Goal: Task Accomplishment & Management: Manage account settings

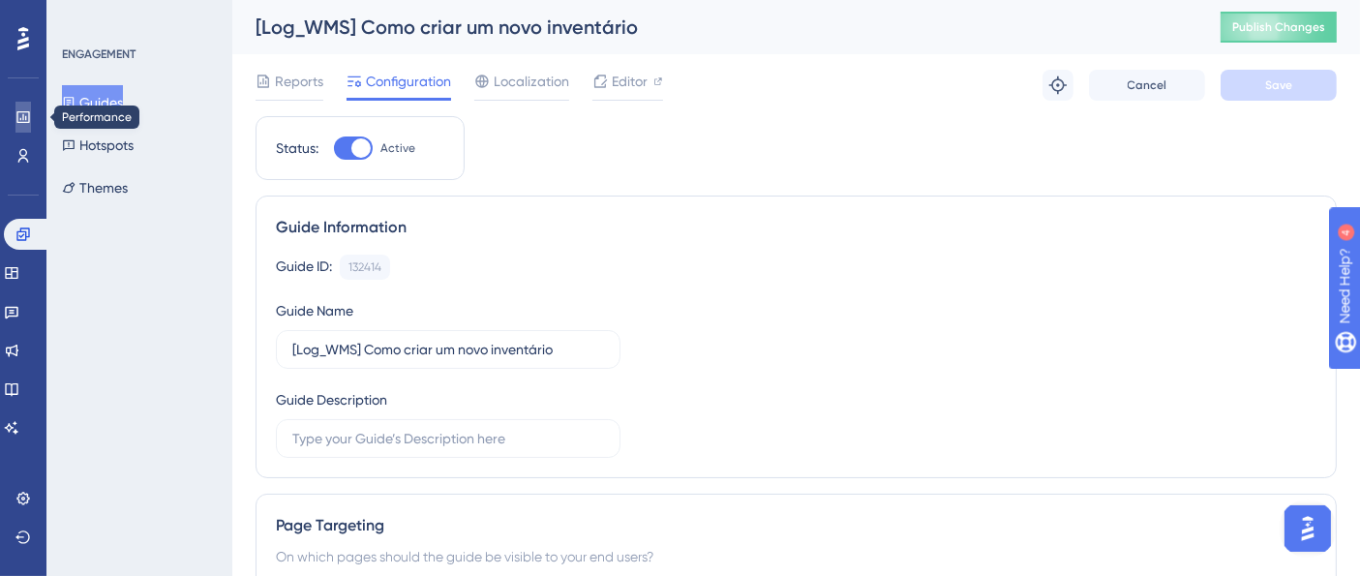
click at [15, 114] on icon at bounding box center [22, 116] width 15 height 15
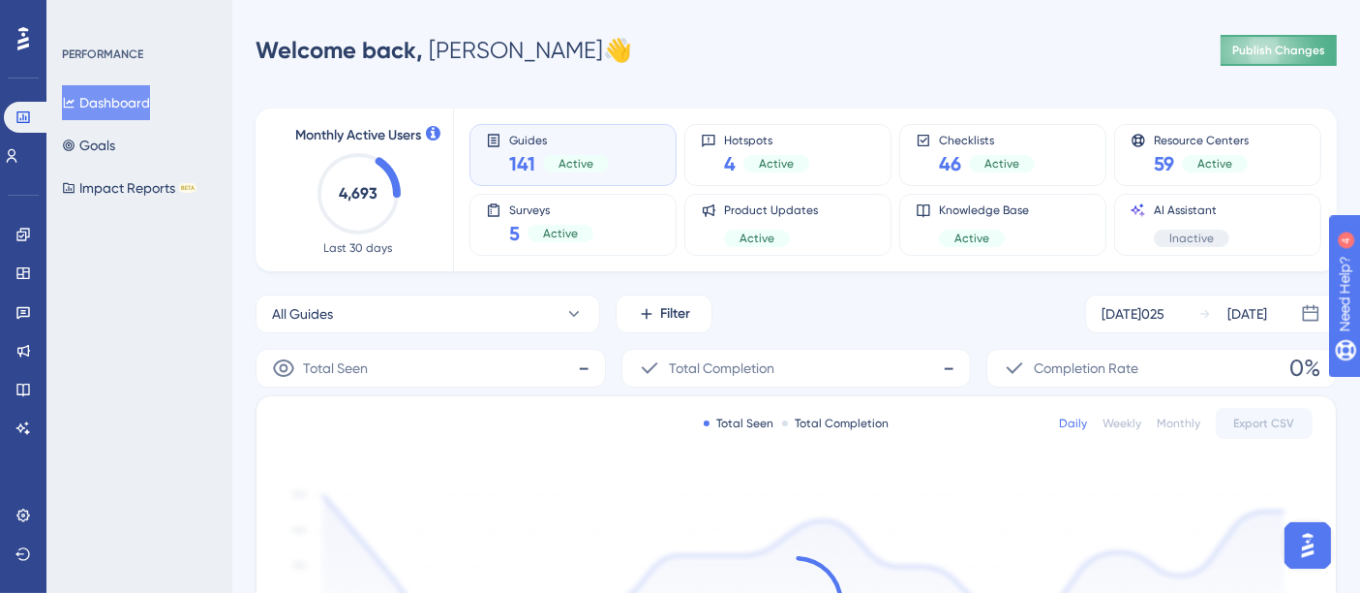
click at [1281, 53] on span "Publish Changes" at bounding box center [1278, 50] width 93 height 15
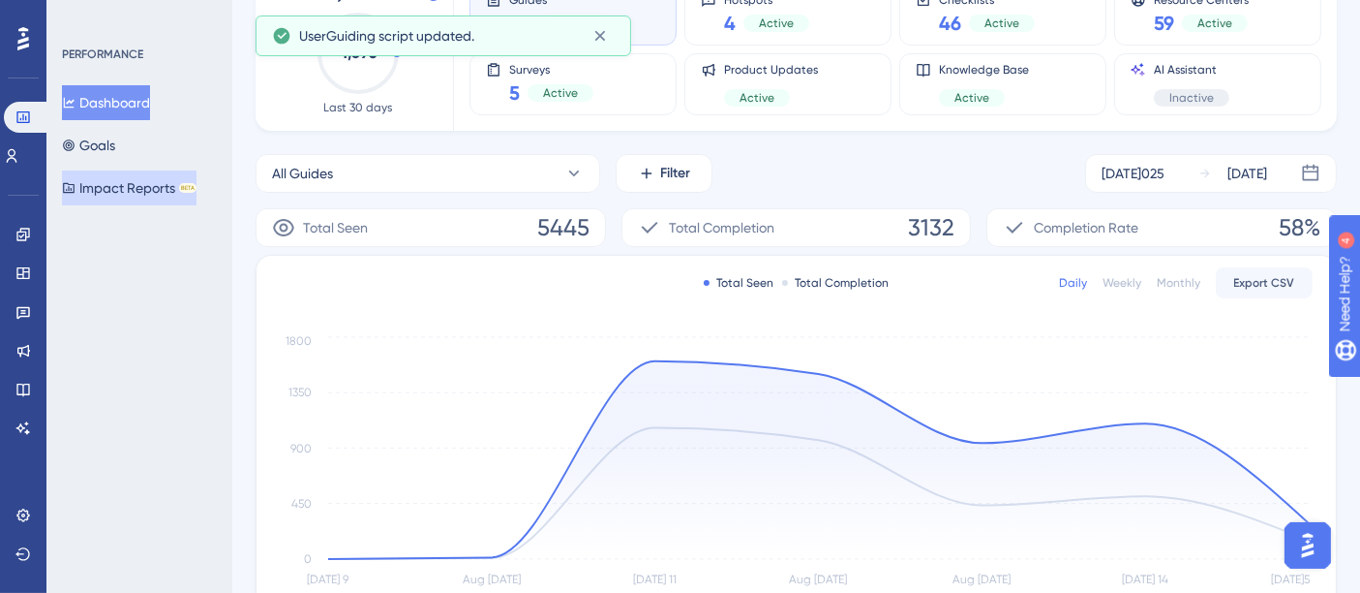
scroll to position [107, 0]
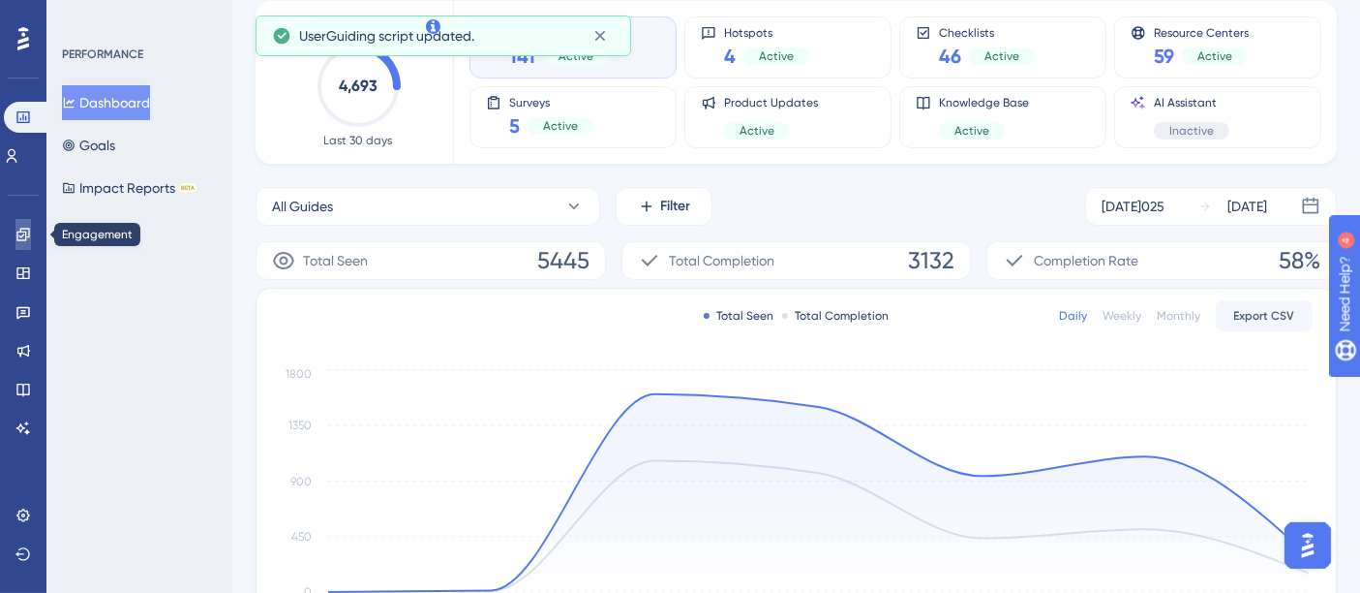
click at [16, 225] on link at bounding box center [22, 234] width 15 height 31
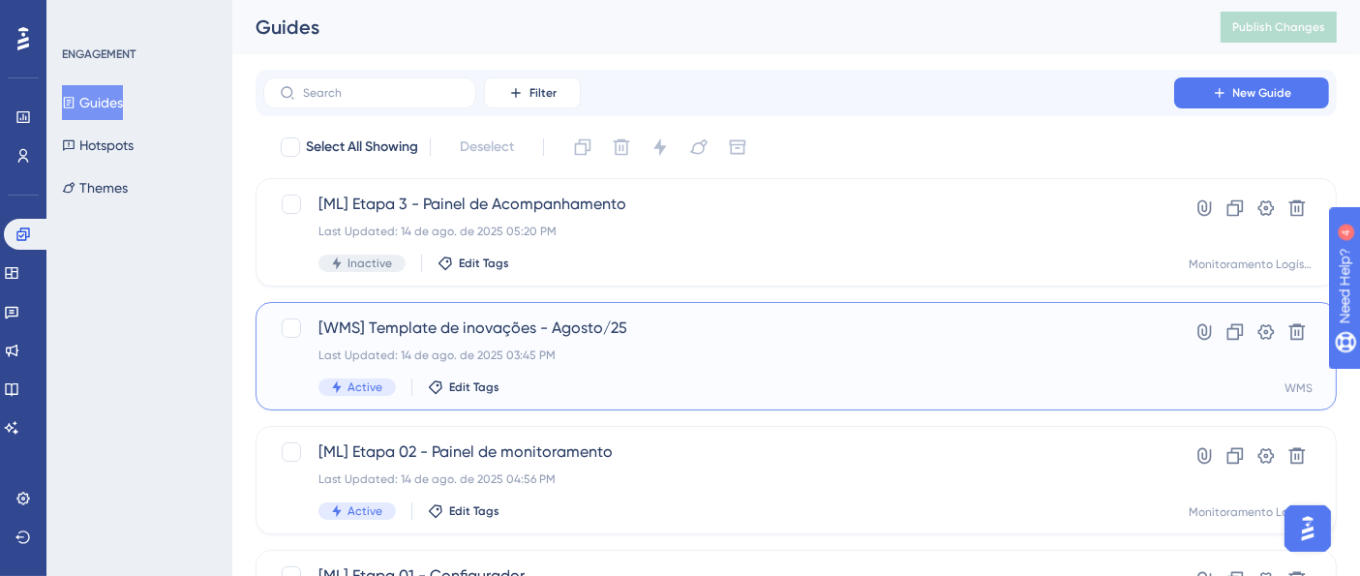
click at [631, 309] on div "[WMS] Template de inovações - Agosto/25 Last Updated: 14 de ago. de 2025 03:45 …" at bounding box center [796, 356] width 1081 height 108
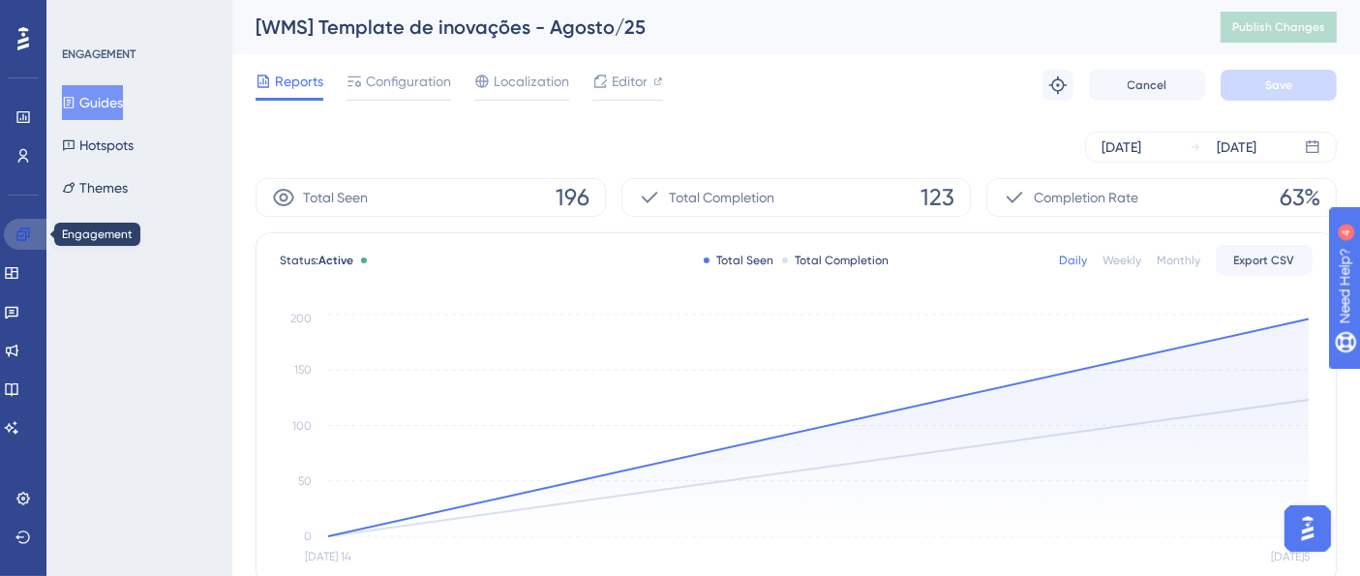
click at [18, 239] on icon at bounding box center [22, 234] width 15 height 15
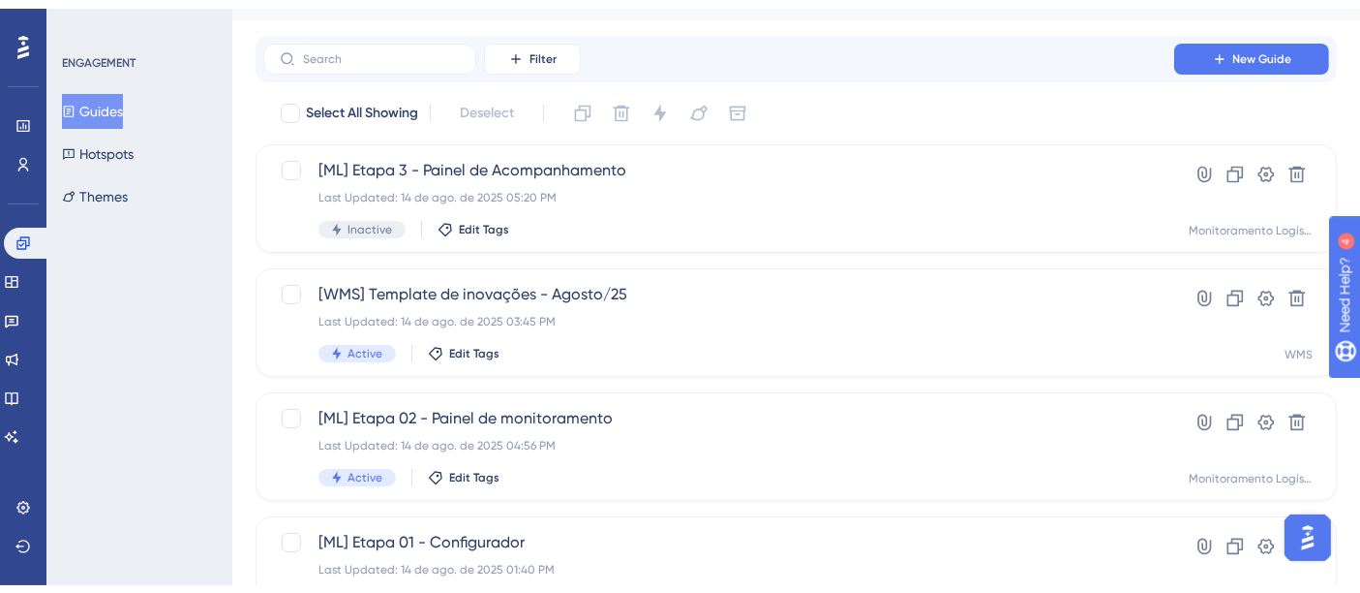
scroll to position [107, 0]
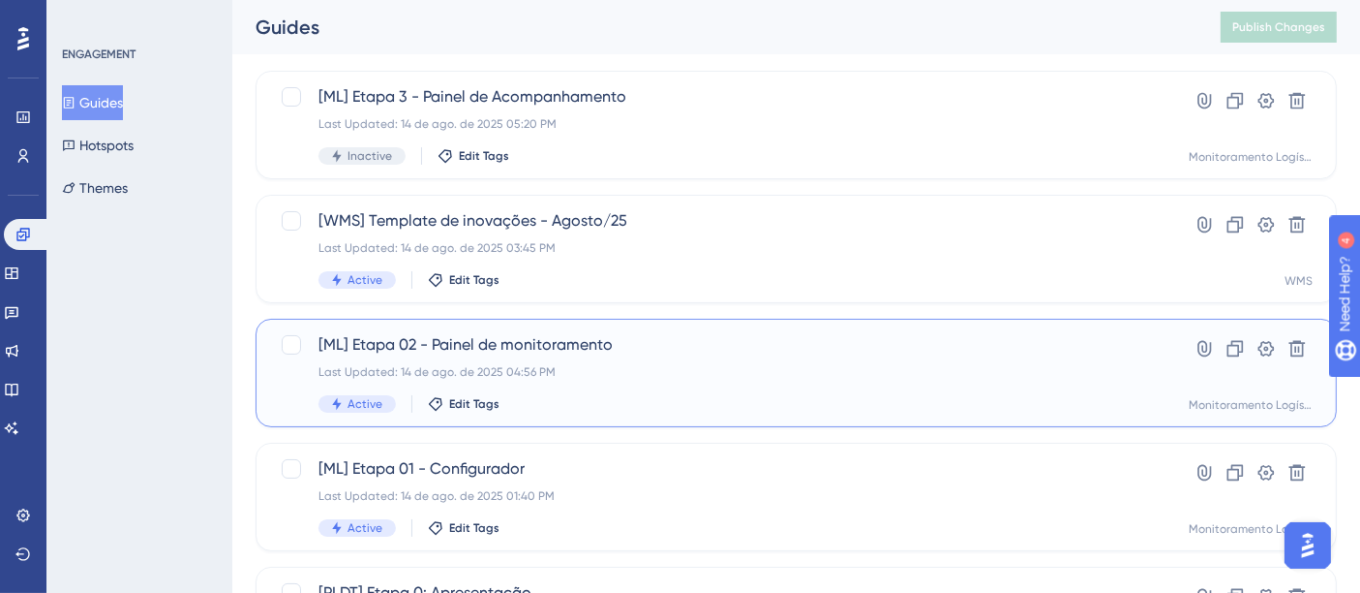
click at [600, 346] on span "[ML] Etapa 02 - Painel de monitoramento" at bounding box center [719, 344] width 801 height 23
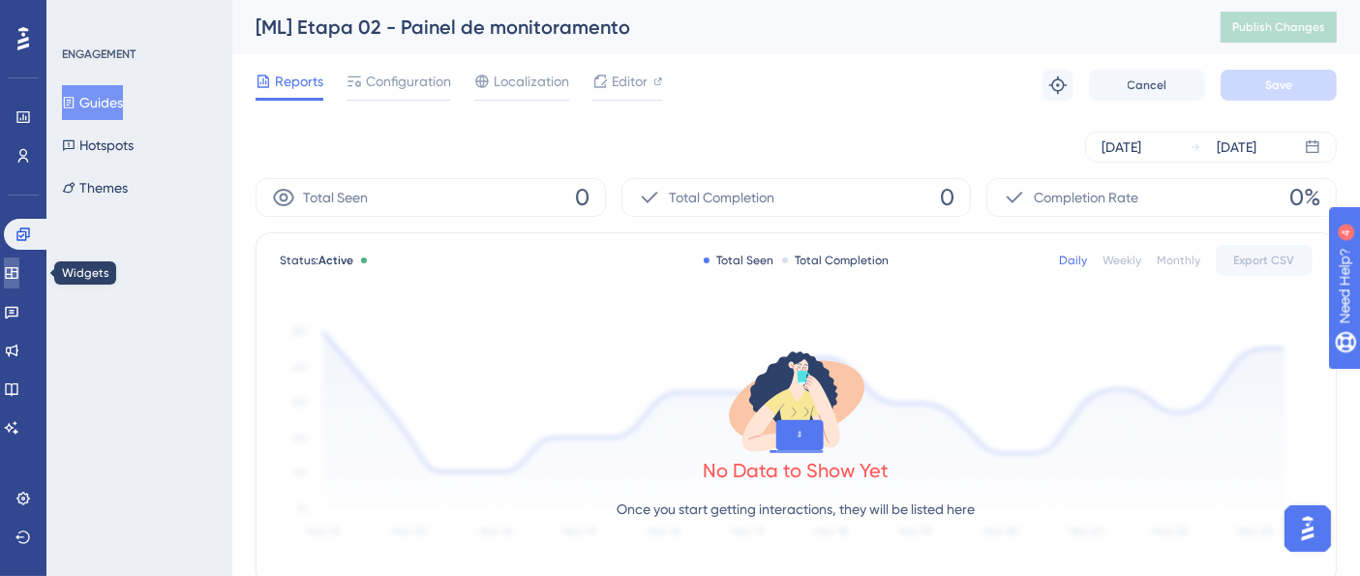
click at [19, 283] on link at bounding box center [11, 273] width 15 height 31
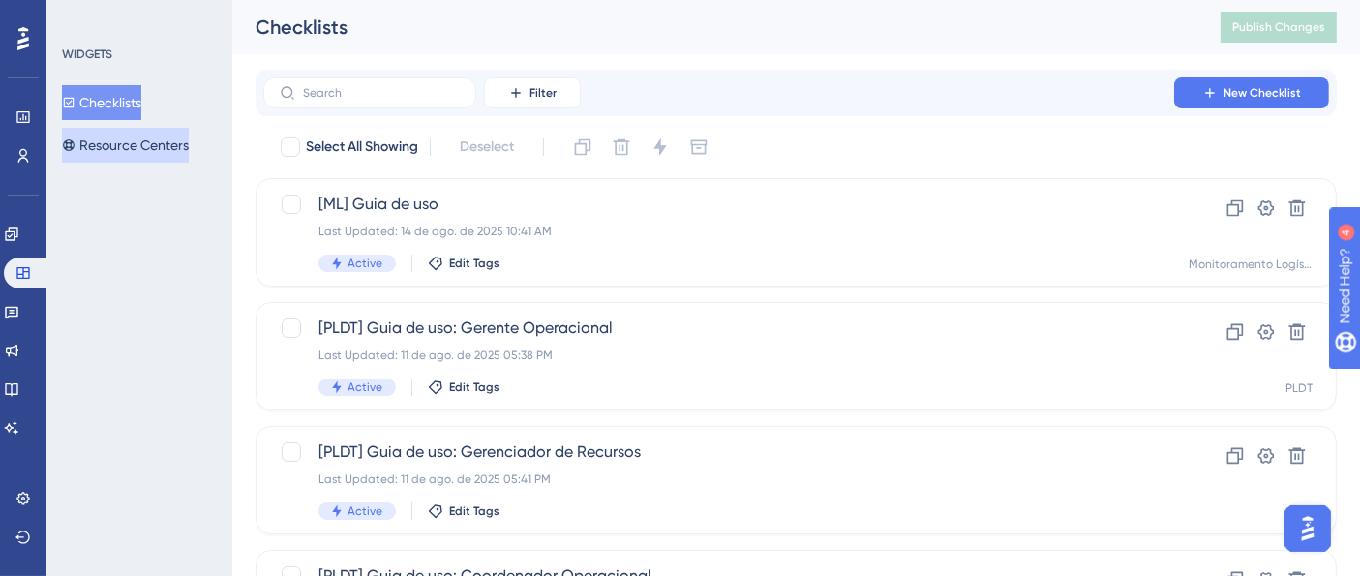
click at [140, 130] on button "Resource Centers" at bounding box center [125, 145] width 127 height 35
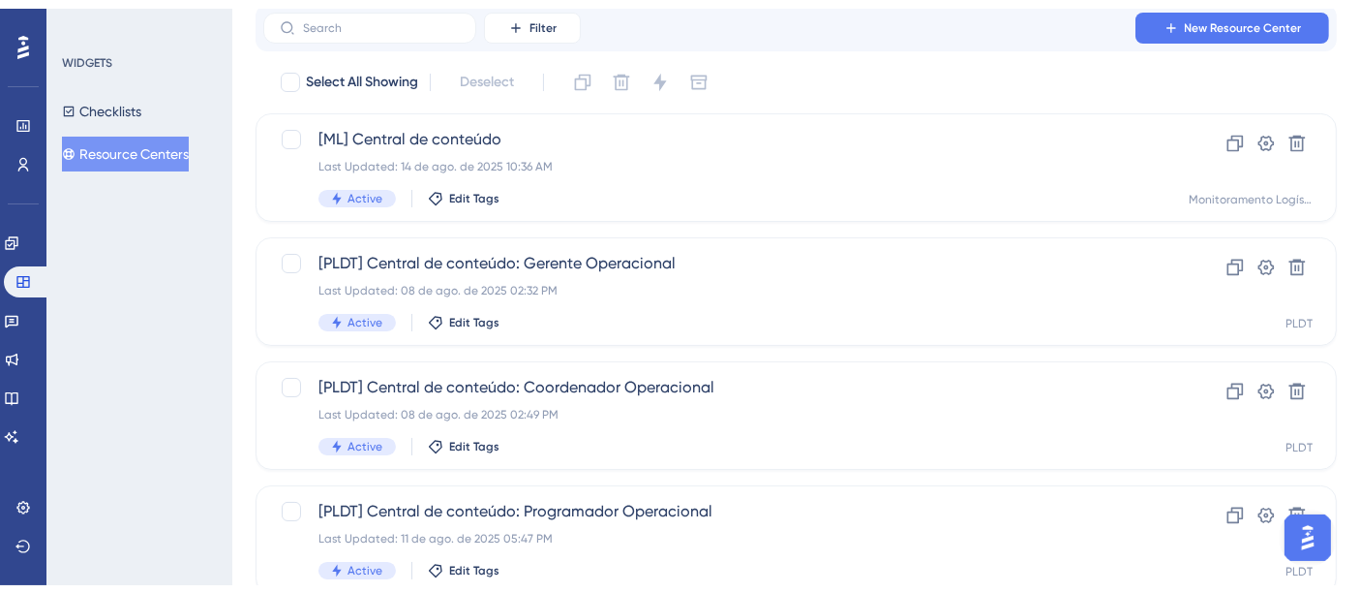
scroll to position [107, 0]
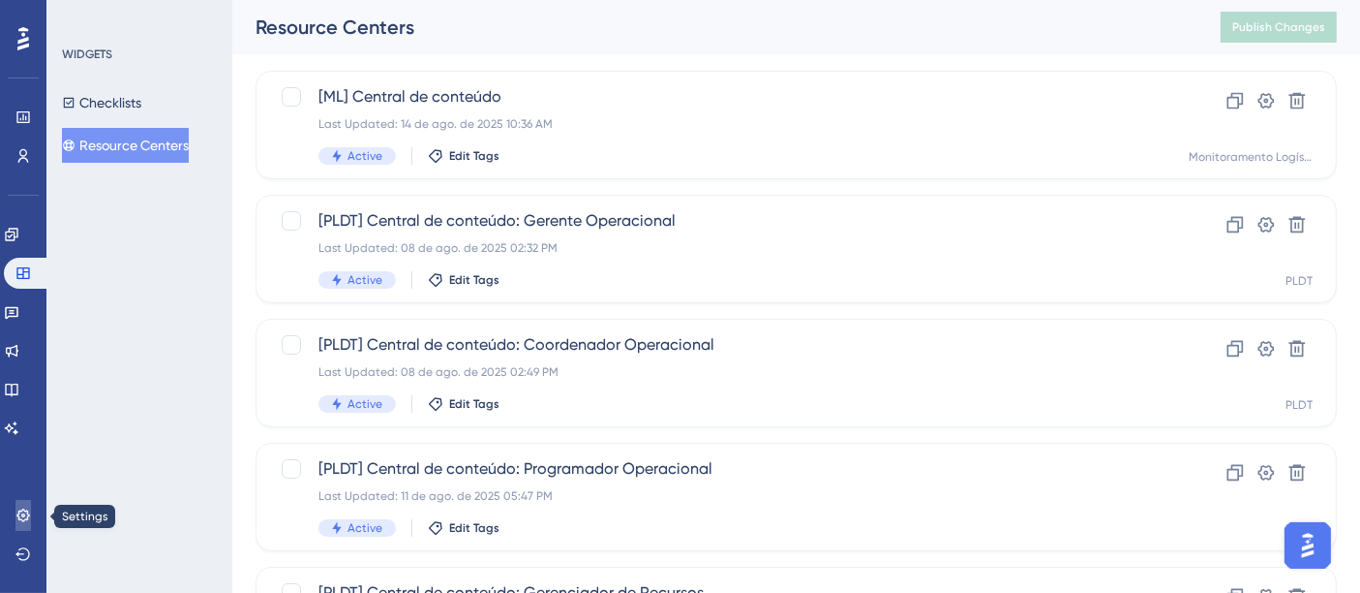
click at [23, 505] on link at bounding box center [22, 515] width 15 height 31
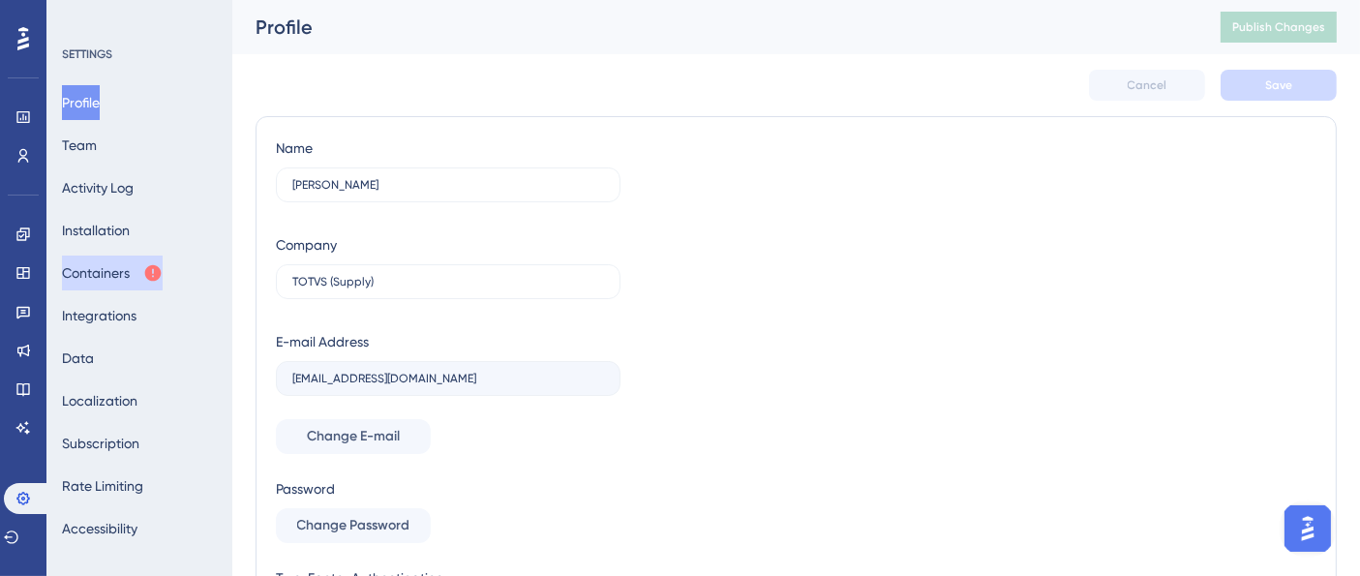
click at [113, 268] on button "Containers" at bounding box center [112, 273] width 101 height 35
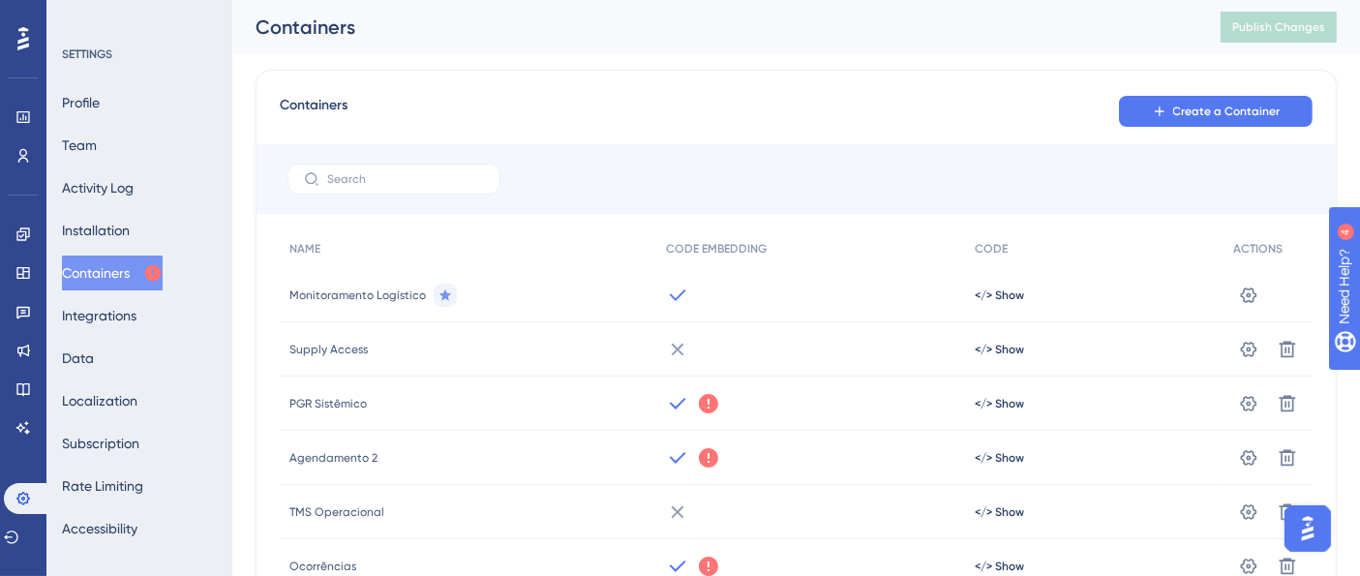
click at [702, 286] on div at bounding box center [811, 295] width 310 height 54
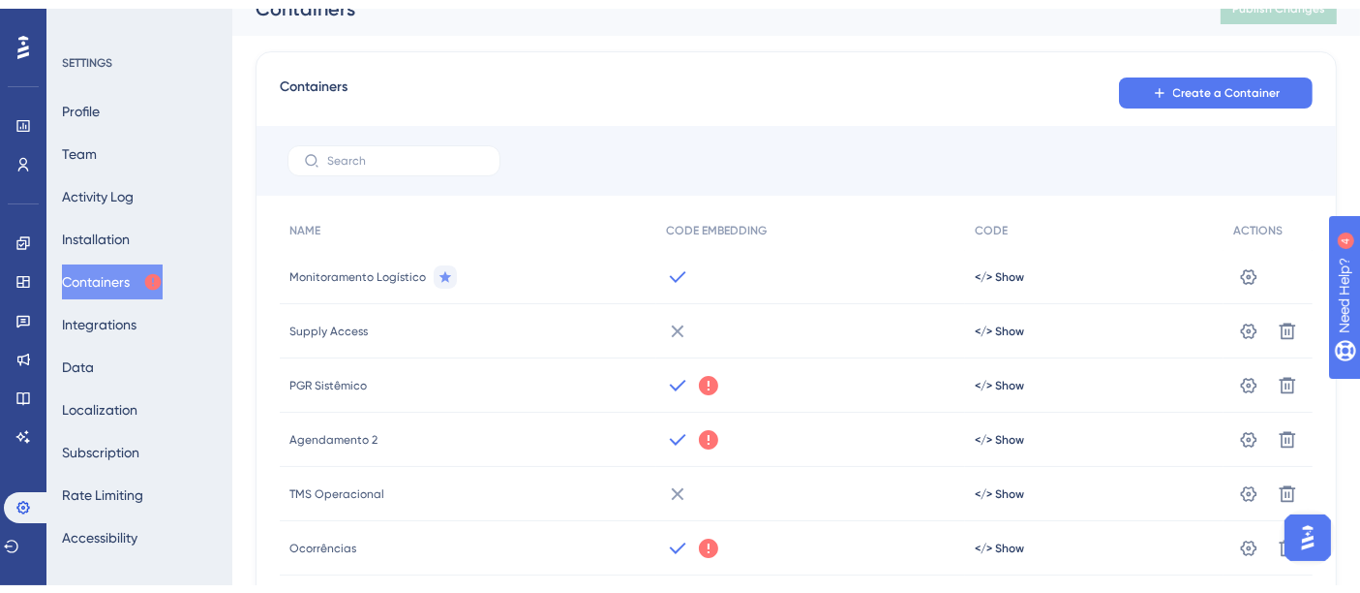
scroll to position [107, 0]
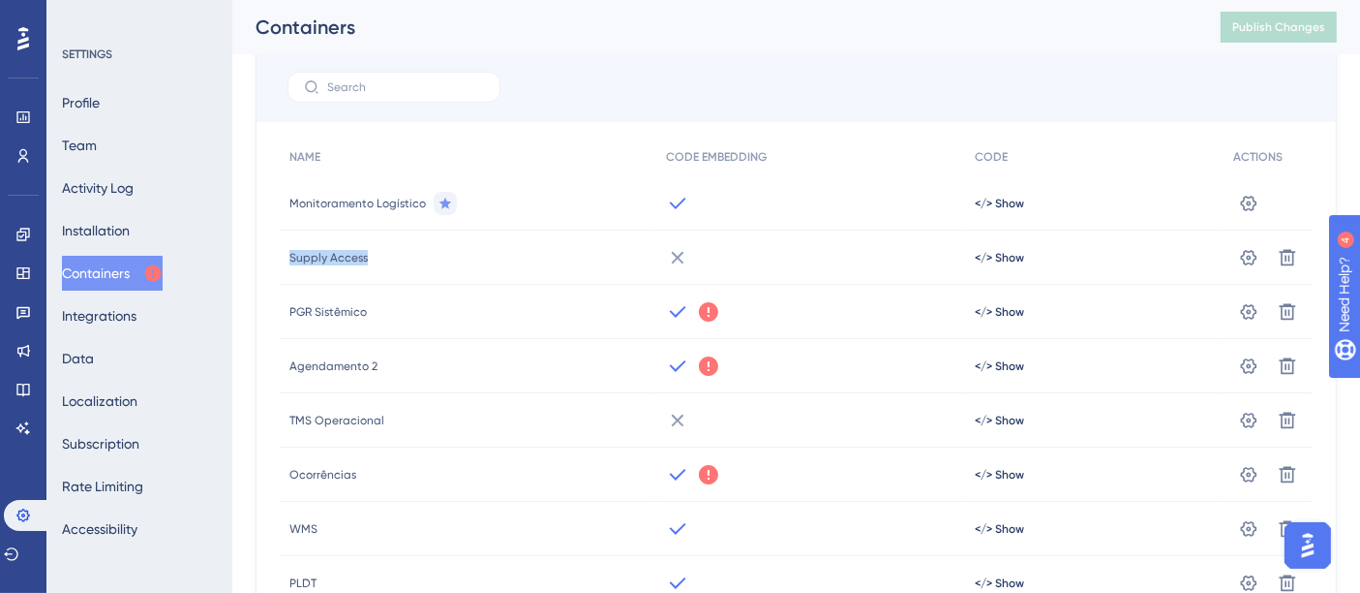
drag, startPoint x: 700, startPoint y: 200, endPoint x: 702, endPoint y: 239, distance: 38.8
click at [702, 239] on div "NAME CODE EMBEDDING CODE ACTIONS Monitoramento Logístico </> Show Settings Supp…" at bounding box center [796, 427] width 1033 height 581
click at [559, 183] on div "Monitoramento Logístico" at bounding box center [468, 203] width 377 height 54
click at [15, 236] on link at bounding box center [22, 234] width 15 height 31
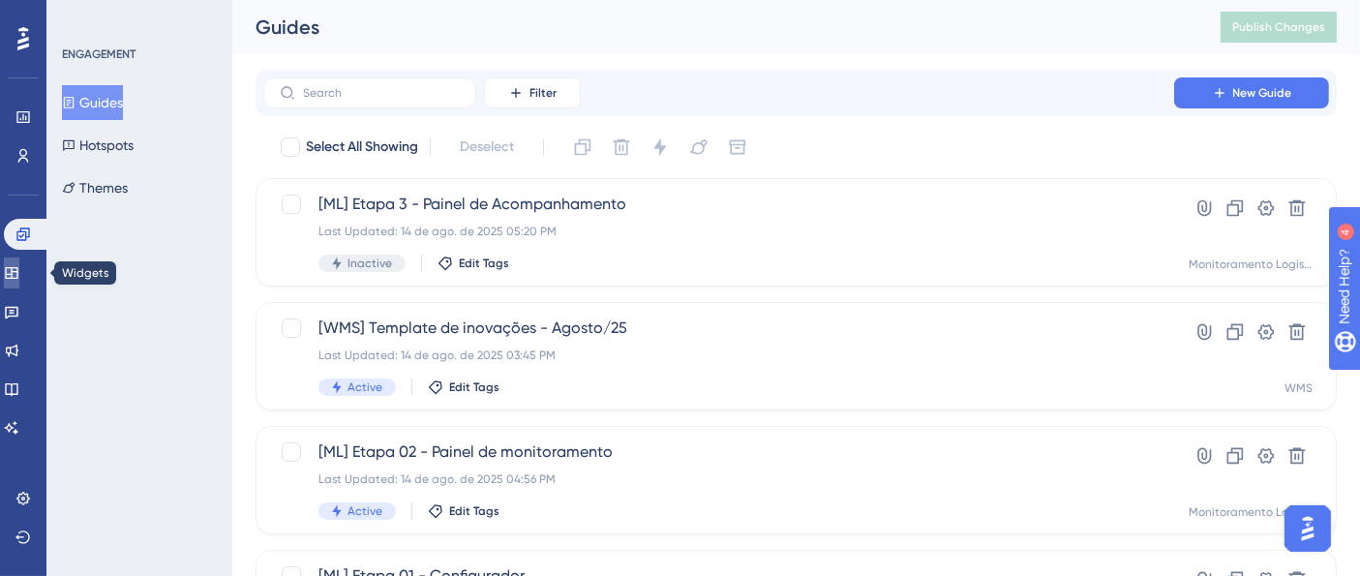
click at [9, 282] on link at bounding box center [11, 273] width 15 height 31
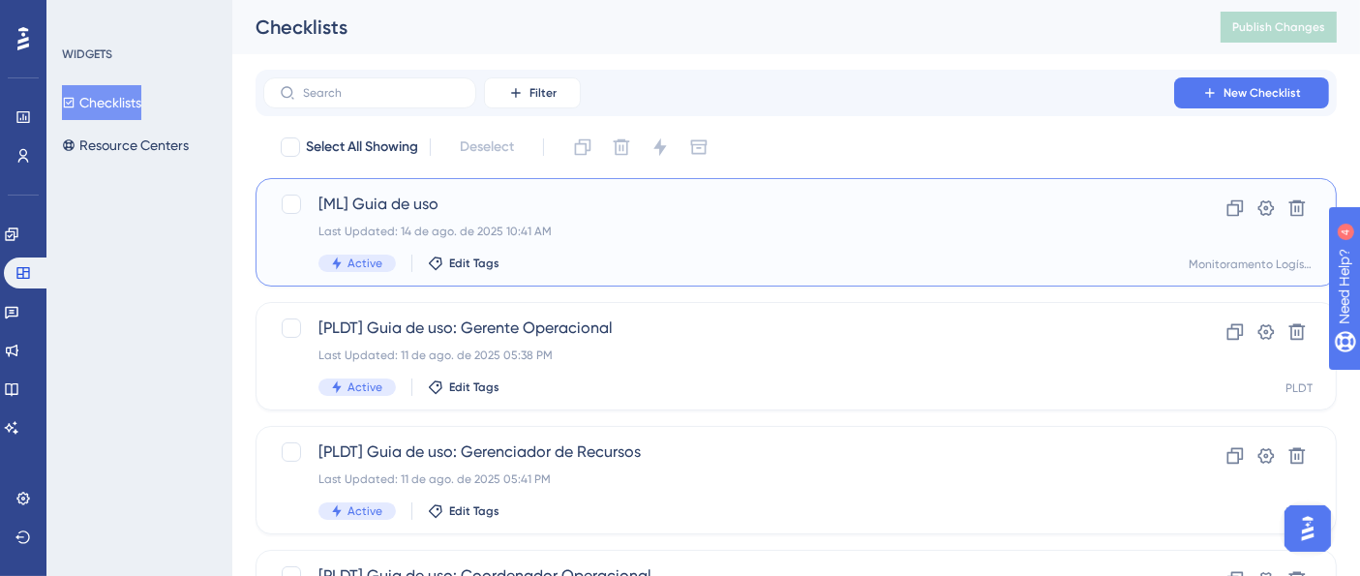
click at [528, 242] on div "[ML] Guia de uso Last Updated: 14 de ago. de 2025 10:41 AM Active Edit Tags" at bounding box center [719, 232] width 801 height 79
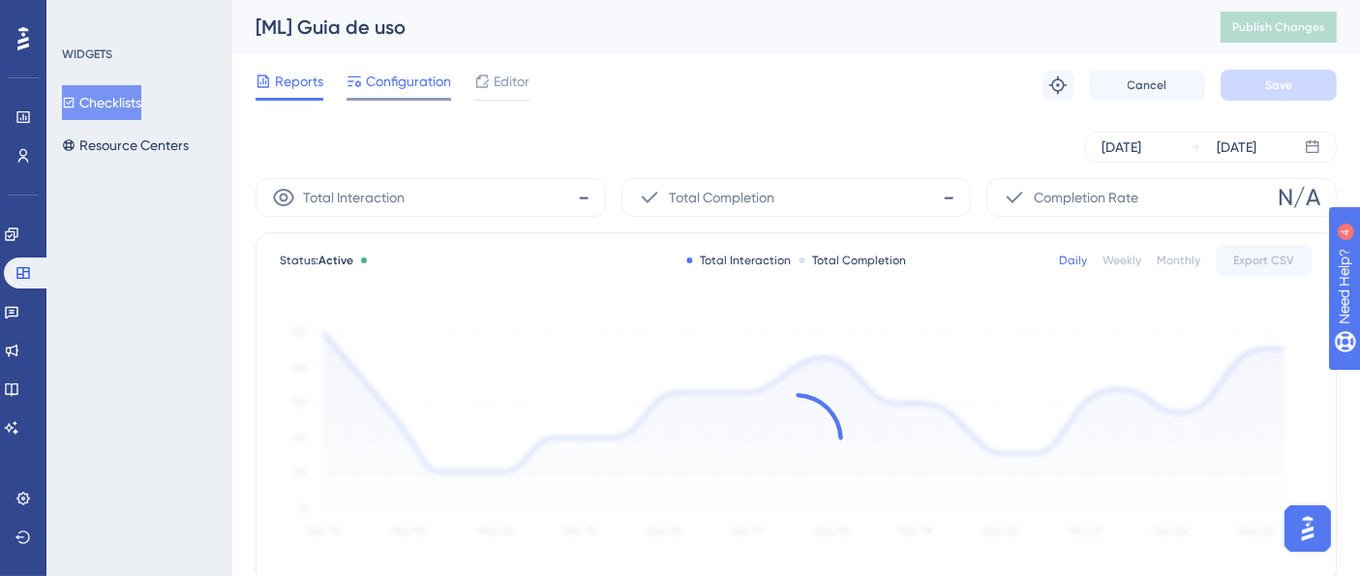
click at [410, 82] on span "Configuration" at bounding box center [408, 81] width 85 height 23
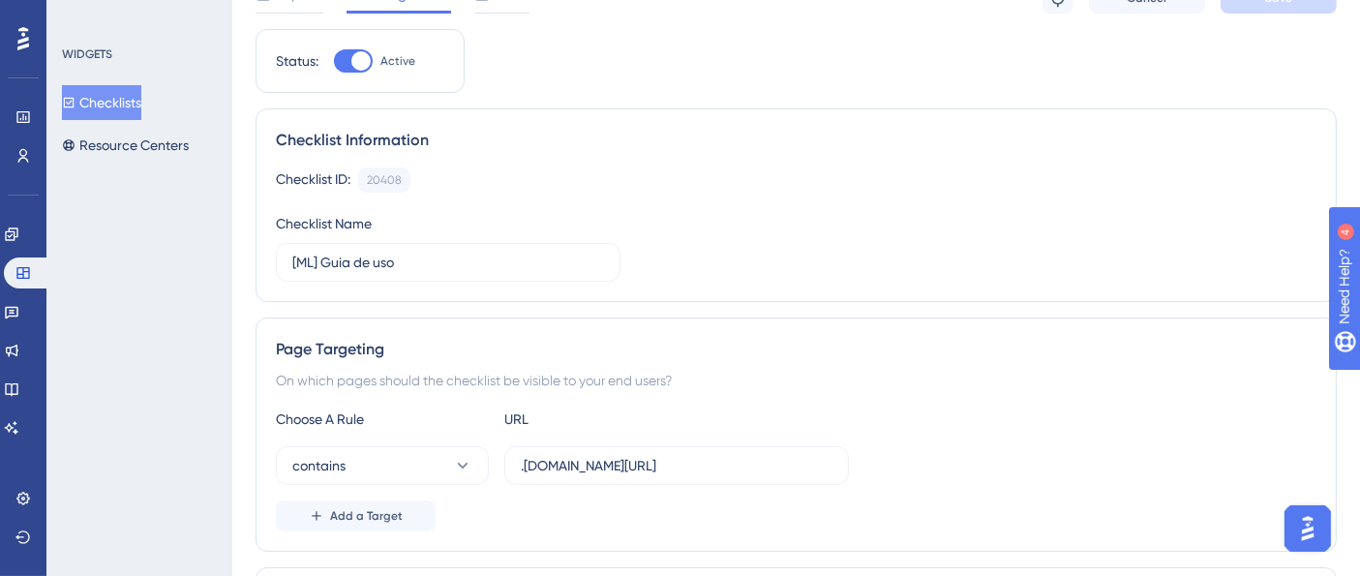
scroll to position [107, 0]
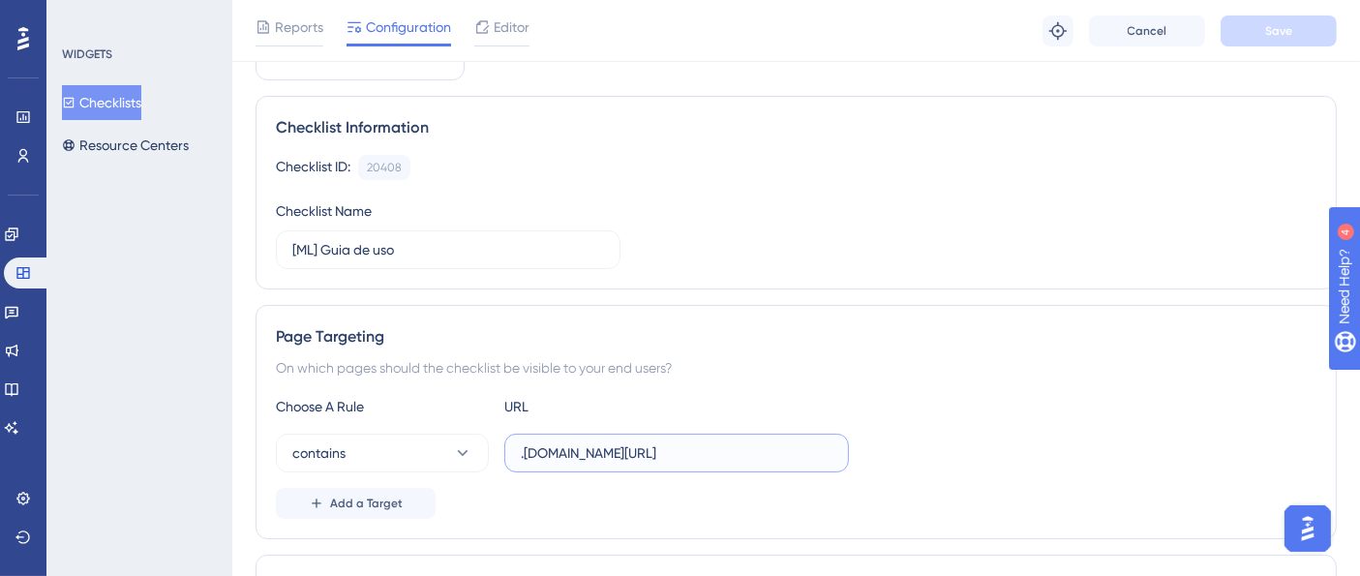
click at [734, 457] on input ".[DOMAIN_NAME][URL]" at bounding box center [677, 452] width 312 height 21
click at [730, 457] on input ".[DOMAIN_NAME][URL]" at bounding box center [677, 452] width 312 height 21
click at [701, 457] on input ".[DOMAIN_NAME][URL]" at bounding box center [677, 452] width 312 height 21
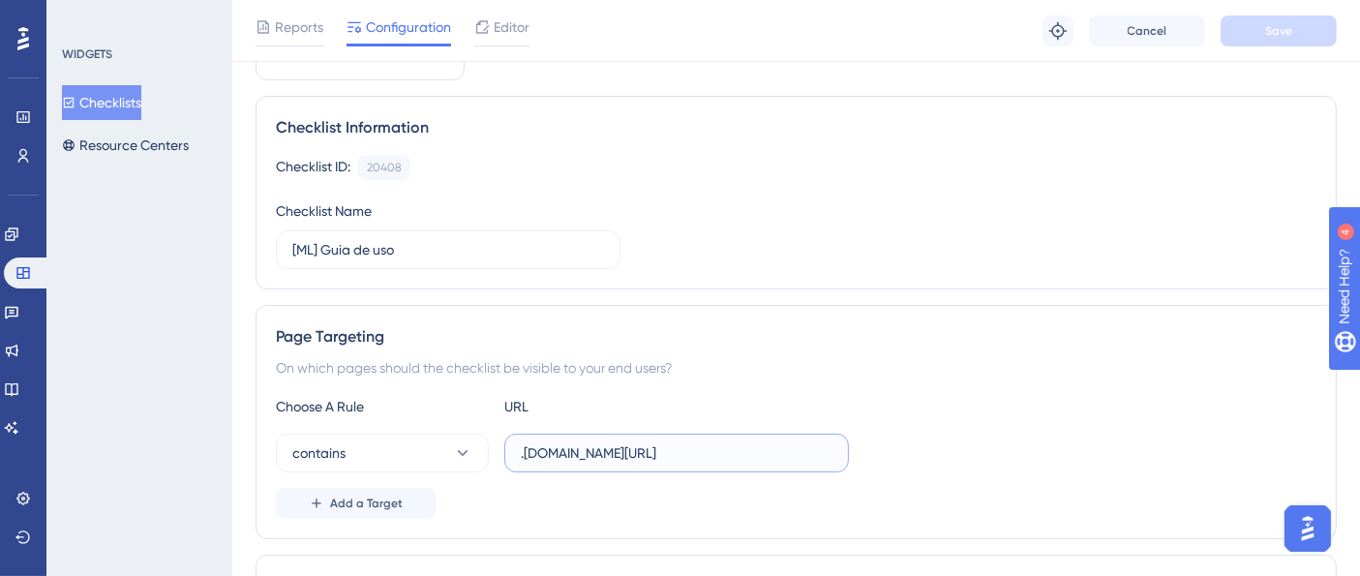
scroll to position [0, 17]
drag, startPoint x: 684, startPoint y: 453, endPoint x: 870, endPoint y: 473, distance: 188.0
click at [870, 473] on div "Choose A Rule URL contains .[DOMAIN_NAME][URL] Add a Target" at bounding box center [796, 457] width 1041 height 124
click at [151, 149] on button "Resource Centers" at bounding box center [125, 145] width 127 height 35
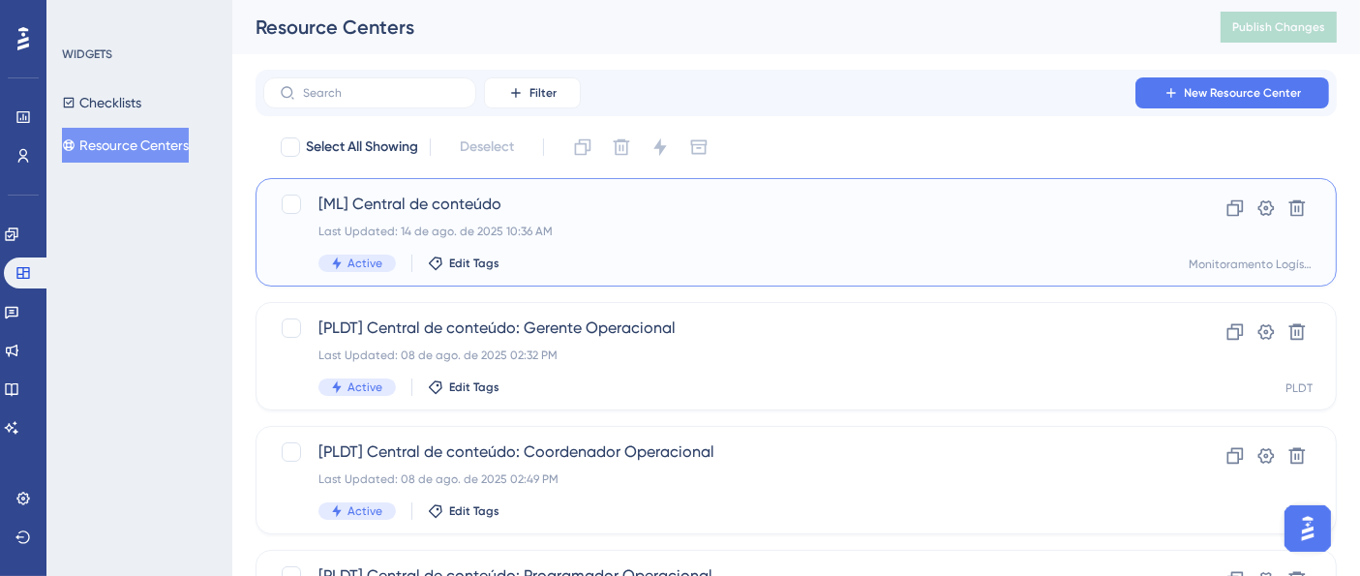
click at [624, 223] on div "[ML] Central de conteúdo Last Updated: 14 de ago. de 2025 10:36 AM Active Edit …" at bounding box center [719, 232] width 801 height 79
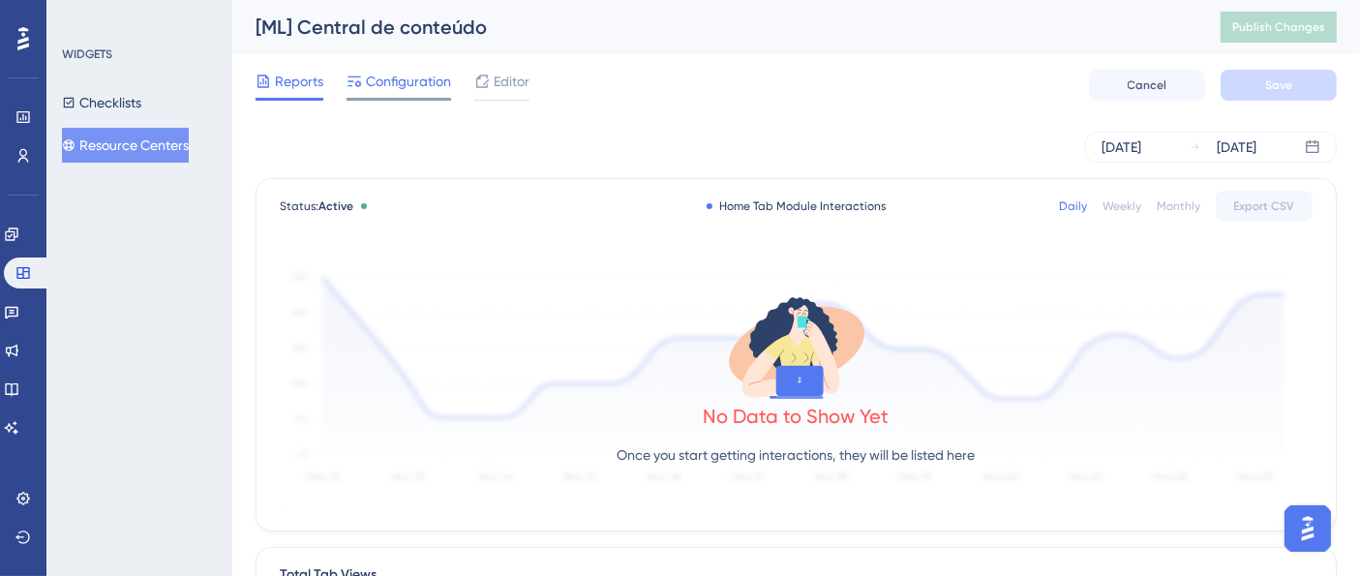
click at [406, 84] on span "Configuration" at bounding box center [408, 81] width 85 height 23
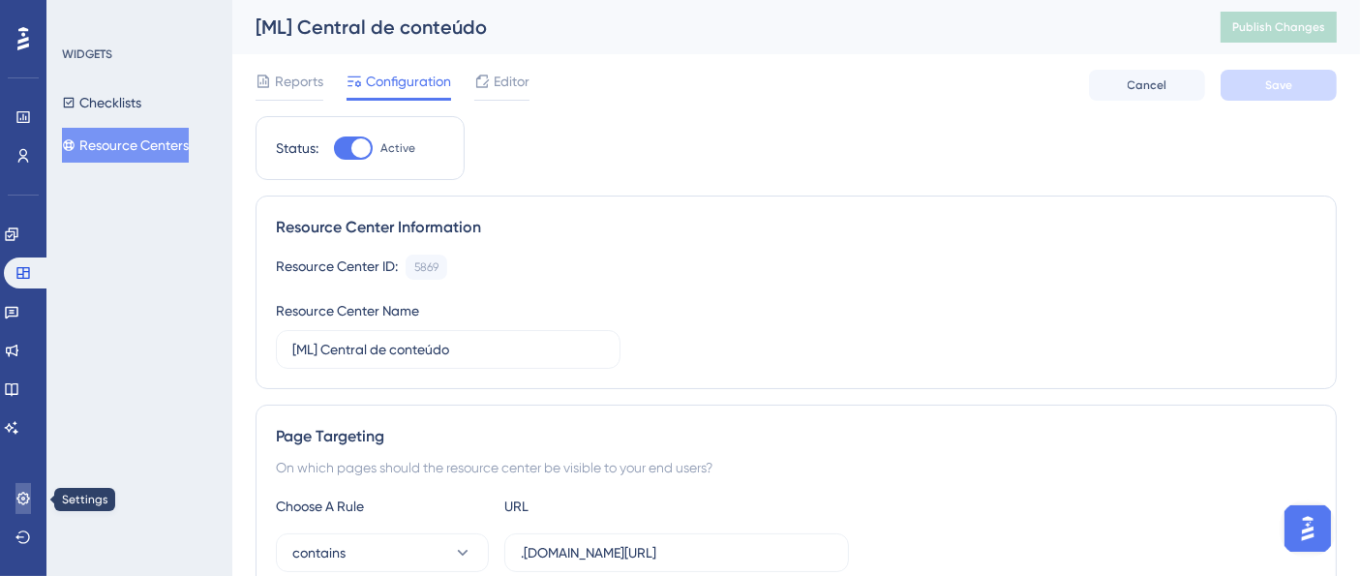
click at [16, 485] on link at bounding box center [22, 498] width 15 height 31
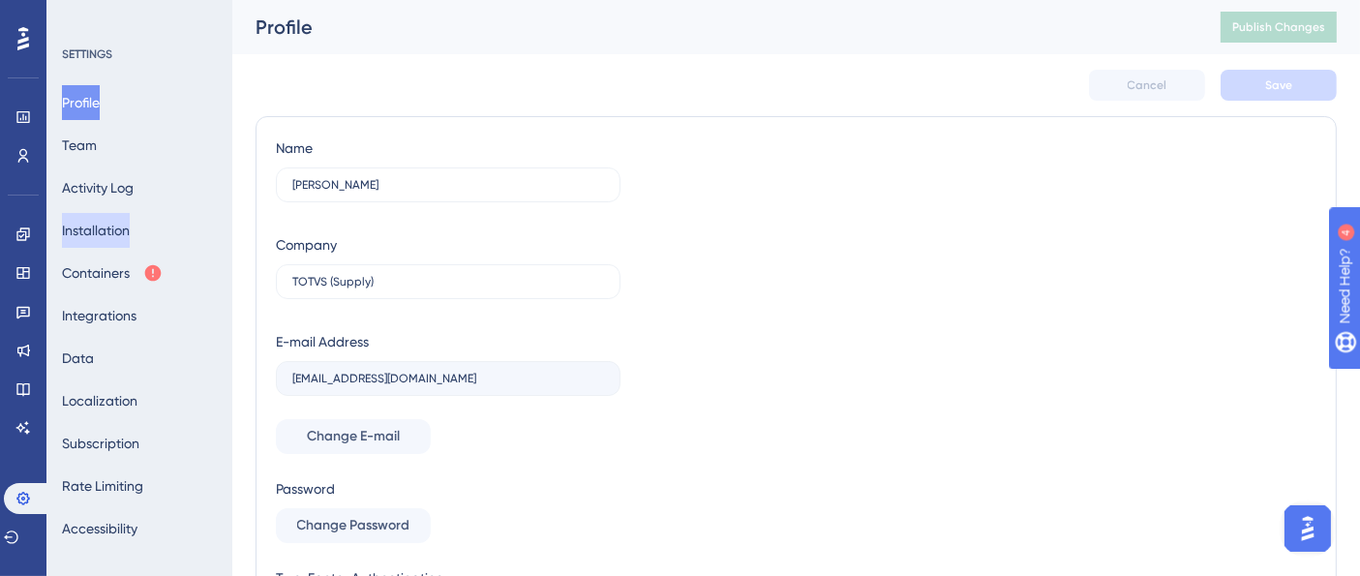
click at [130, 220] on button "Installation" at bounding box center [96, 230] width 68 height 35
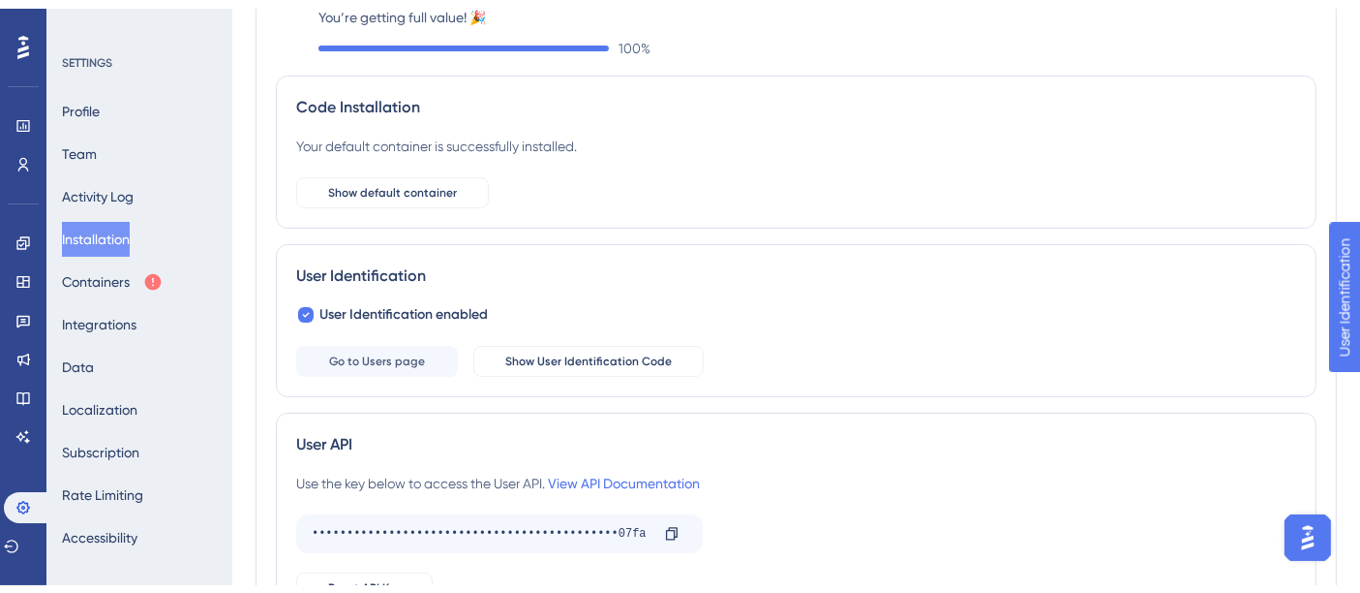
scroll to position [215, 0]
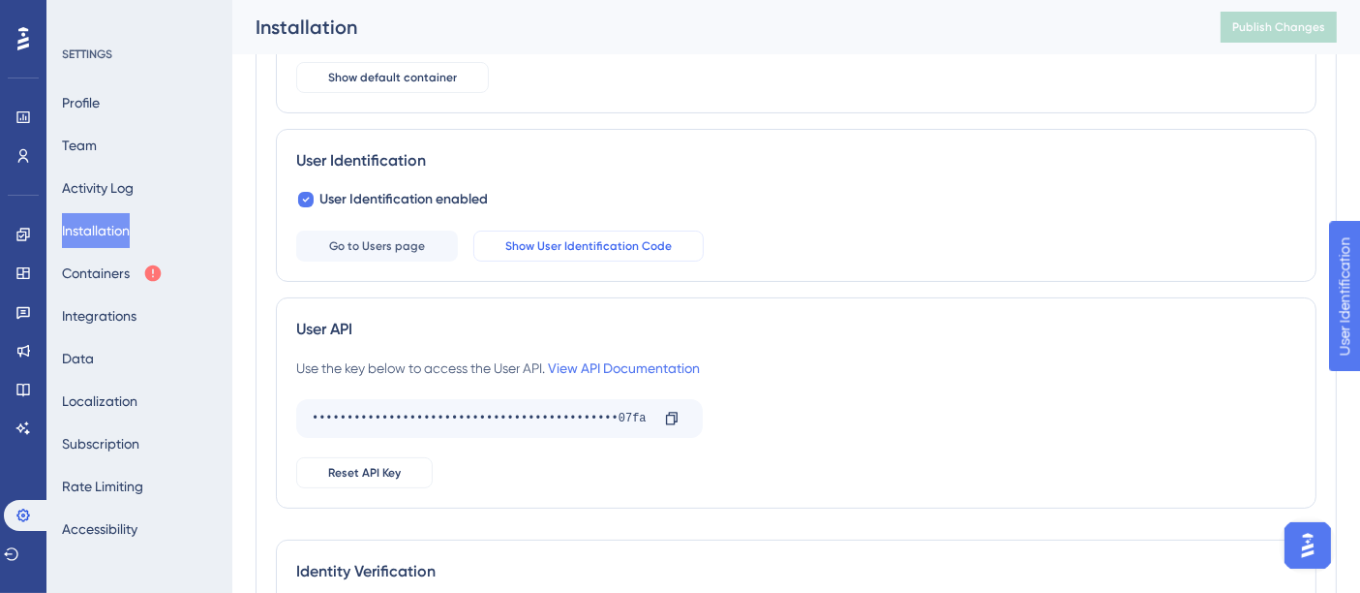
click at [557, 238] on span "Show User Identification Code" at bounding box center [588, 245] width 167 height 15
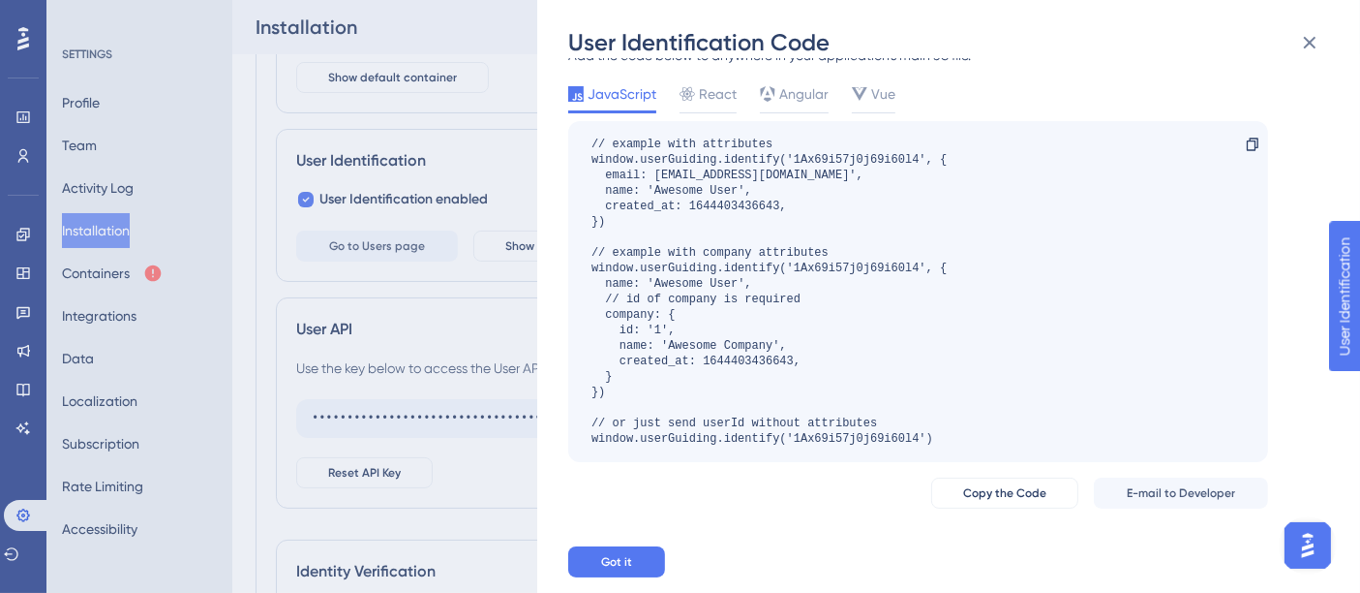
scroll to position [0, 0]
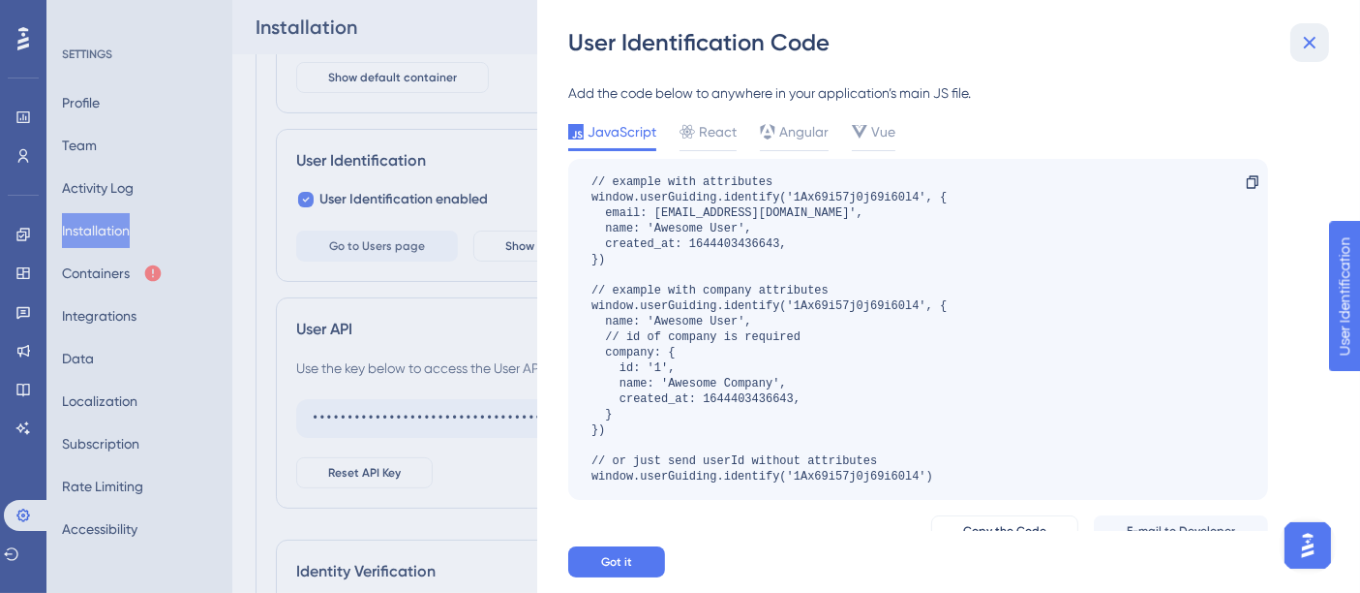
click at [1316, 46] on icon at bounding box center [1309, 42] width 23 height 23
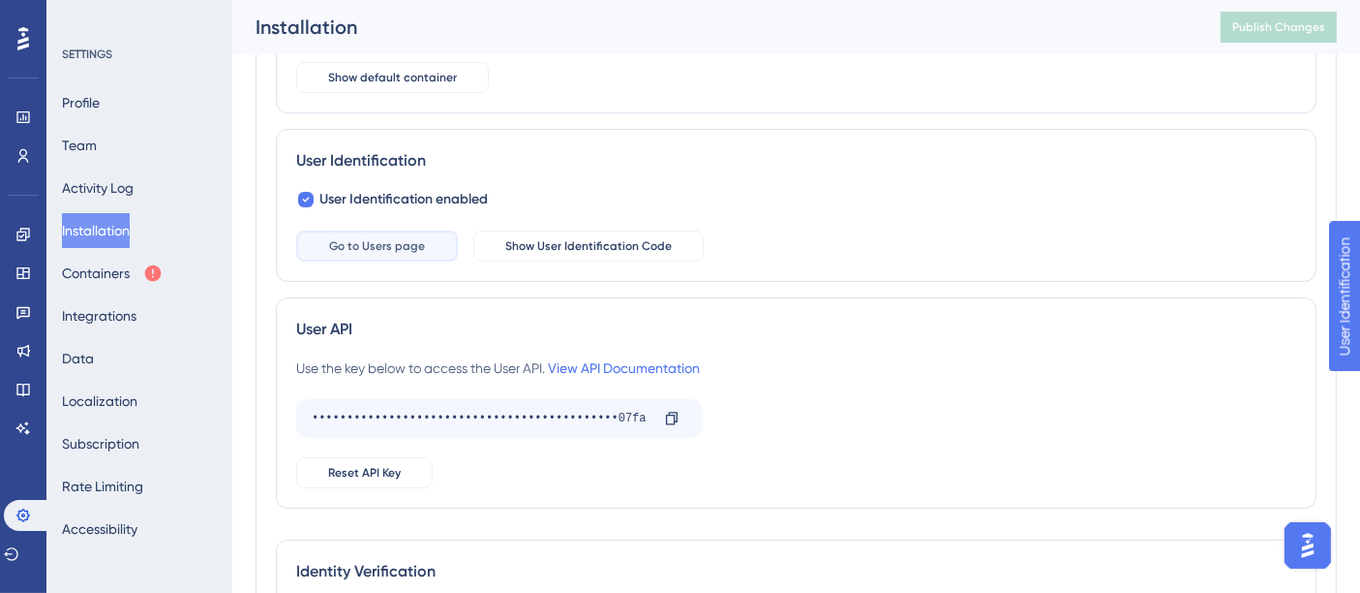
click at [434, 235] on button "Go to Users page" at bounding box center [377, 245] width 162 height 31
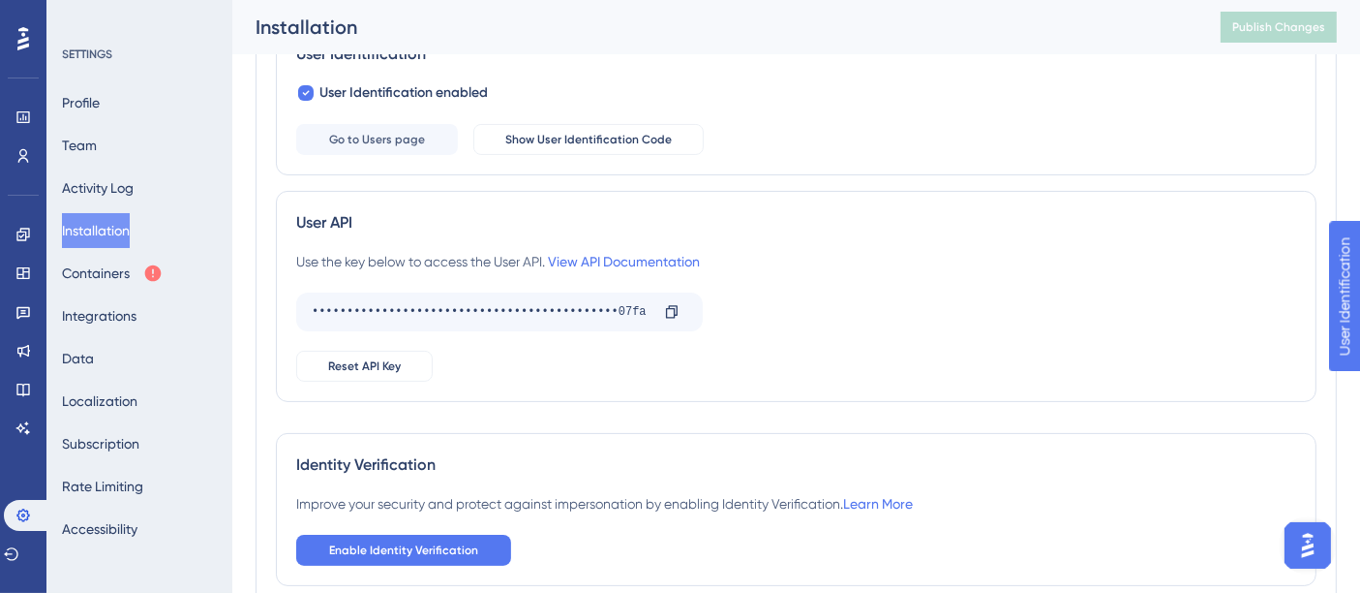
scroll to position [424, 0]
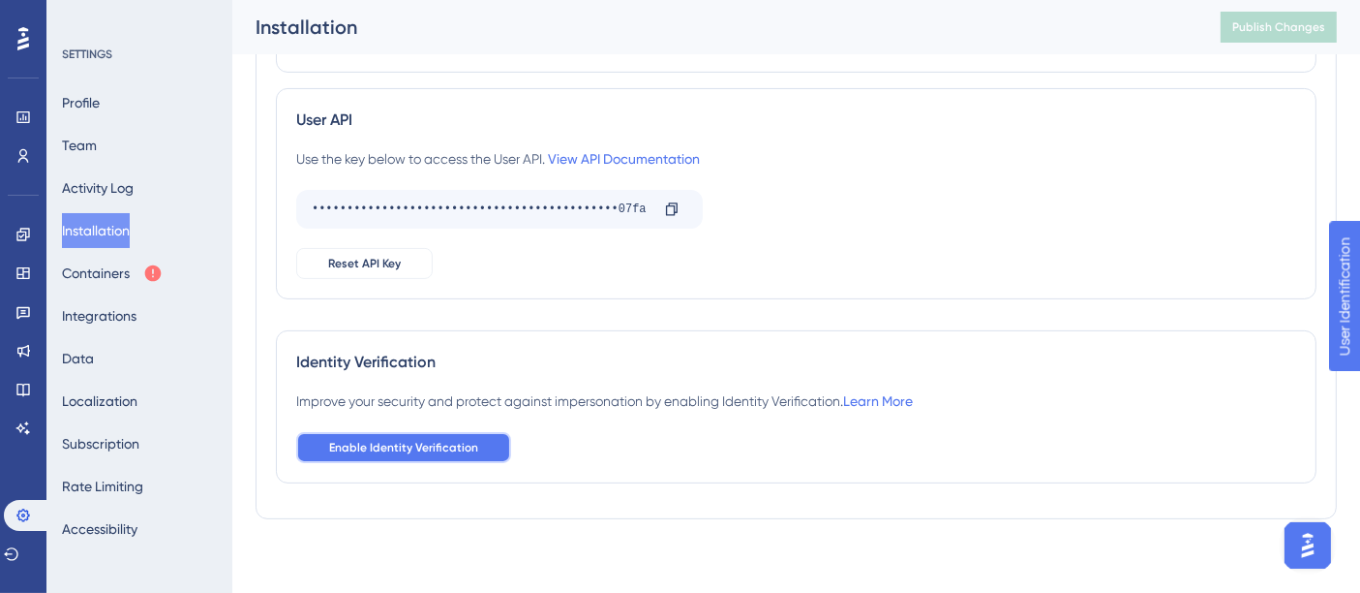
click at [476, 449] on button "Enable Identity Verification" at bounding box center [403, 447] width 215 height 31
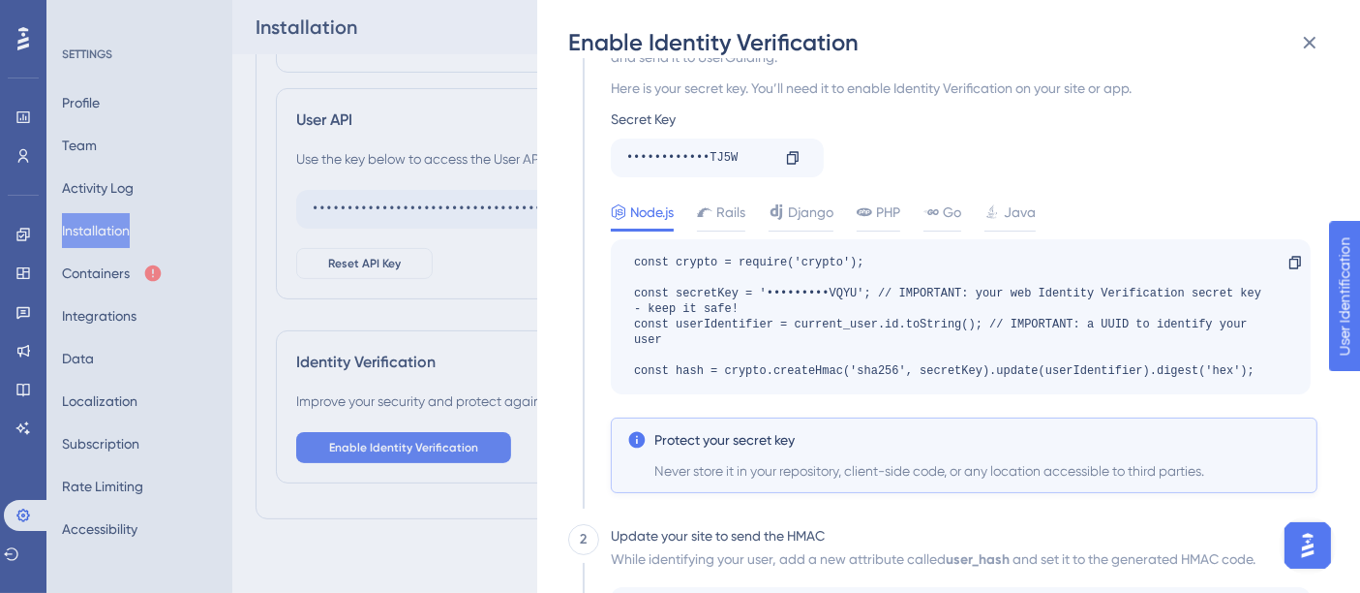
scroll to position [0, 0]
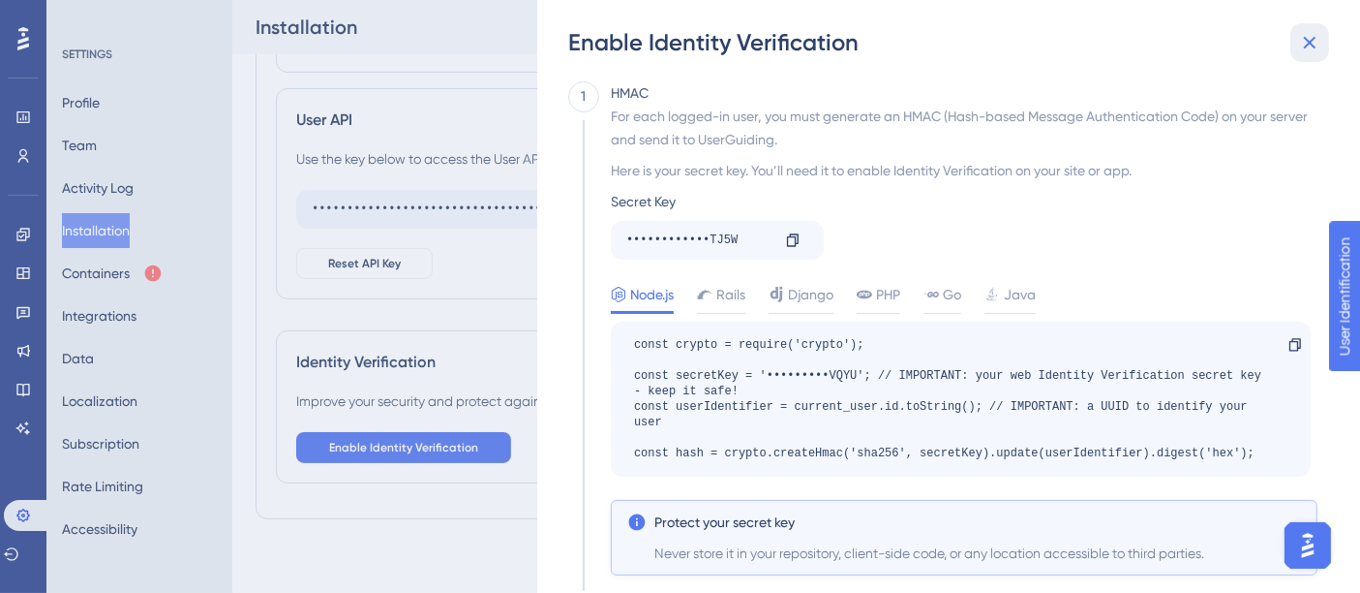
click at [1313, 28] on button at bounding box center [1310, 42] width 39 height 39
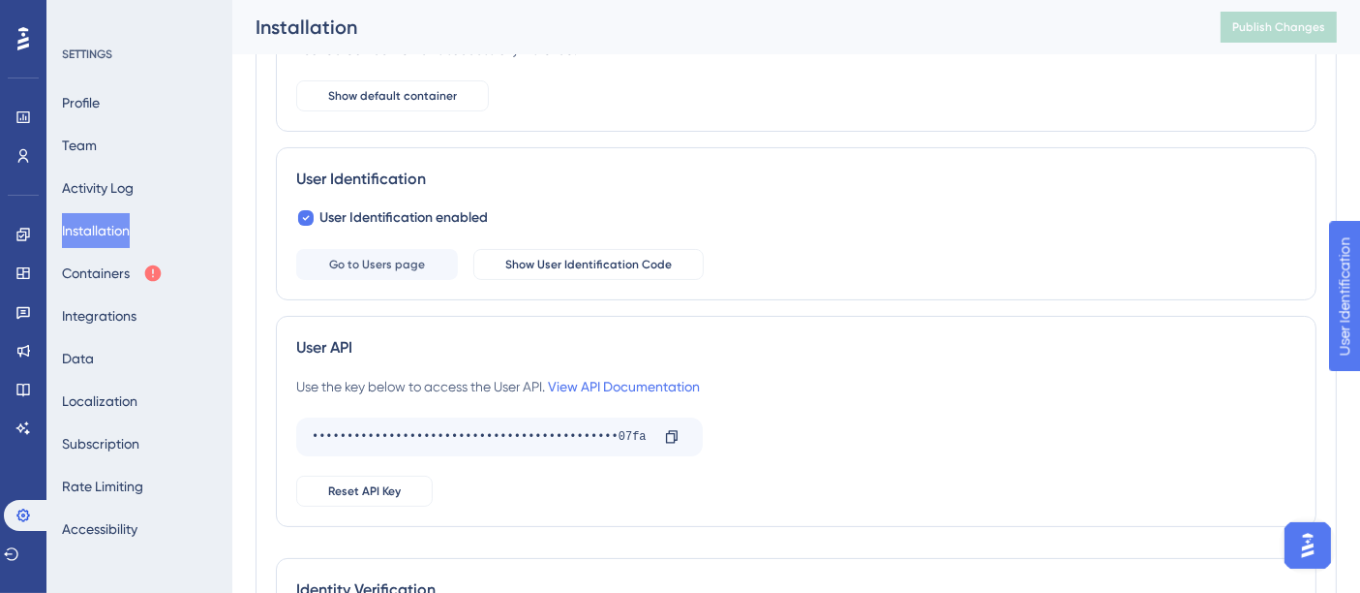
scroll to position [102, 0]
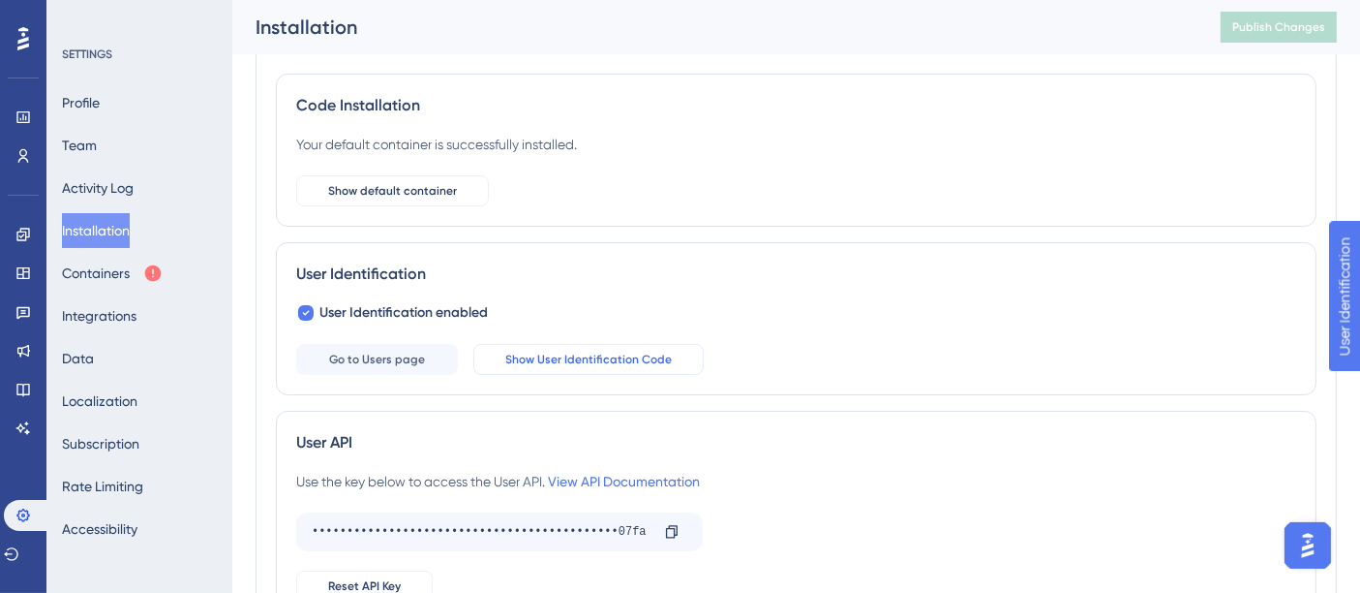
click at [611, 346] on button "Show User Identification Code" at bounding box center [588, 359] width 230 height 31
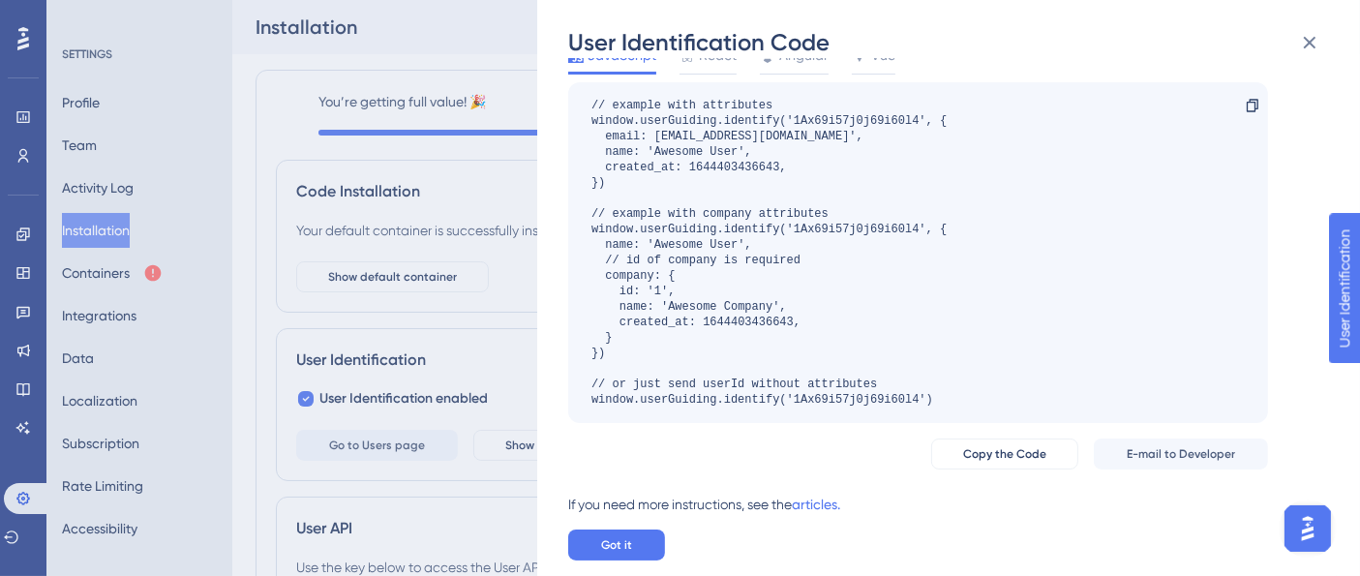
scroll to position [0, 0]
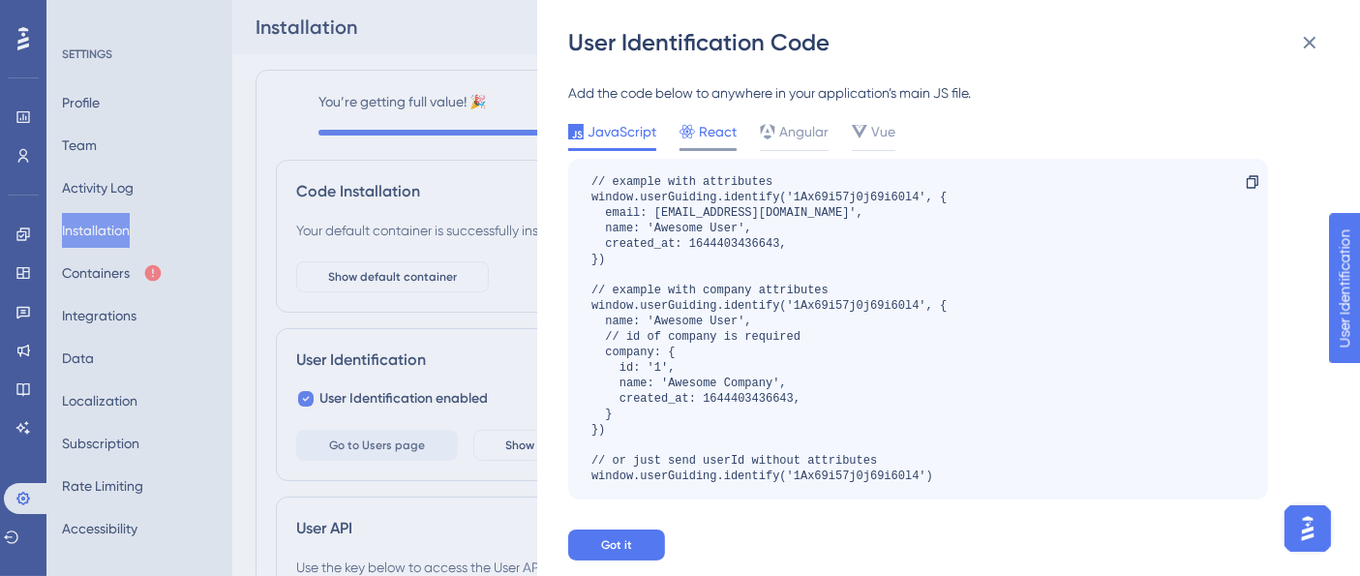
click at [724, 133] on span "React" at bounding box center [718, 131] width 38 height 23
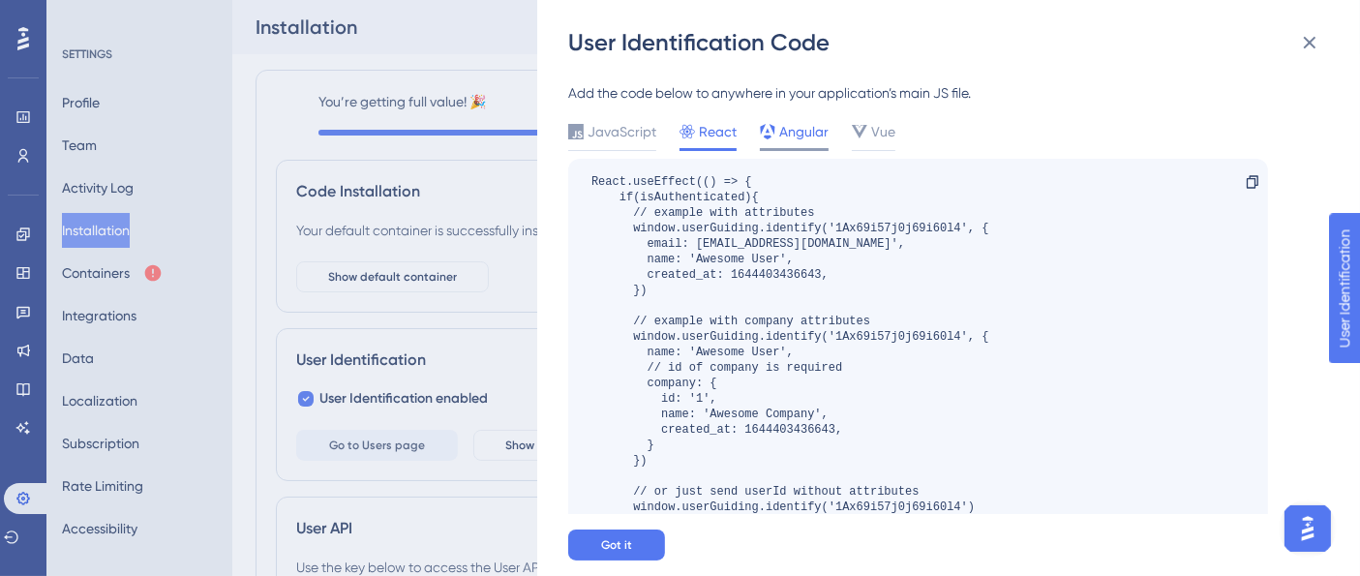
click at [779, 132] on span "Angular" at bounding box center [803, 131] width 49 height 23
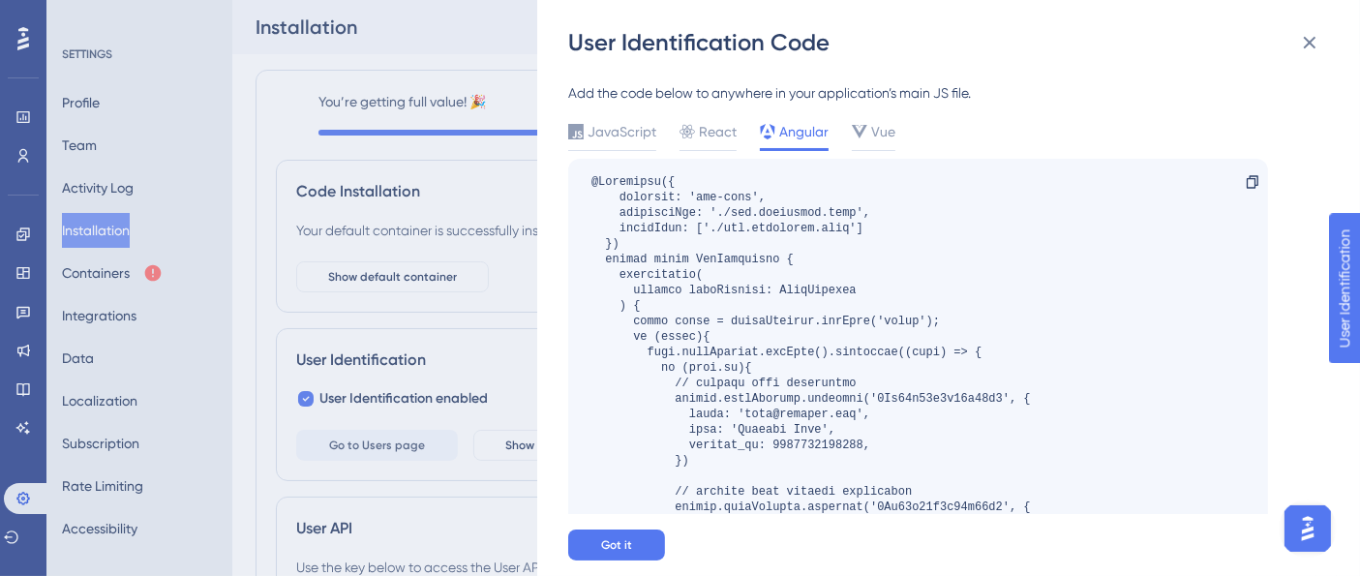
click at [834, 128] on div "JavaScript React Angular Vue" at bounding box center [918, 135] width 700 height 31
click at [895, 131] on div "JavaScript React Angular Vue" at bounding box center [918, 135] width 700 height 31
click at [882, 132] on span "Vue" at bounding box center [883, 131] width 24 height 23
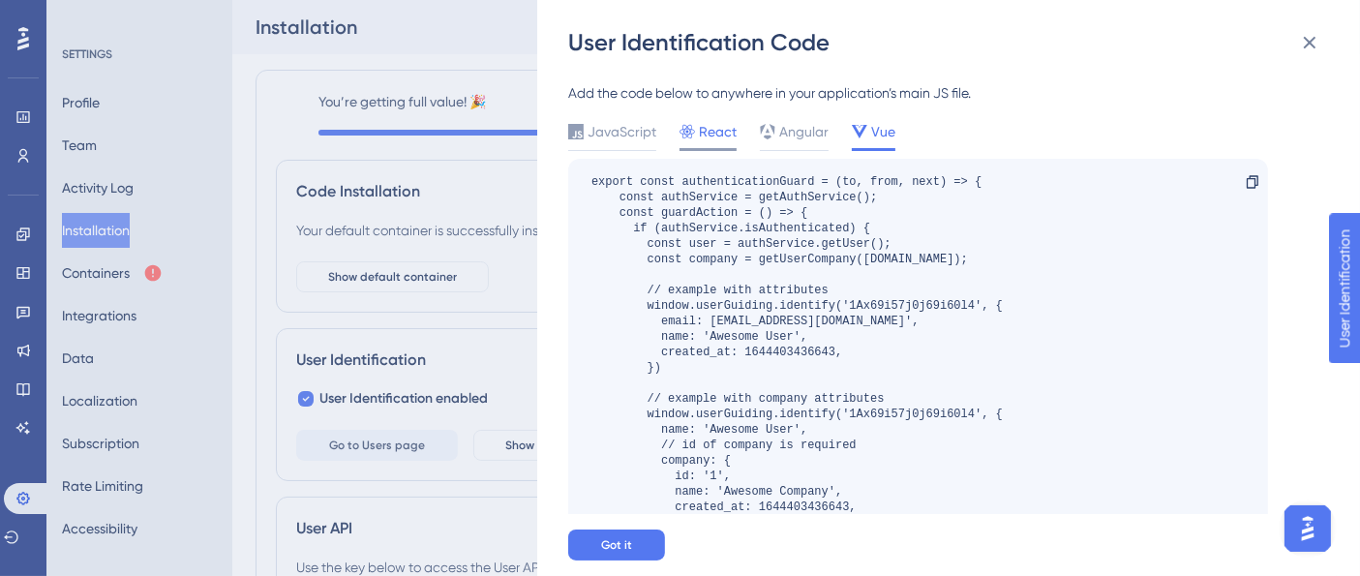
click at [722, 131] on span "React" at bounding box center [718, 131] width 38 height 23
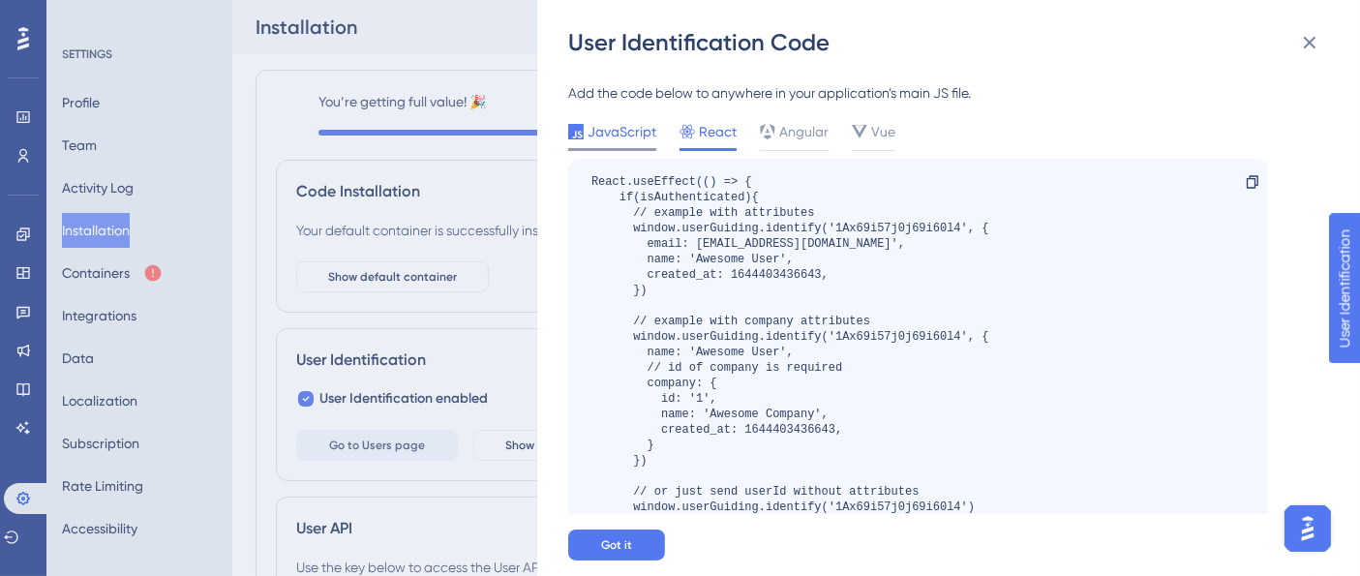
click at [630, 126] on span "JavaScript" at bounding box center [622, 131] width 69 height 23
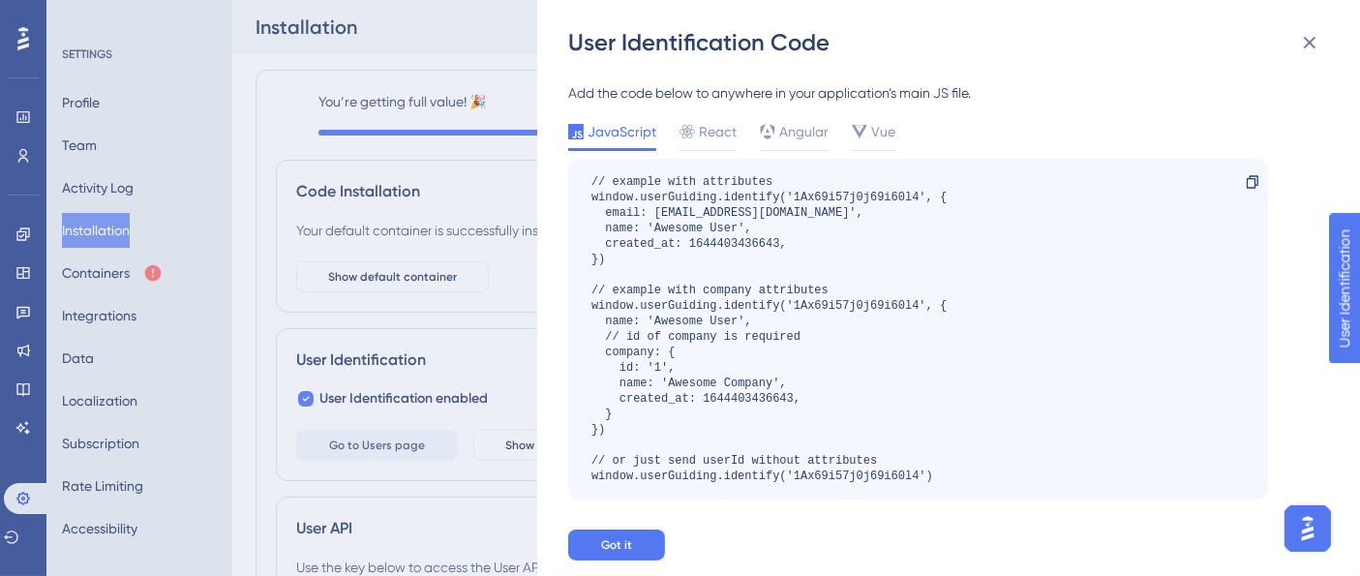
click at [263, 61] on div "User Identification Code Add the code below to anywhere in your application’s m…" at bounding box center [680, 288] width 1360 height 576
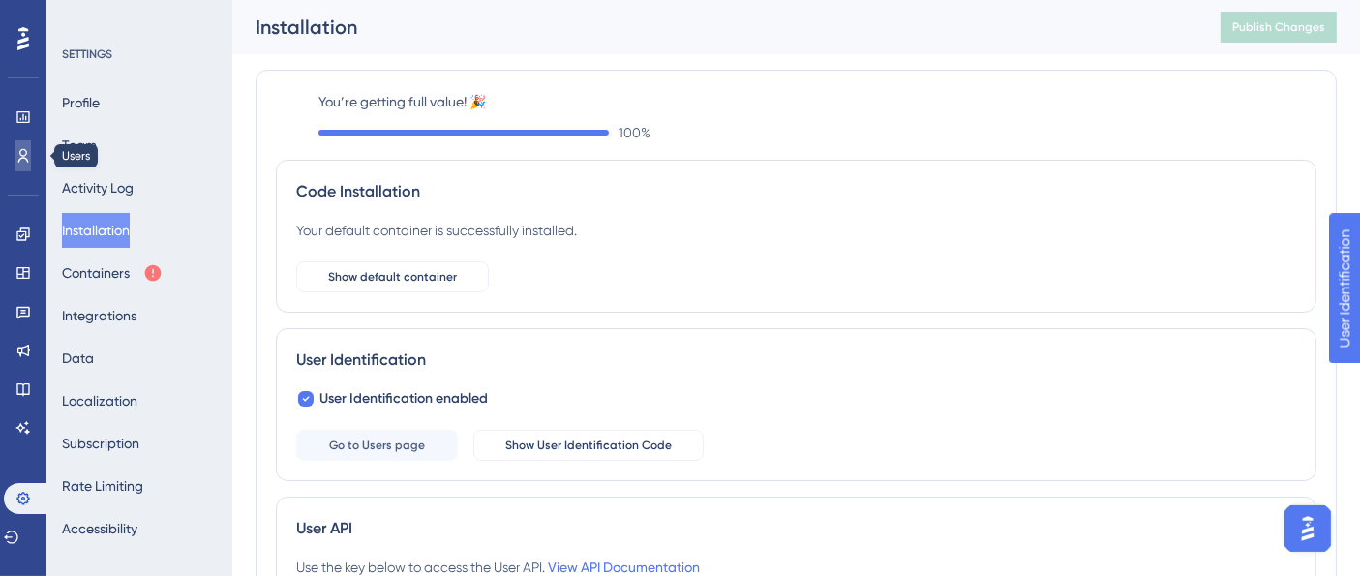
click at [15, 160] on link at bounding box center [22, 155] width 15 height 31
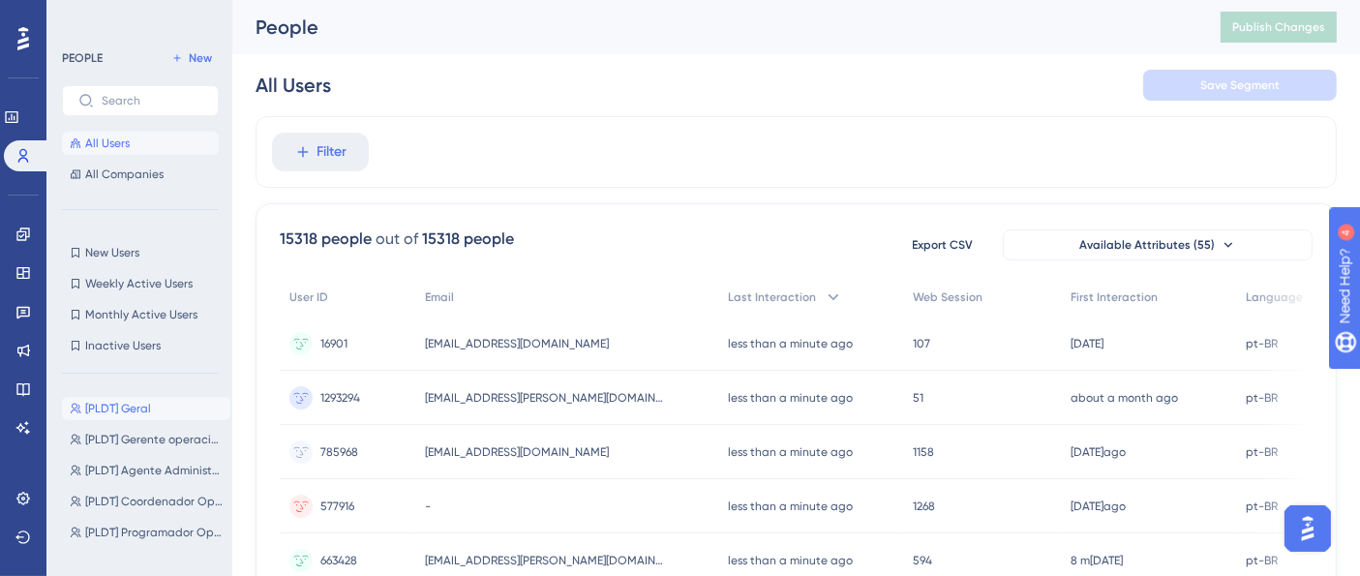
click at [119, 408] on span "[PLDT] Geral" at bounding box center [118, 408] width 66 height 15
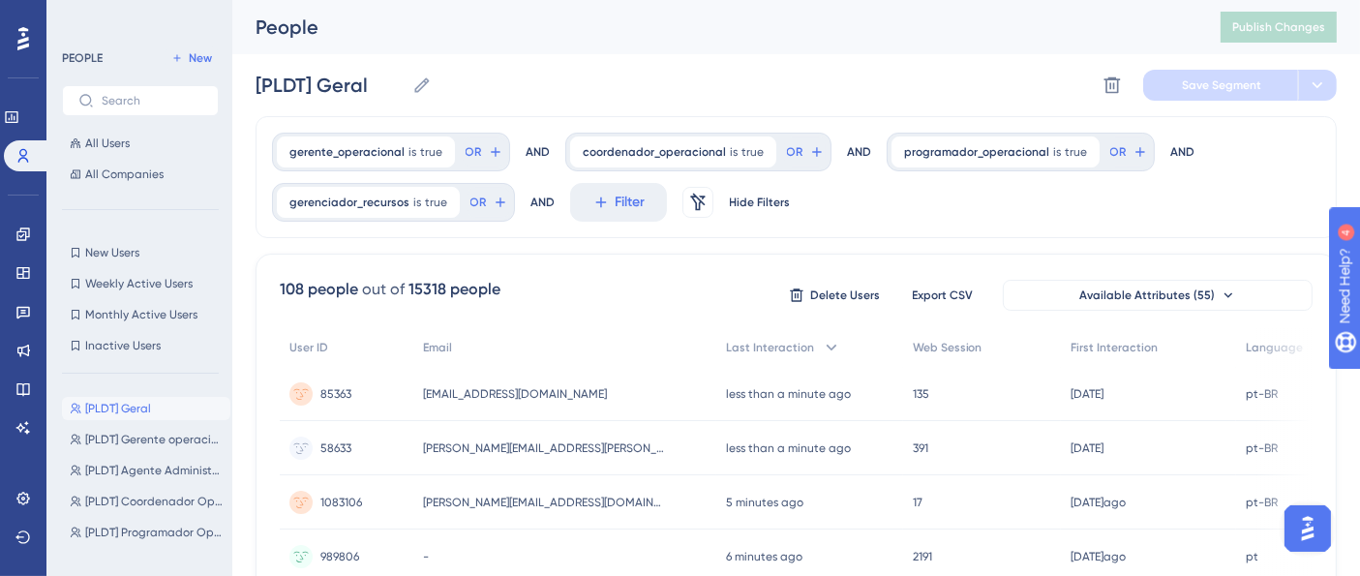
click at [94, 56] on div "PEOPLE" at bounding box center [82, 57] width 41 height 15
click at [24, 239] on icon at bounding box center [22, 234] width 15 height 15
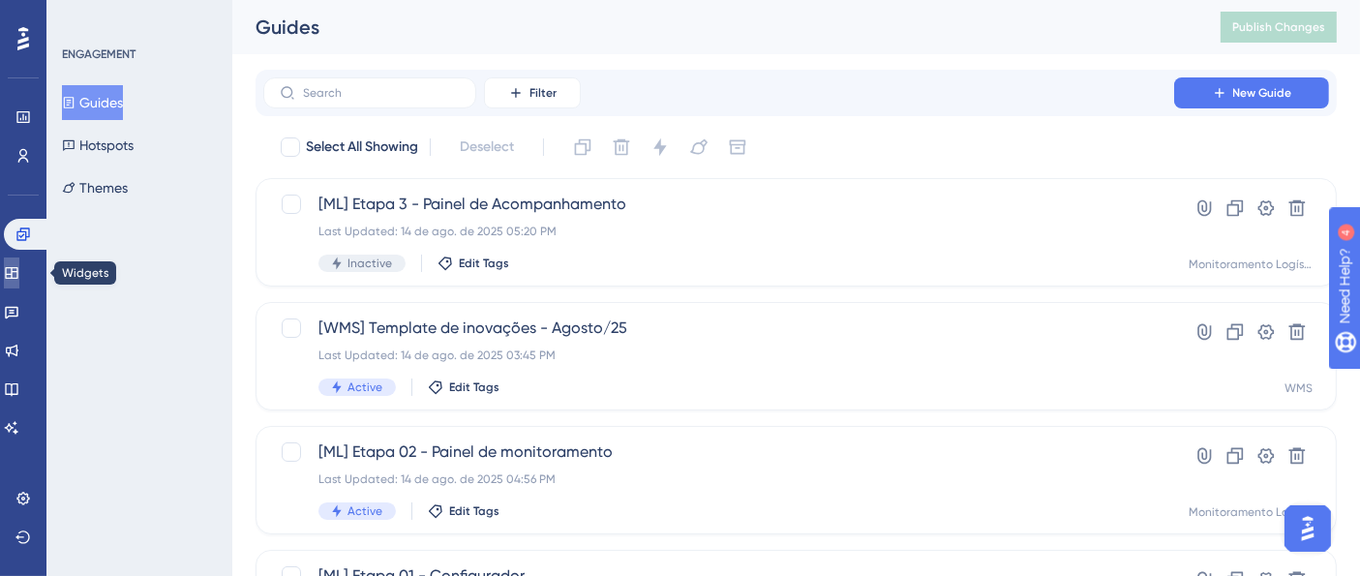
click at [17, 278] on icon at bounding box center [11, 273] width 13 height 12
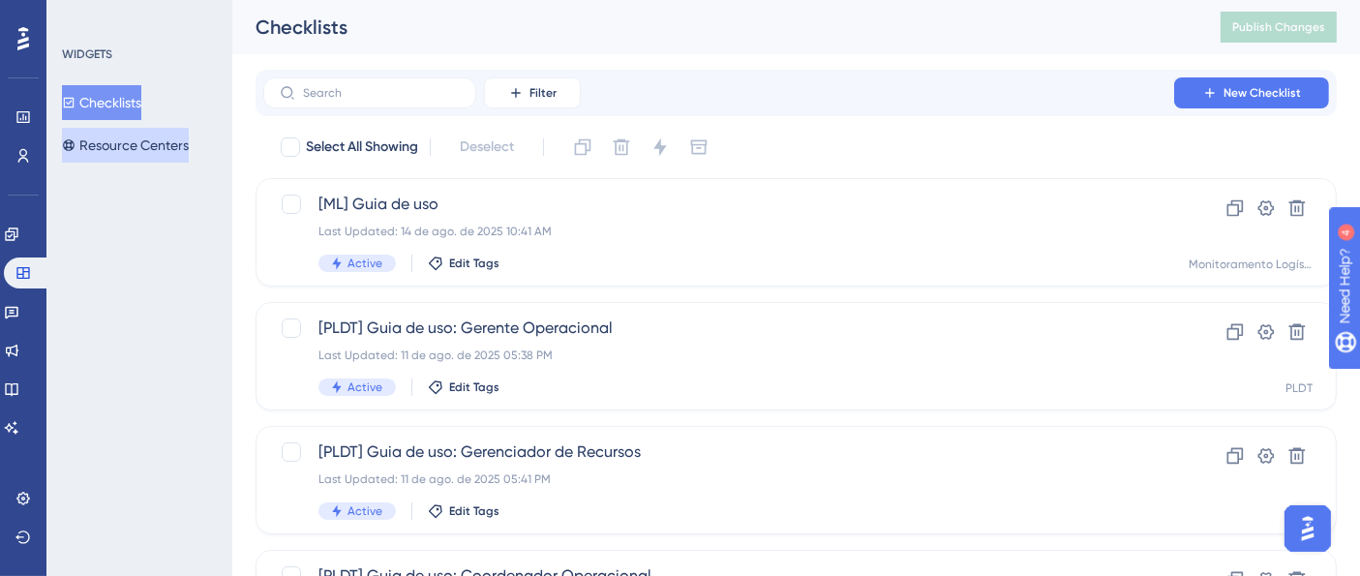
click at [118, 144] on button "Resource Centers" at bounding box center [125, 145] width 127 height 35
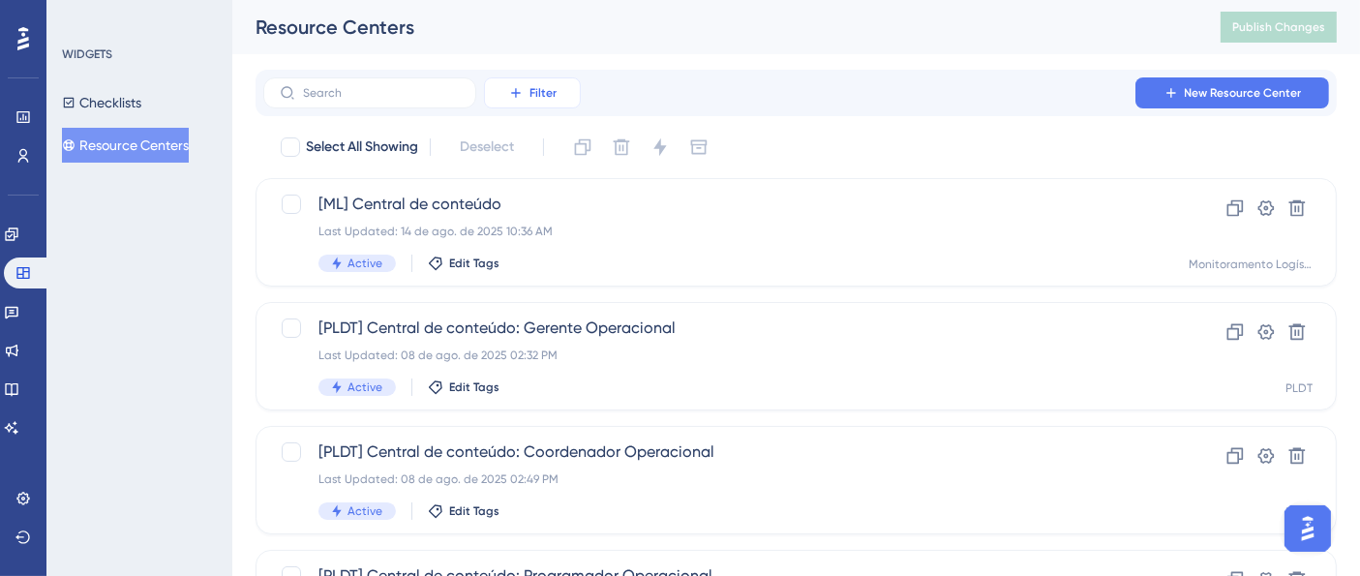
click at [562, 93] on button "Filter" at bounding box center [532, 92] width 97 height 31
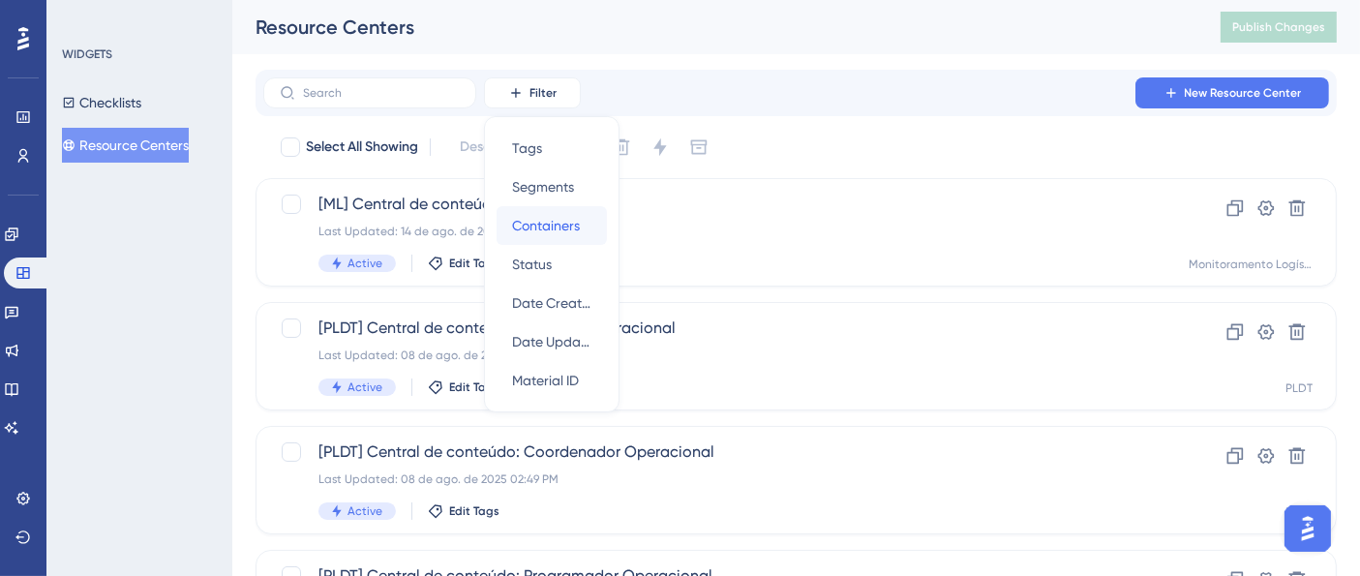
click at [561, 220] on span "Containers" at bounding box center [546, 225] width 68 height 23
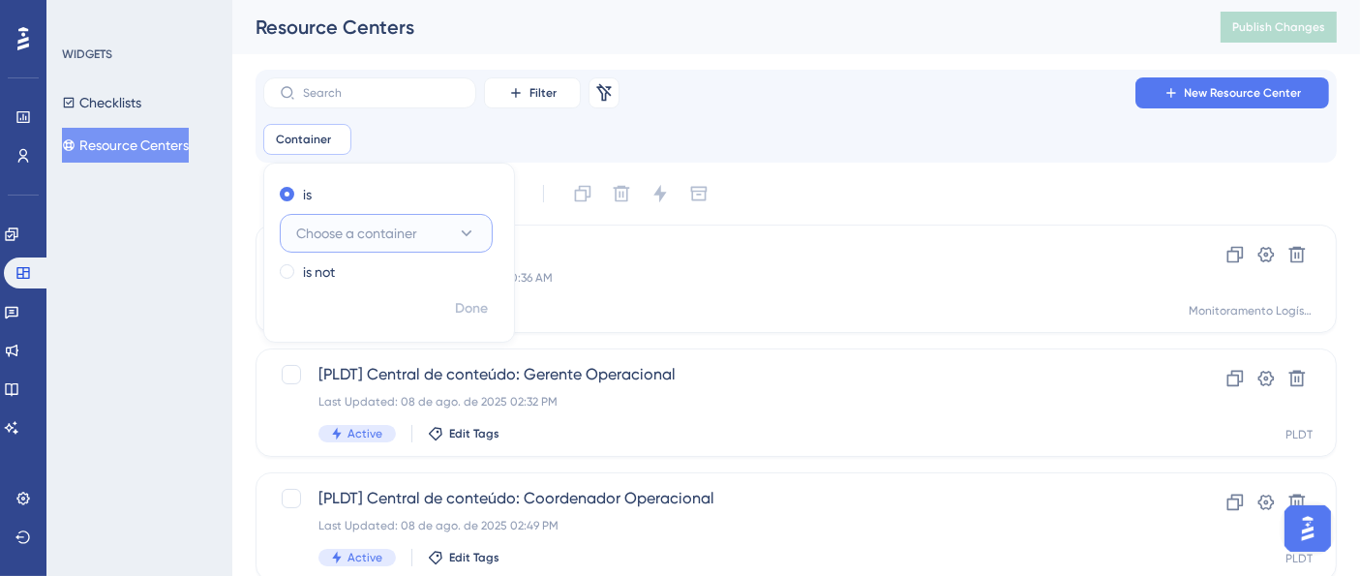
click at [484, 228] on button "Choose a container" at bounding box center [386, 233] width 213 height 39
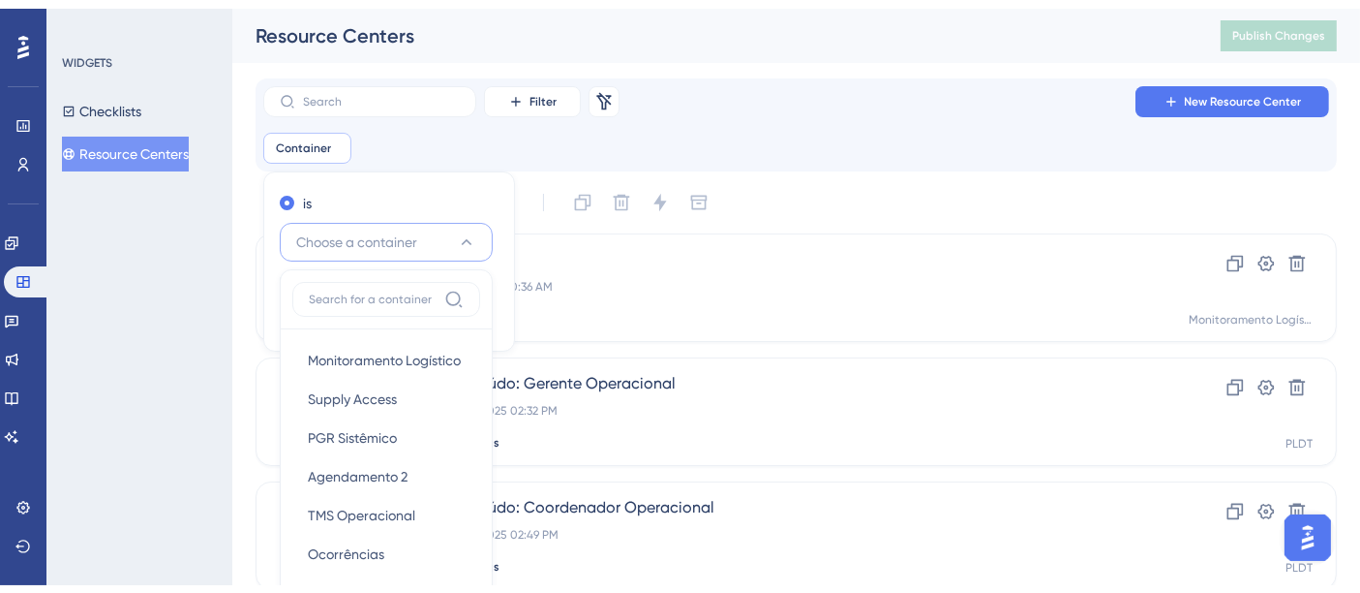
scroll to position [158, 0]
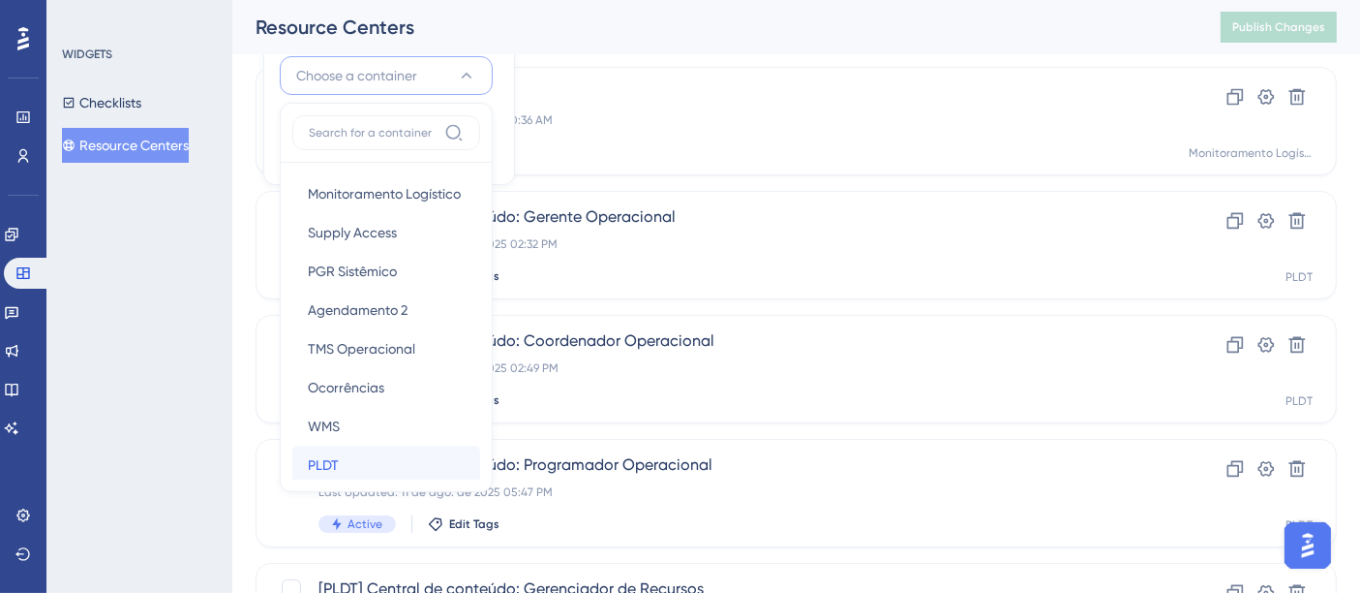
click at [330, 463] on span "PLDT" at bounding box center [323, 464] width 31 height 23
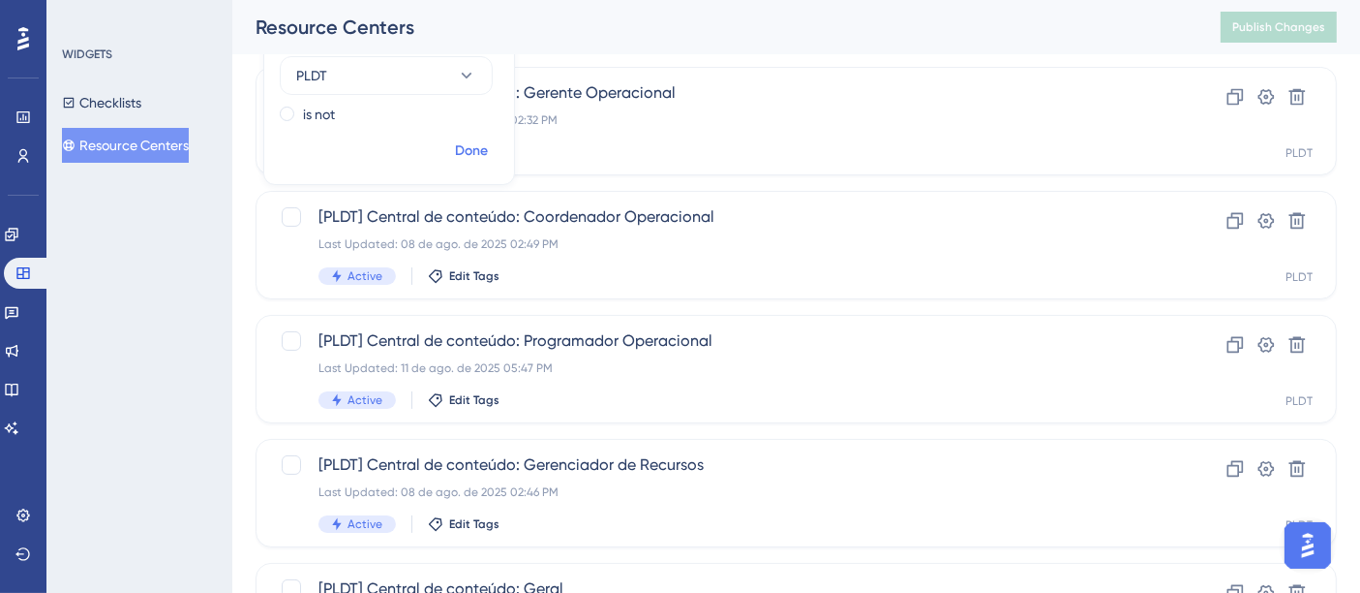
click at [470, 142] on span "Done" at bounding box center [471, 150] width 33 height 23
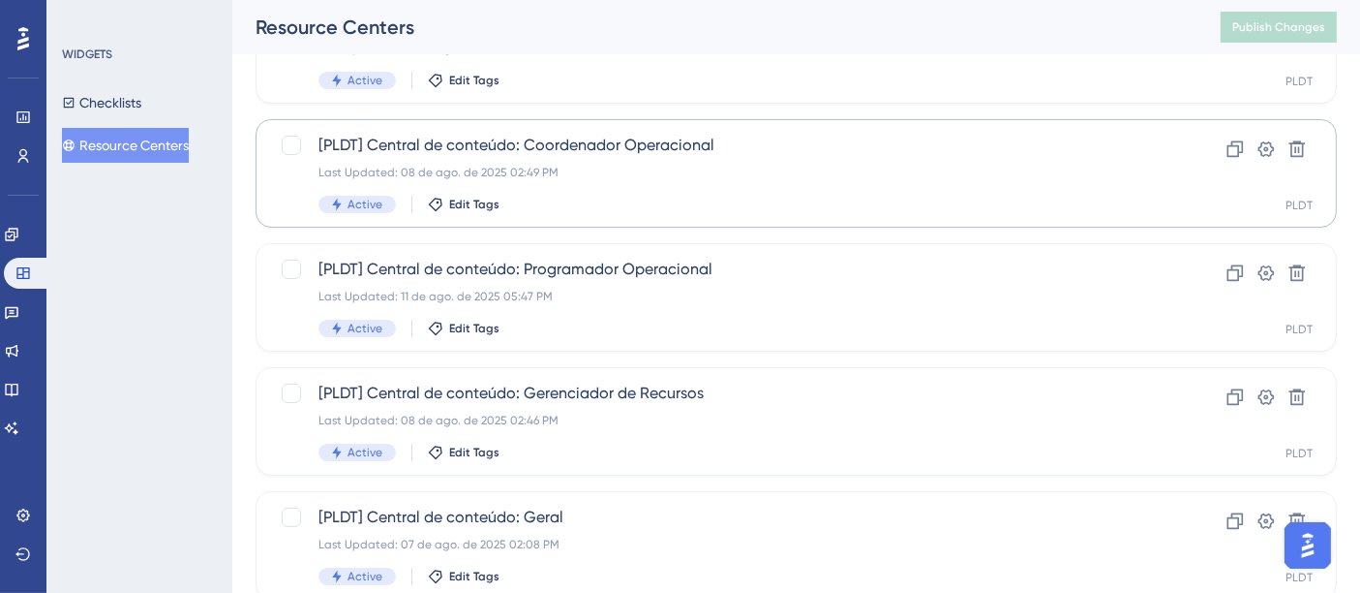
scroll to position [297, 0]
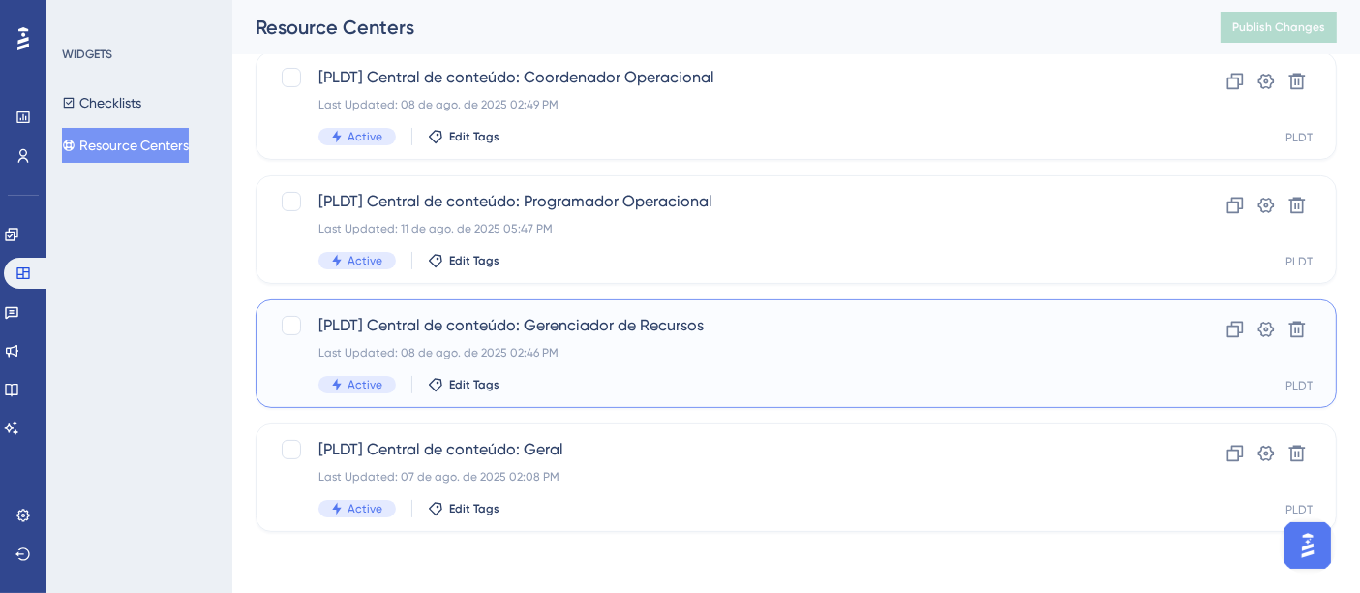
click at [709, 354] on div "Last Updated: 08 de ago. de 2025 02:46 PM" at bounding box center [719, 352] width 801 height 15
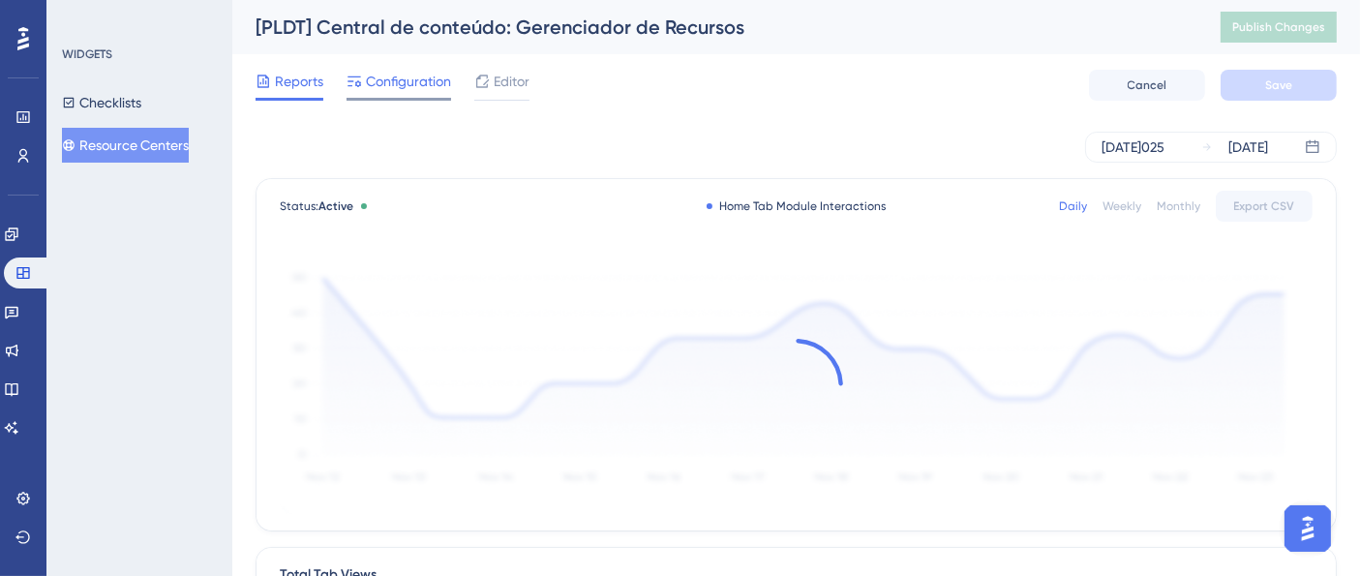
click at [409, 74] on span "Configuration" at bounding box center [408, 81] width 85 height 23
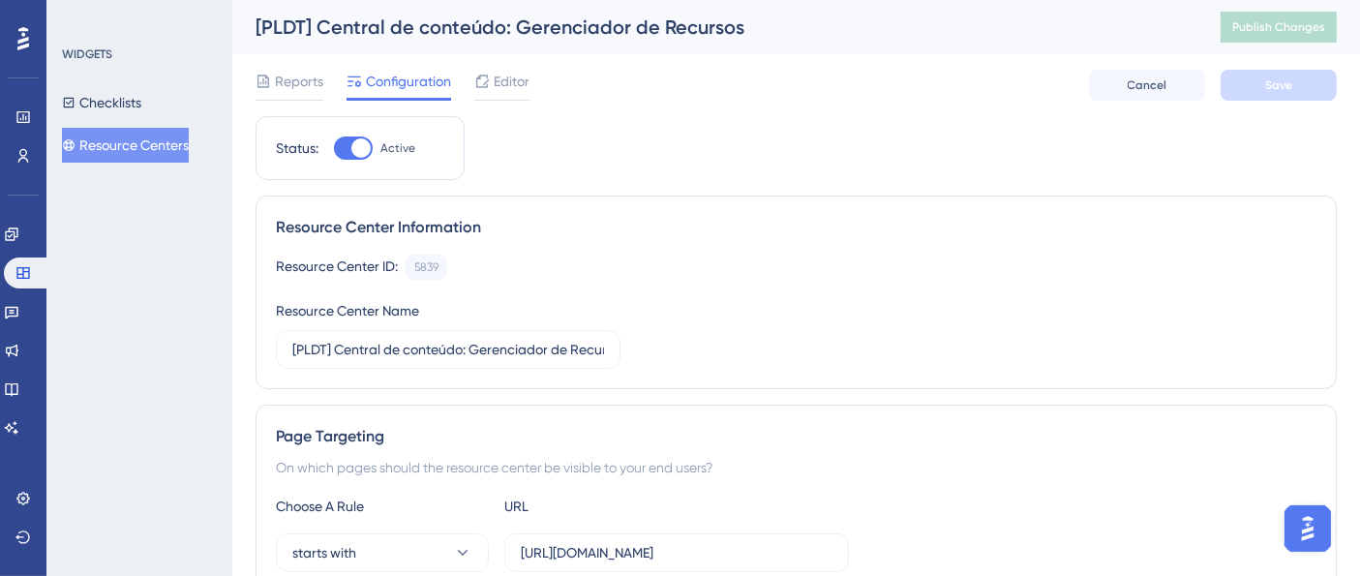
click at [364, 155] on div at bounding box center [360, 147] width 19 height 19
click at [334, 149] on input "Active" at bounding box center [333, 148] width 1 height 1
checkbox input "false"
click at [1268, 92] on span "Save" at bounding box center [1278, 84] width 27 height 15
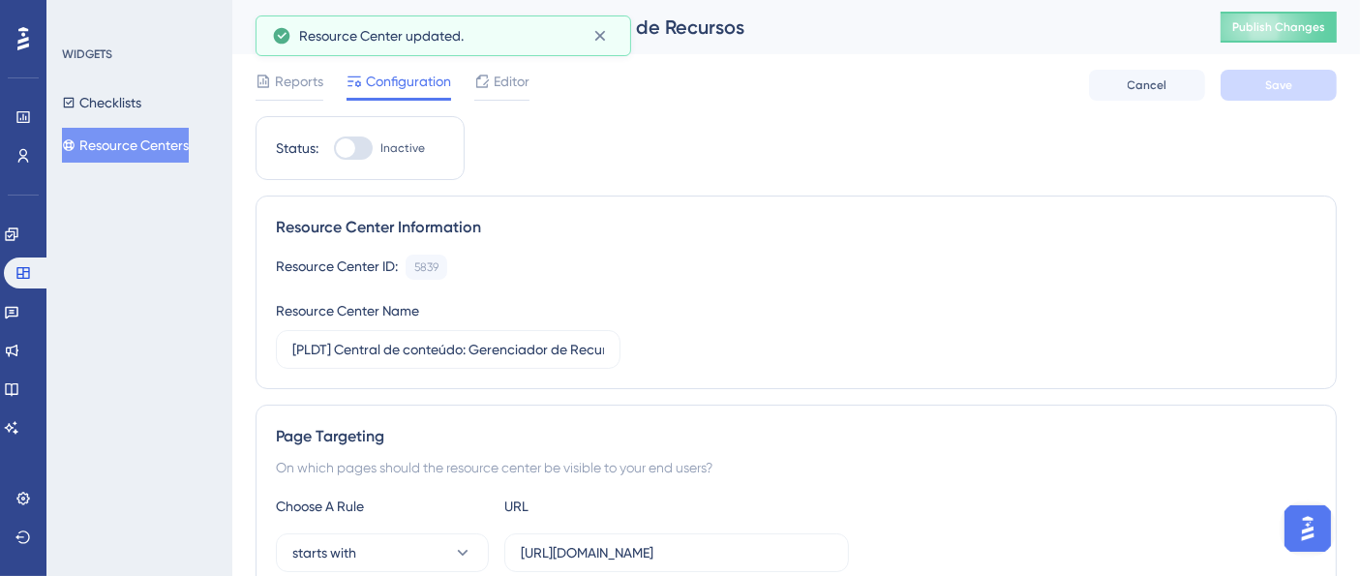
click at [171, 144] on button "Resource Centers" at bounding box center [125, 145] width 127 height 35
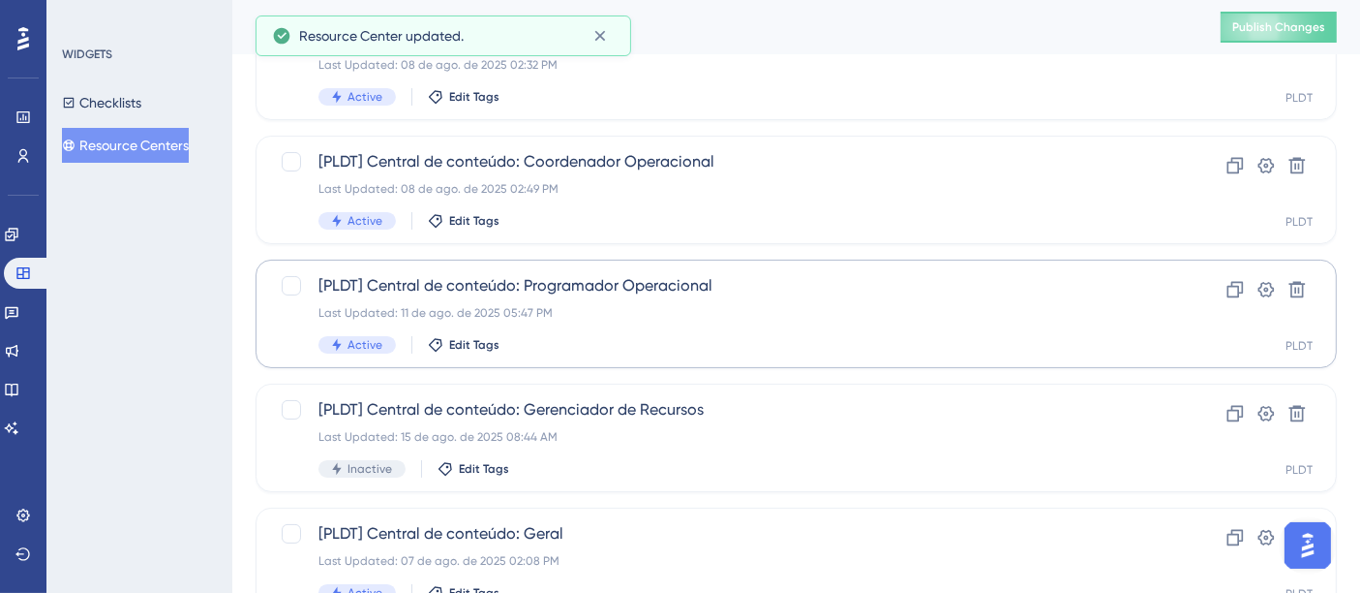
scroll to position [297, 0]
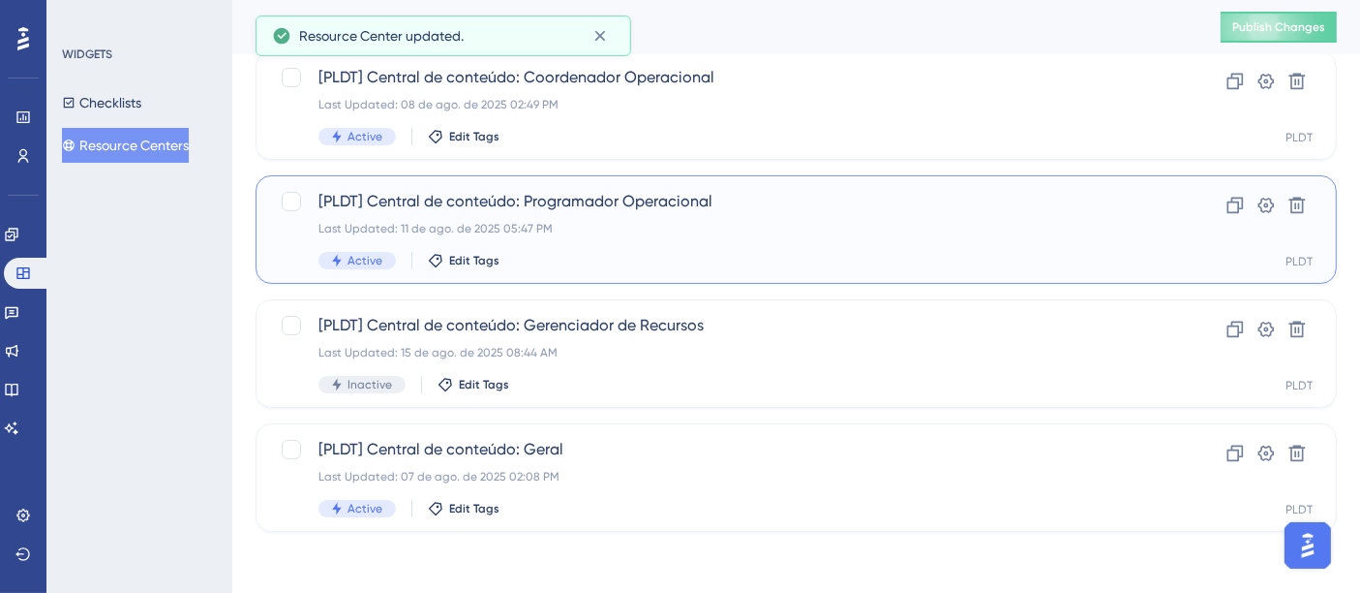
click at [567, 246] on div "[PLDT] Central de conteúdo: Programador Operacional Last Updated: 11 de ago. de…" at bounding box center [719, 229] width 801 height 79
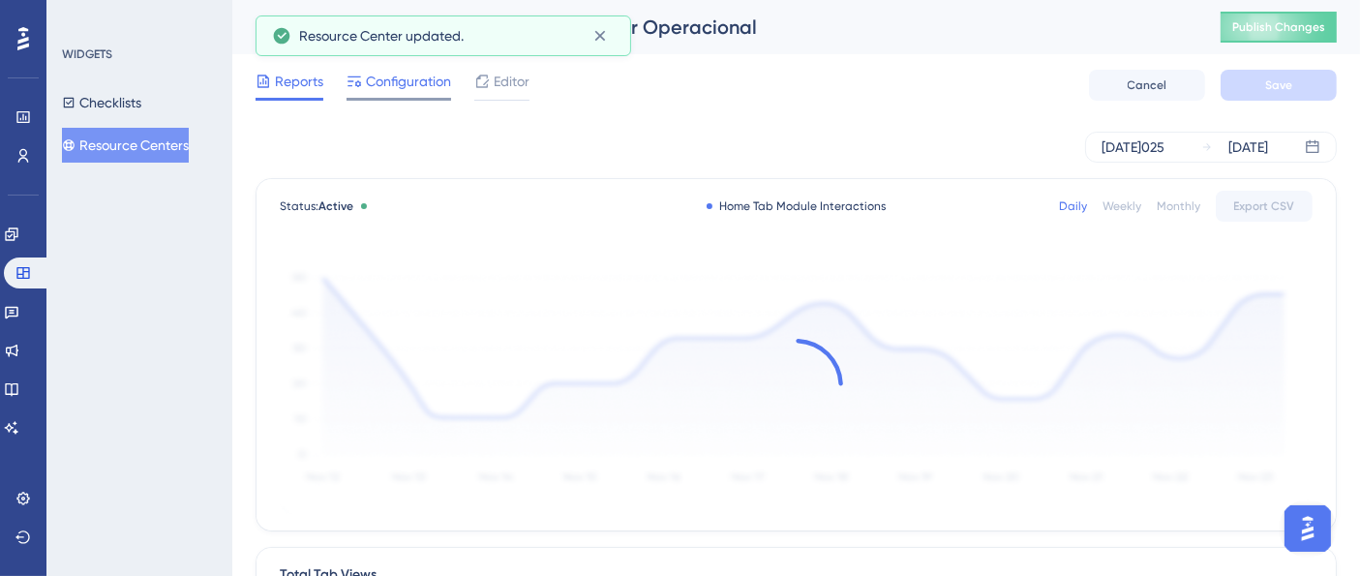
click at [414, 88] on span "Configuration" at bounding box center [408, 81] width 85 height 23
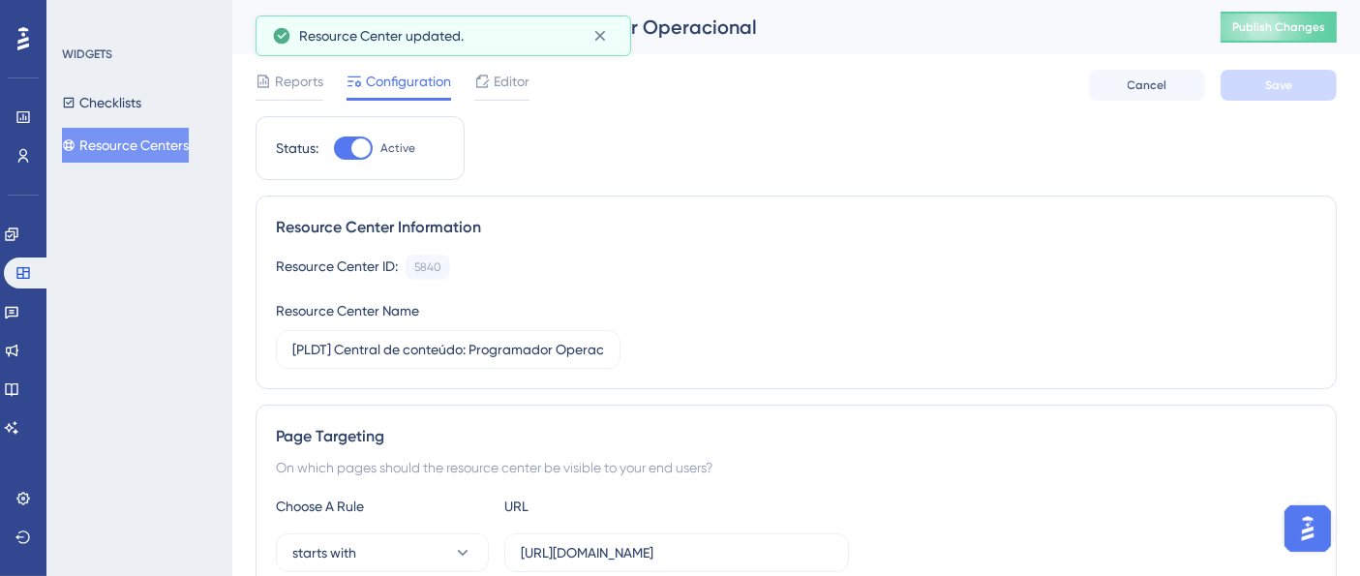
click at [401, 147] on span "Active" at bounding box center [397, 147] width 35 height 15
click at [334, 148] on input "Active" at bounding box center [333, 148] width 1 height 1
checkbox input "false"
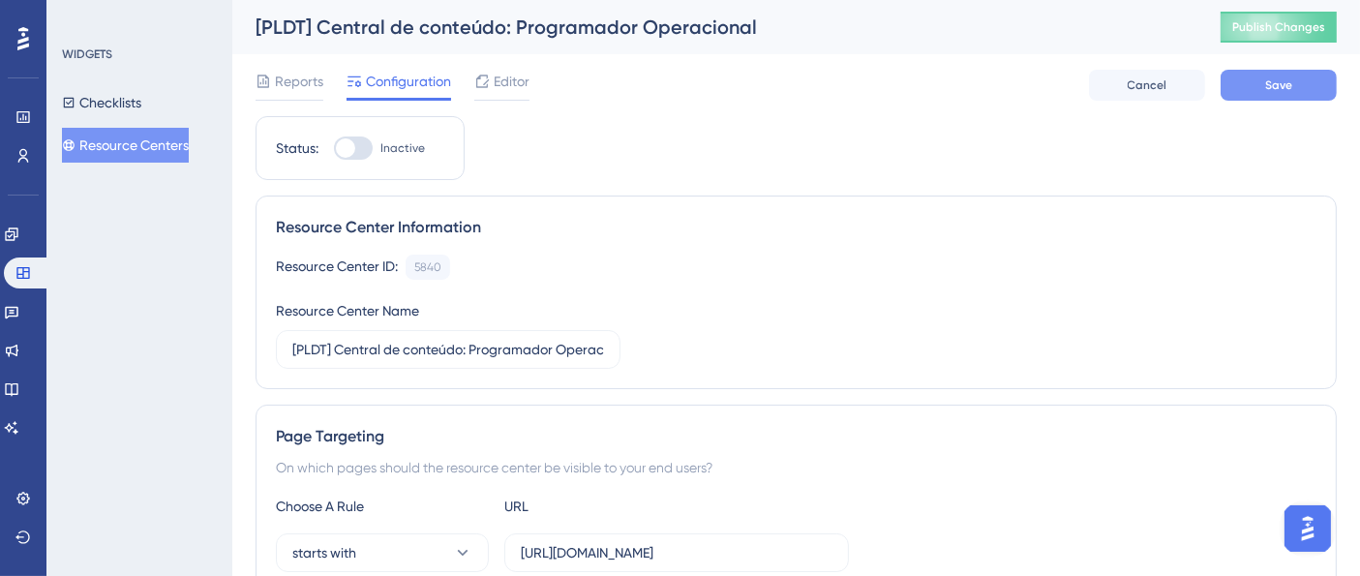
click at [1261, 92] on button "Save" at bounding box center [1279, 85] width 116 height 31
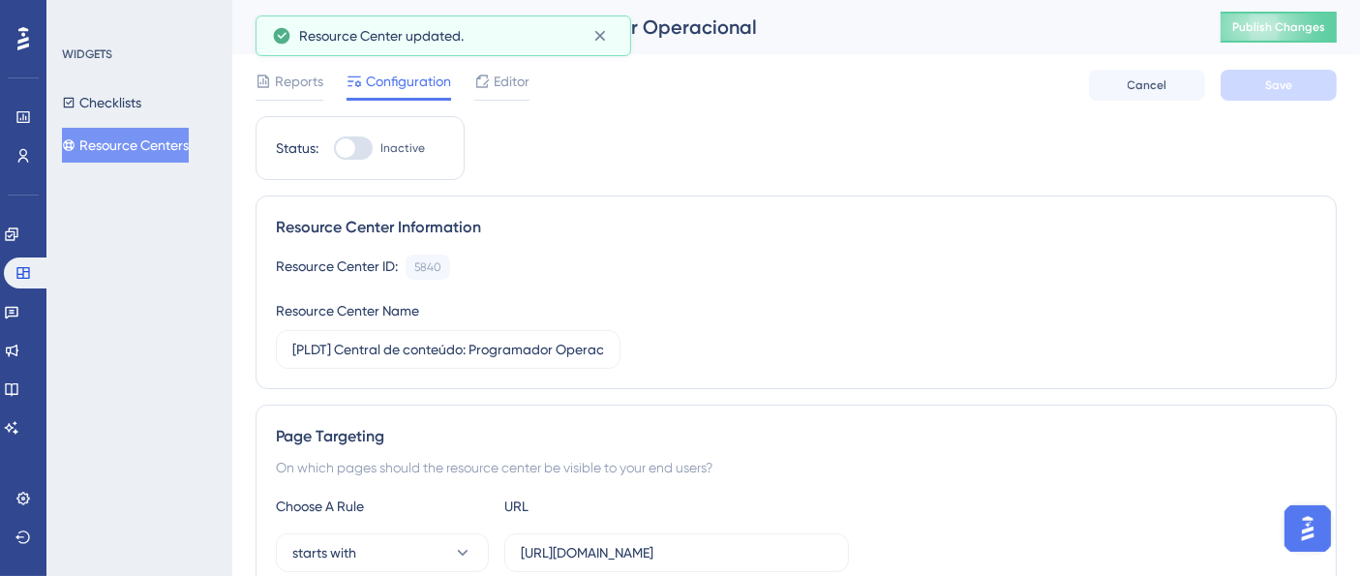
click at [174, 136] on button "Resource Centers" at bounding box center [125, 145] width 127 height 35
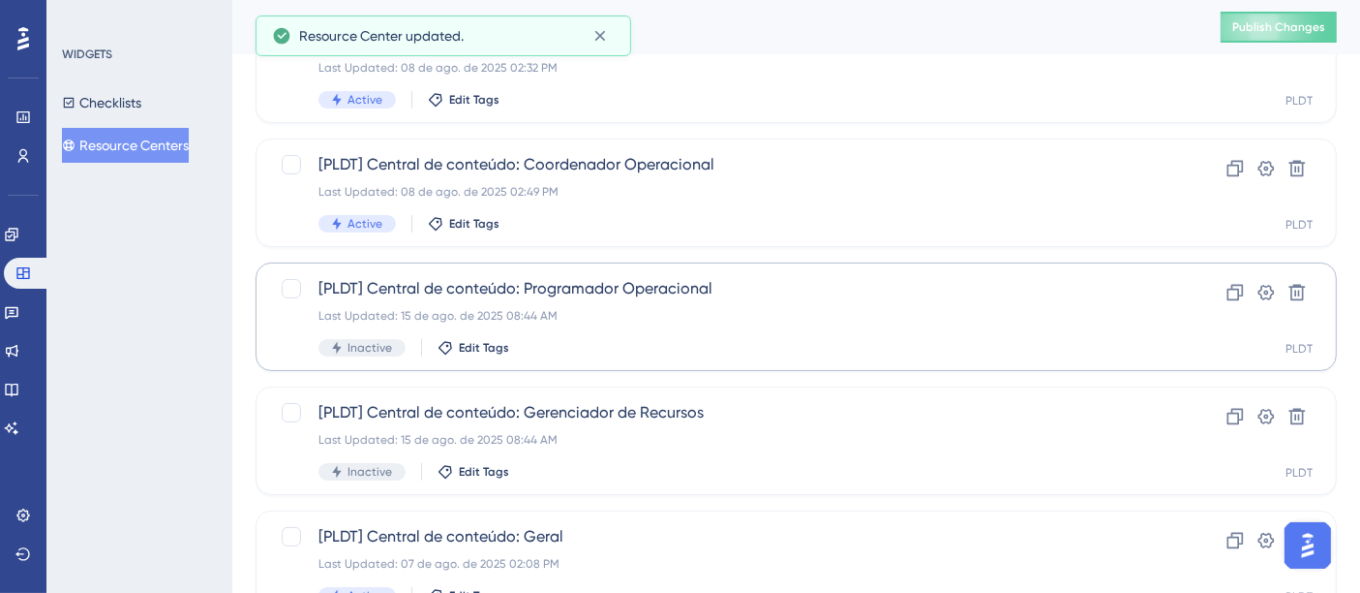
scroll to position [190, 0]
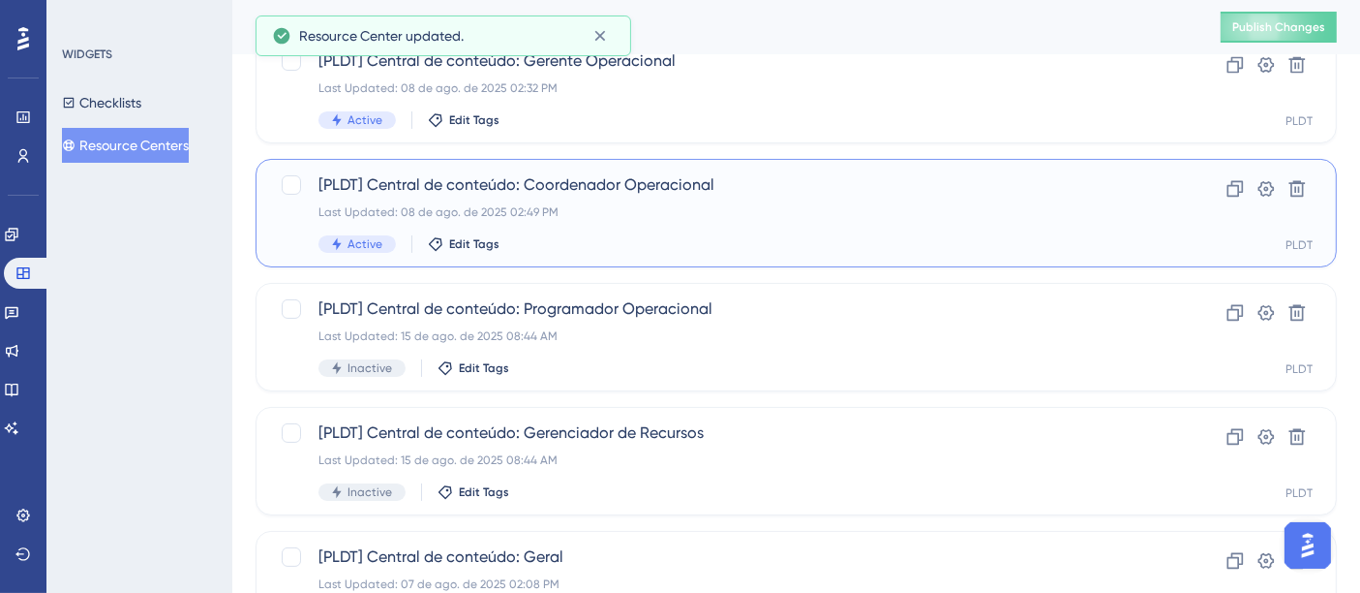
click at [527, 200] on div "[PLDT] Central de conteúdo: Coordenador Operacional Last Updated: 08 de ago. de…" at bounding box center [719, 212] width 801 height 79
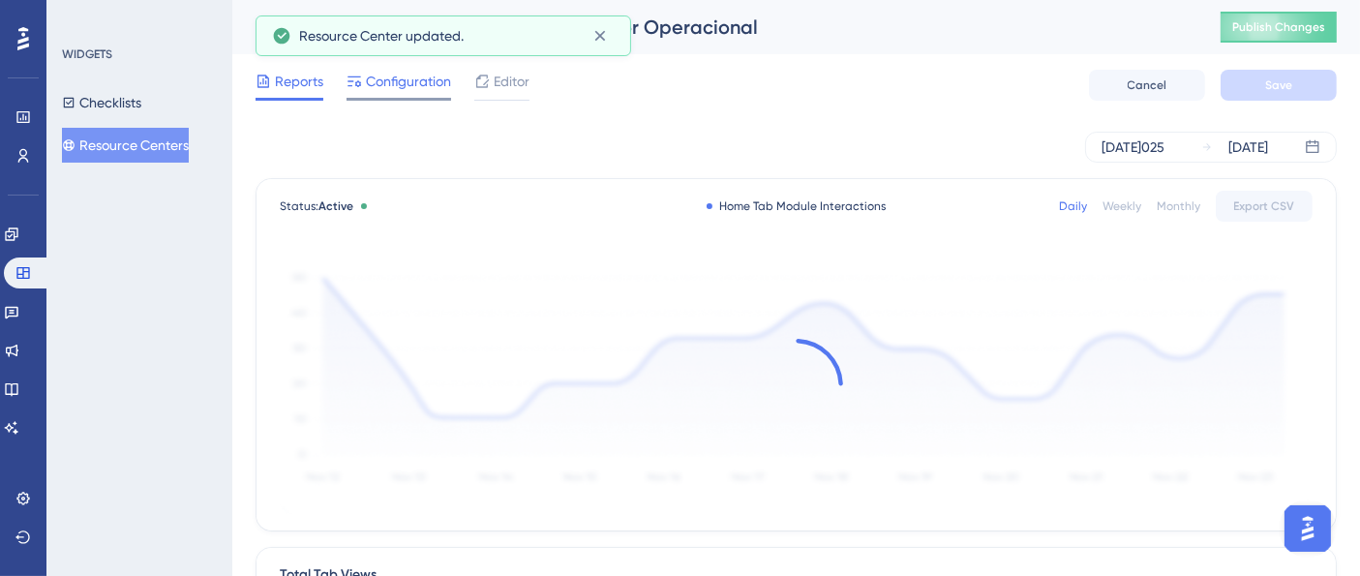
click at [392, 95] on div "Configuration" at bounding box center [399, 85] width 105 height 31
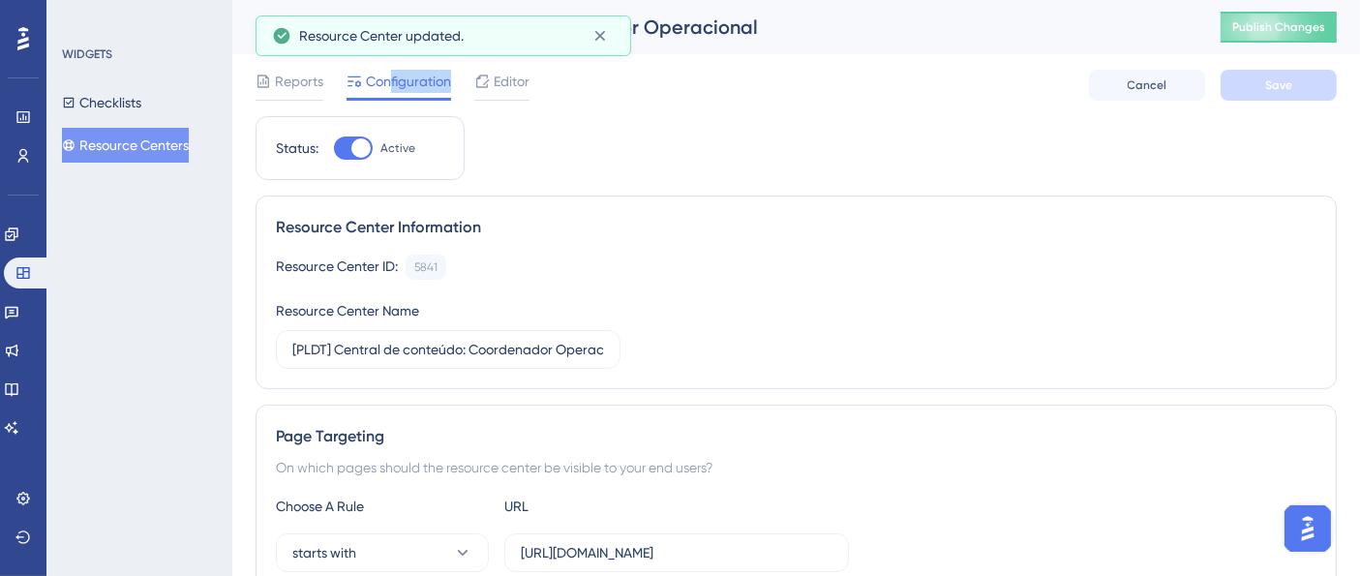
click at [384, 145] on span "Active" at bounding box center [397, 147] width 35 height 15
click at [334, 148] on input "Active" at bounding box center [333, 148] width 1 height 1
checkbox input "false"
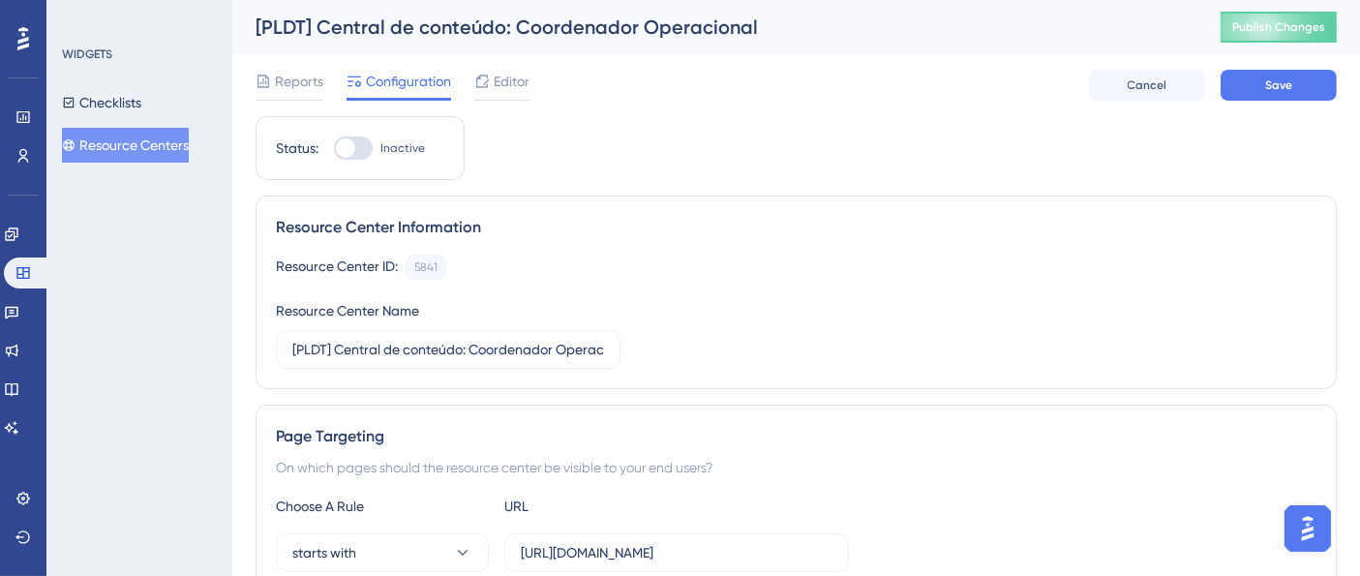
click at [1272, 67] on div "Reports Configuration Editor Cancel Save" at bounding box center [796, 85] width 1081 height 62
click at [1259, 87] on button "Save" at bounding box center [1279, 85] width 116 height 31
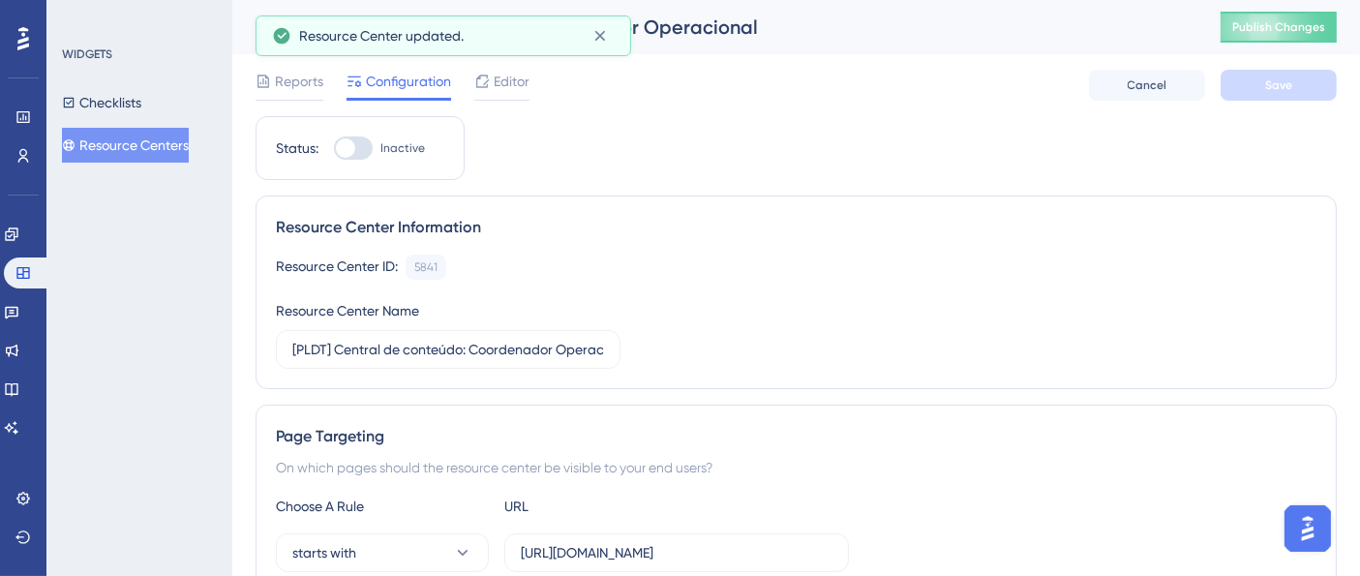
click at [150, 151] on button "Resource Centers" at bounding box center [125, 145] width 127 height 35
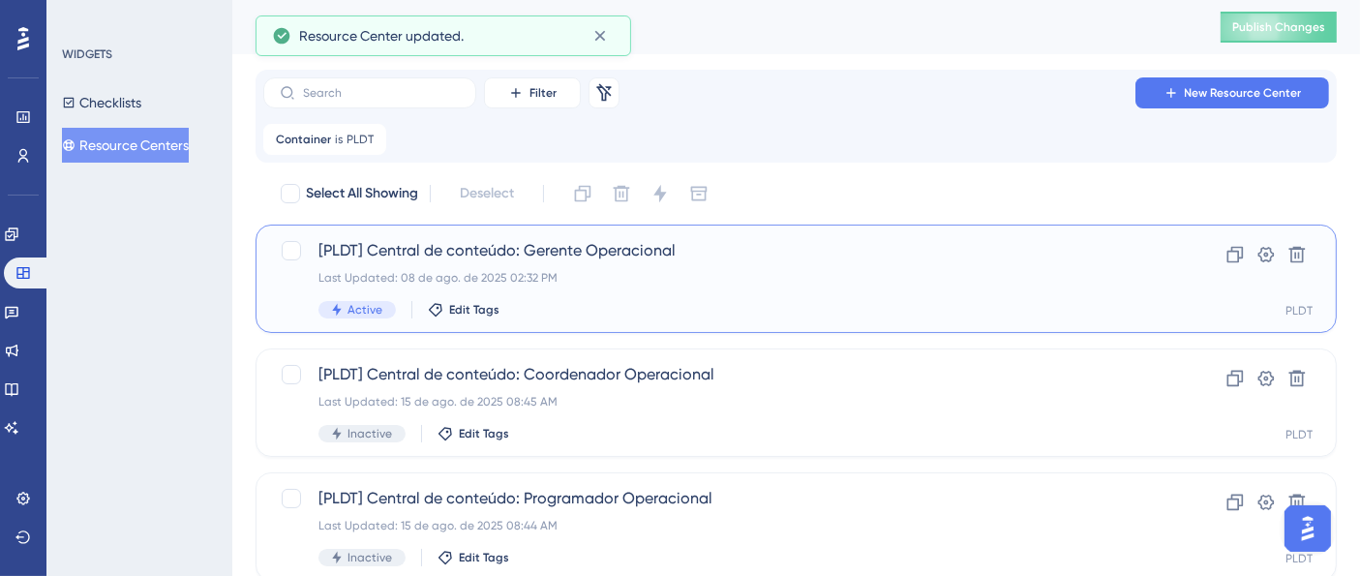
click at [541, 298] on div "[PLDT] Central de conteúdo: Gerente Operacional Last Updated: 08 de ago. de 202…" at bounding box center [719, 278] width 801 height 79
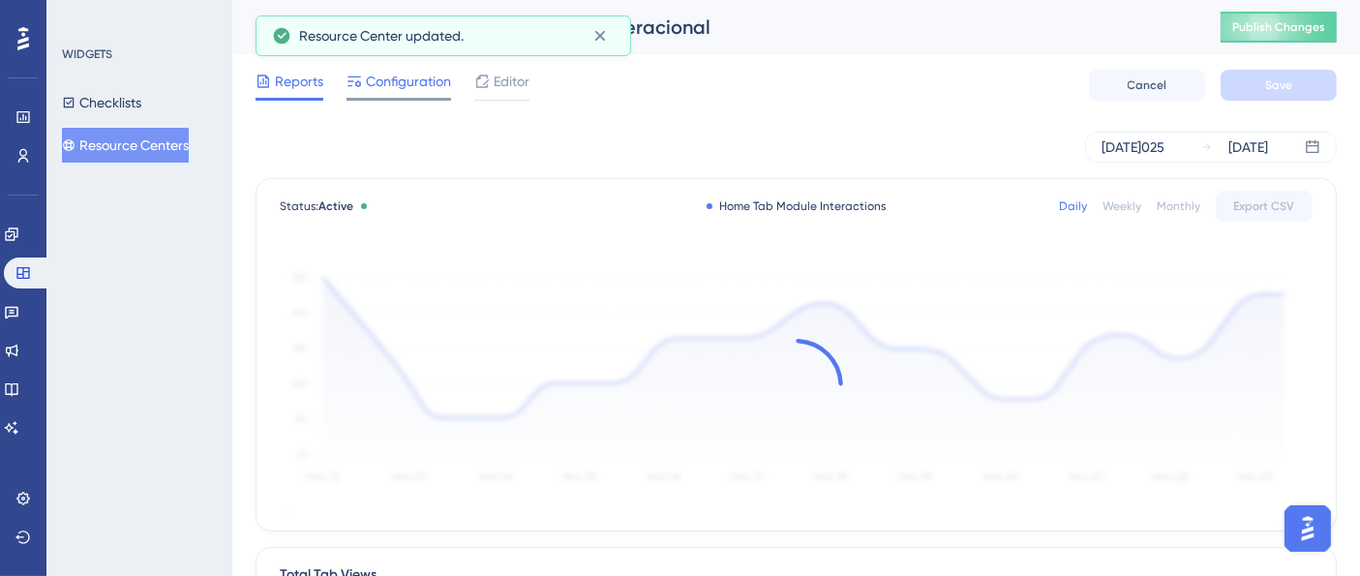
click at [423, 98] on div at bounding box center [399, 99] width 105 height 3
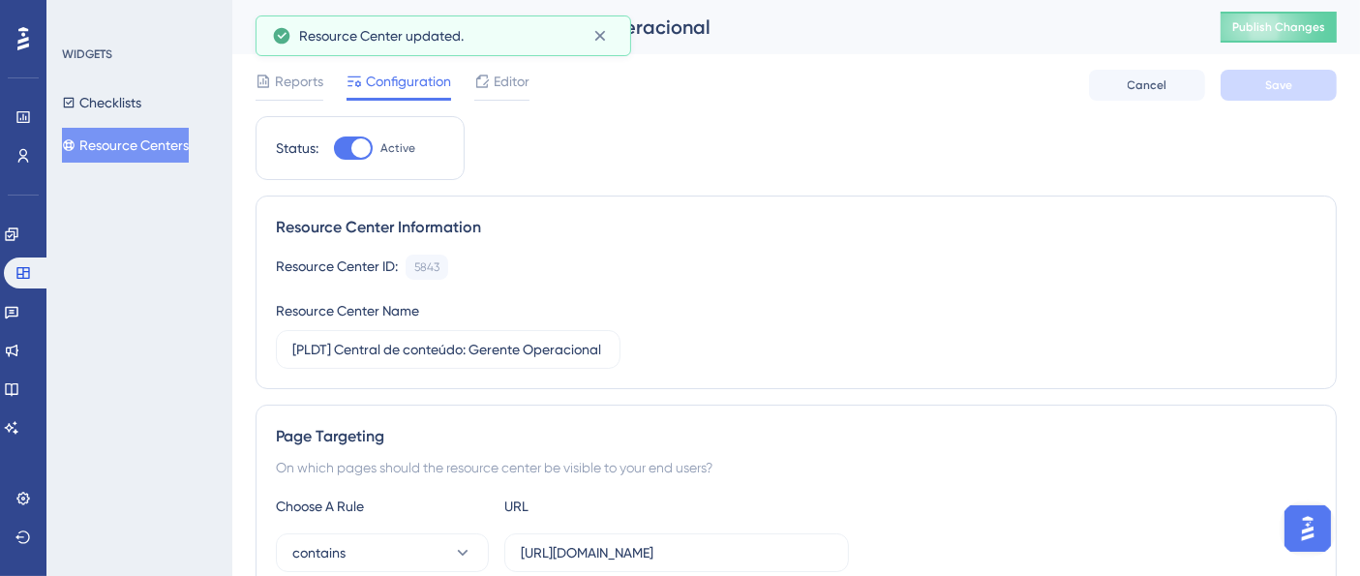
click at [380, 152] on span "Active" at bounding box center [397, 147] width 35 height 15
click at [334, 149] on input "Active" at bounding box center [333, 148] width 1 height 1
checkbox input "false"
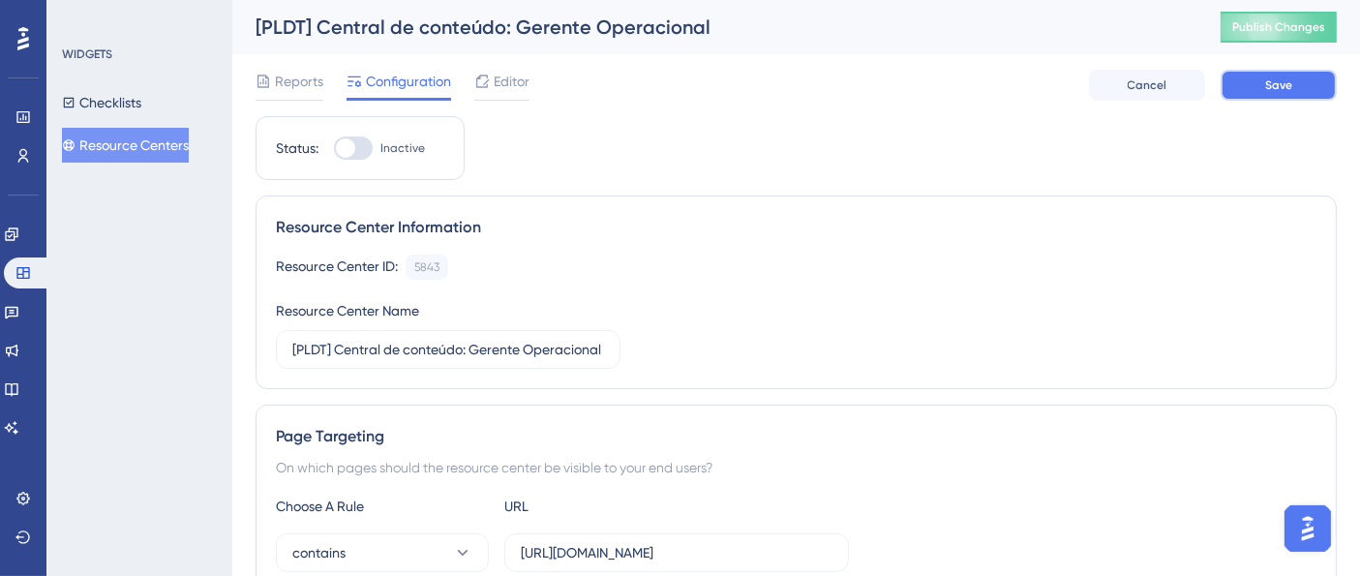
click at [1276, 88] on span "Save" at bounding box center [1278, 84] width 27 height 15
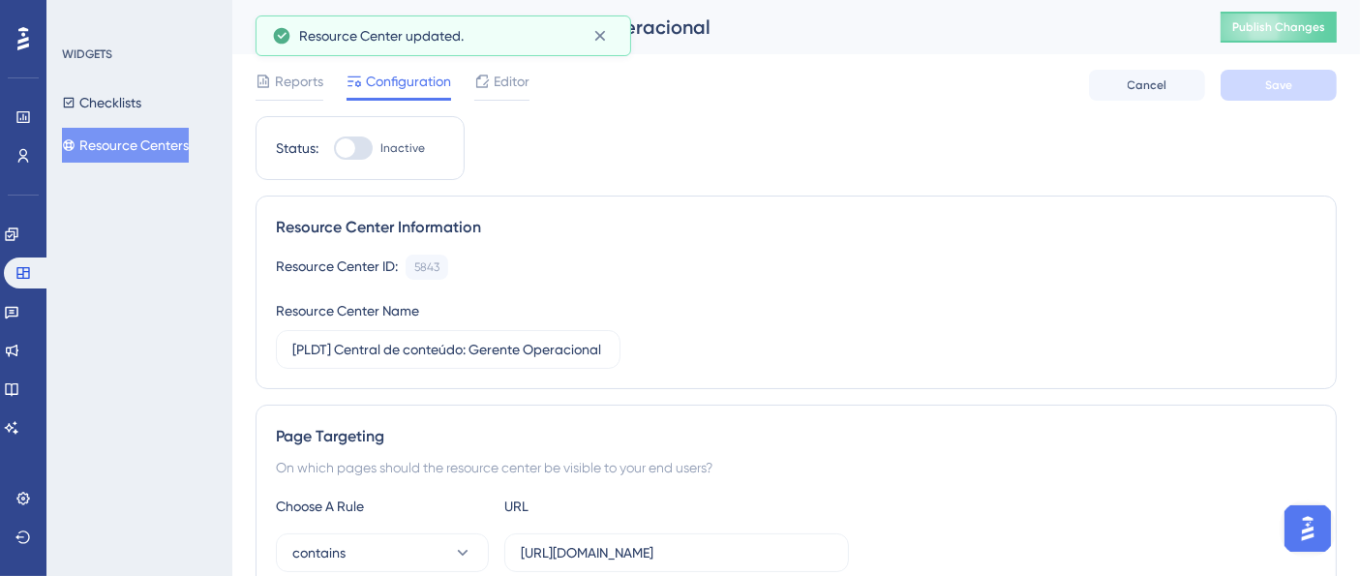
click at [1300, 31] on span "Publish Changes" at bounding box center [1278, 26] width 93 height 15
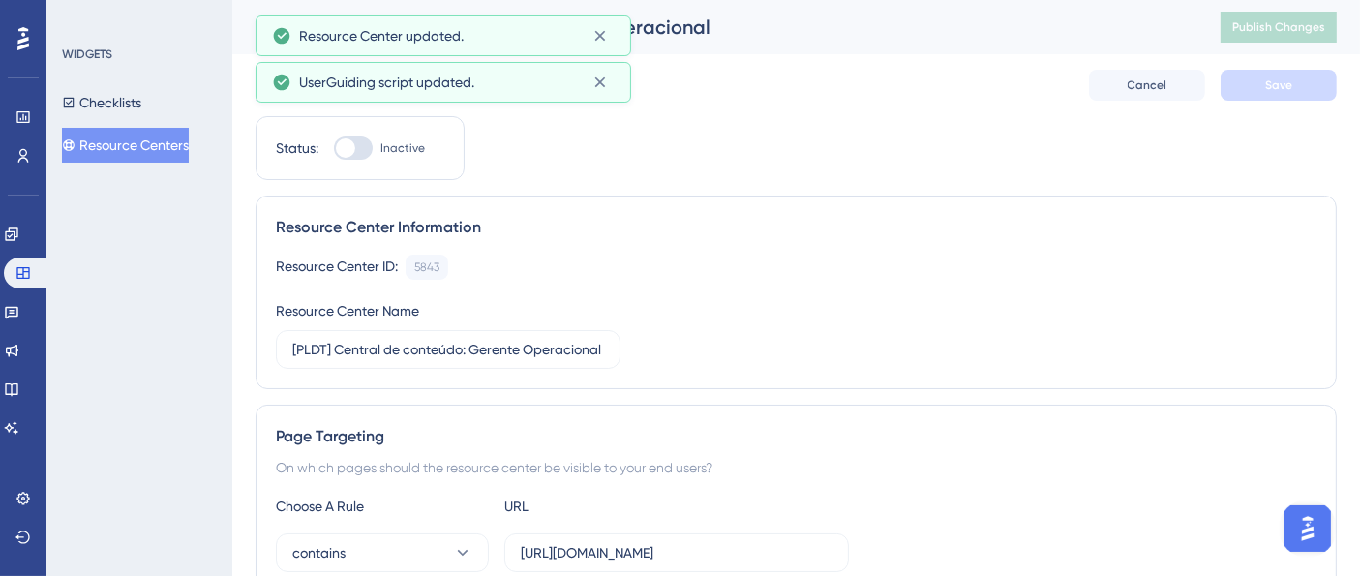
click at [137, 143] on button "Resource Centers" at bounding box center [125, 145] width 127 height 35
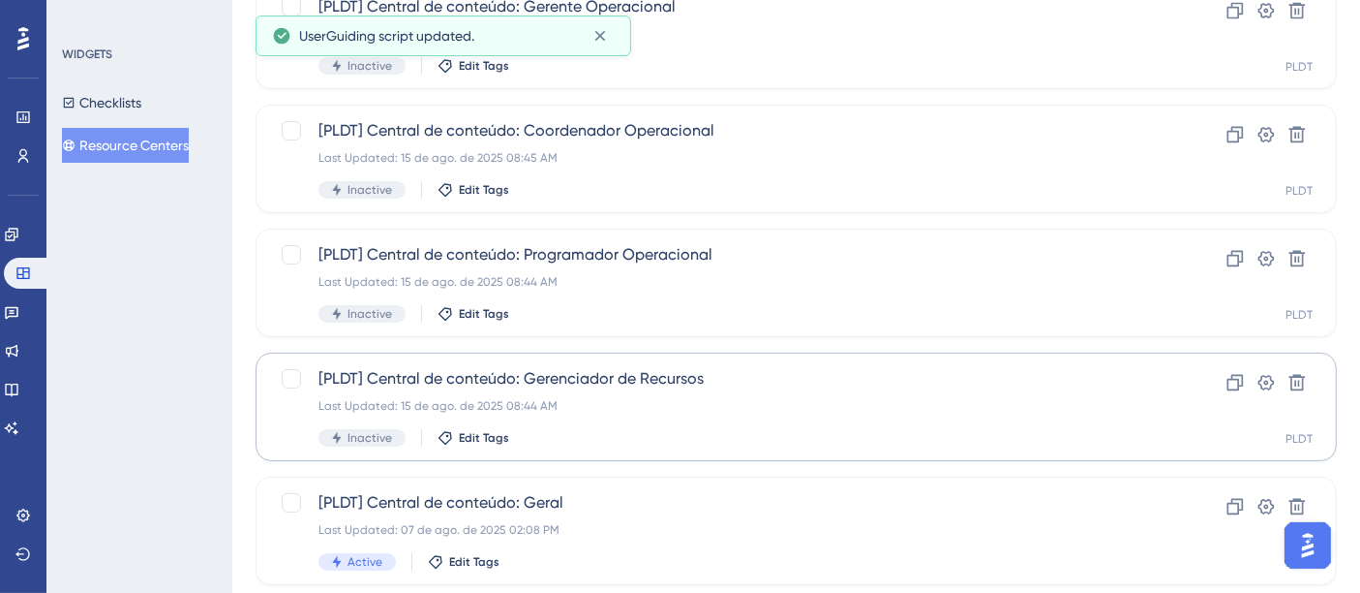
scroll to position [297, 0]
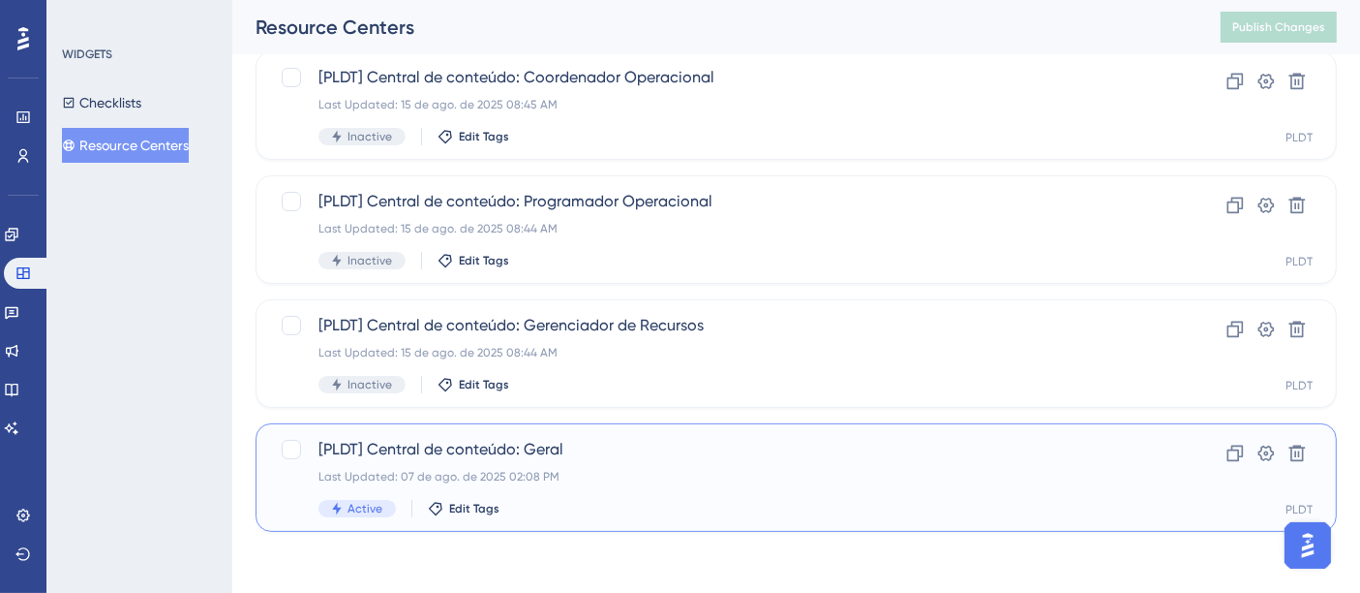
click at [542, 491] on div "[PLDT] Central de conteúdo: Geral Last Updated: 07 de ago. de 2025 02:08 PM Act…" at bounding box center [719, 477] width 801 height 79
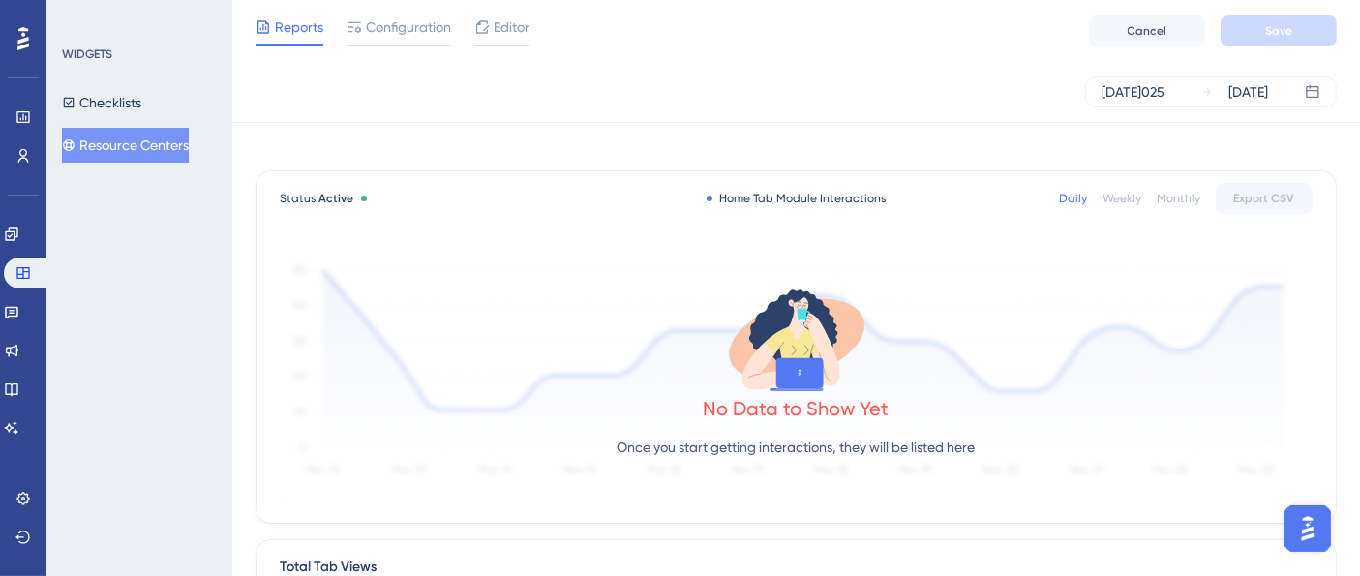
scroll to position [503, 0]
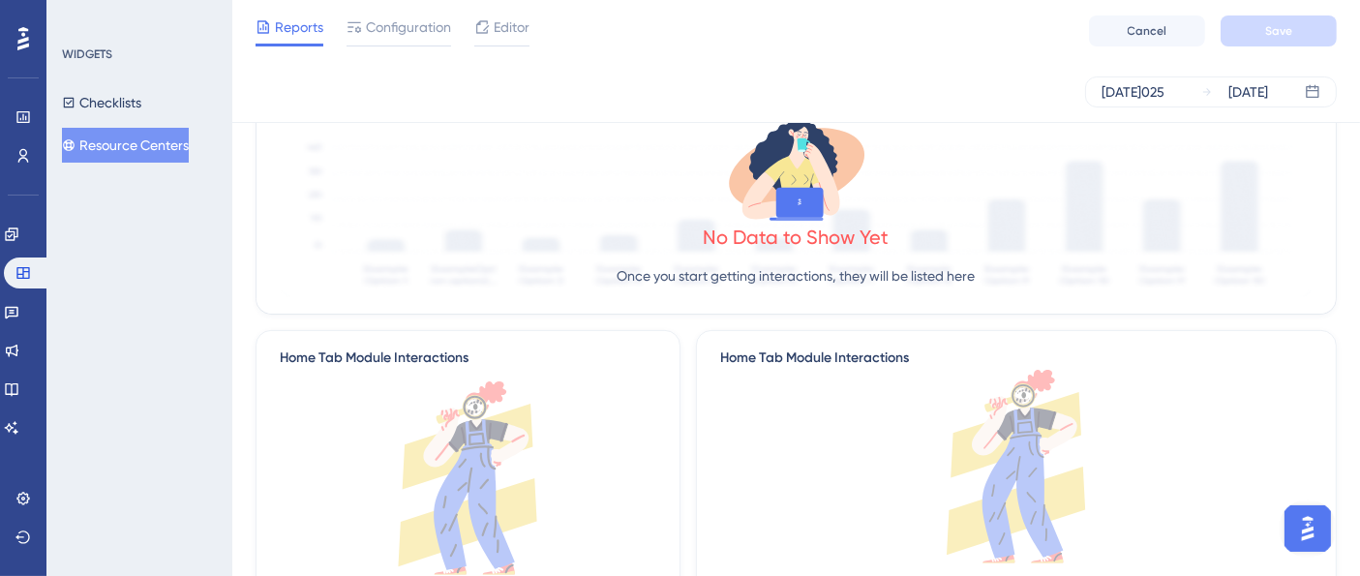
click at [19, 40] on icon at bounding box center [23, 38] width 12 height 23
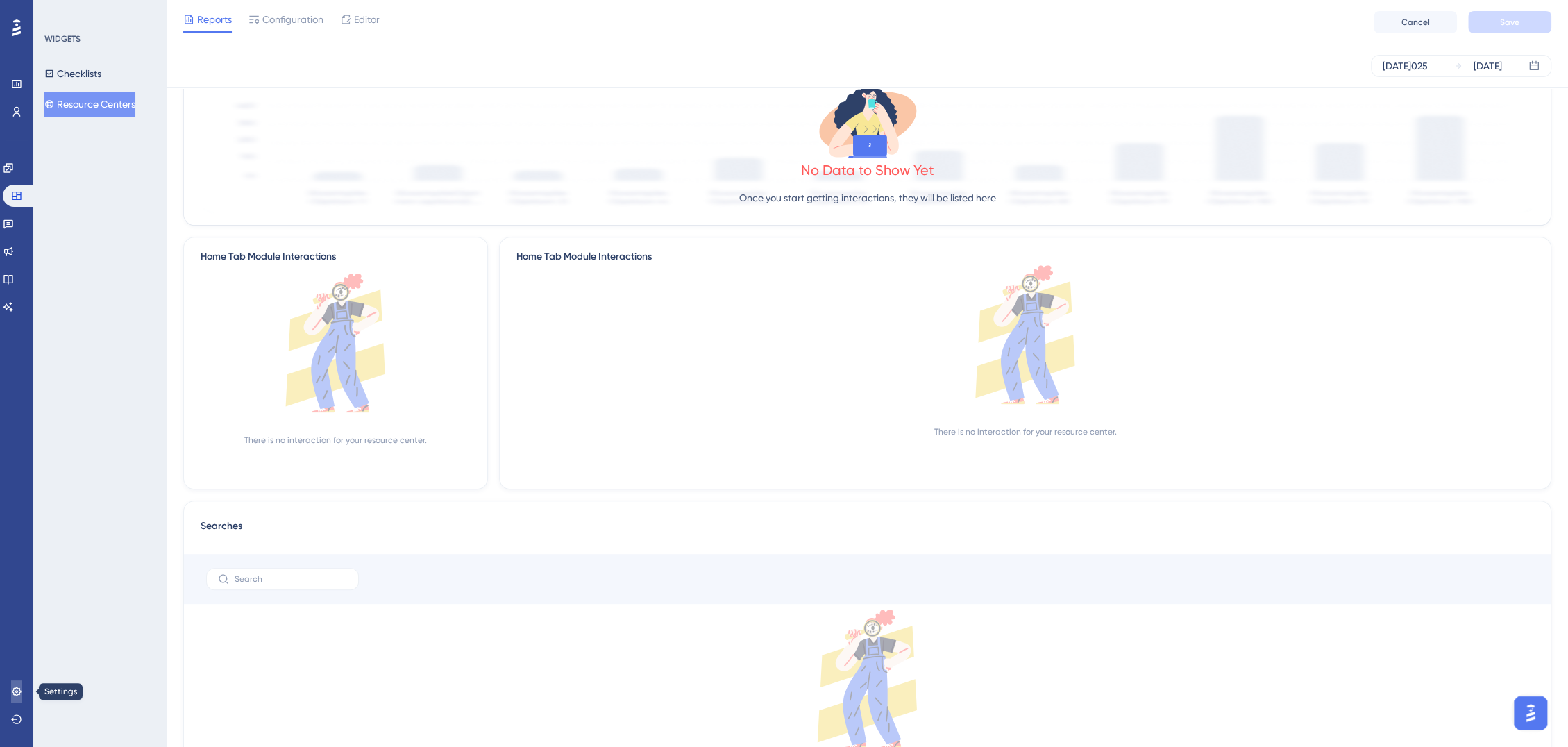
drag, startPoint x: 20, startPoint y: 687, endPoint x: 72, endPoint y: 442, distance: 250.5
click at [20, 424] on icon at bounding box center [16, 691] width 11 height 11
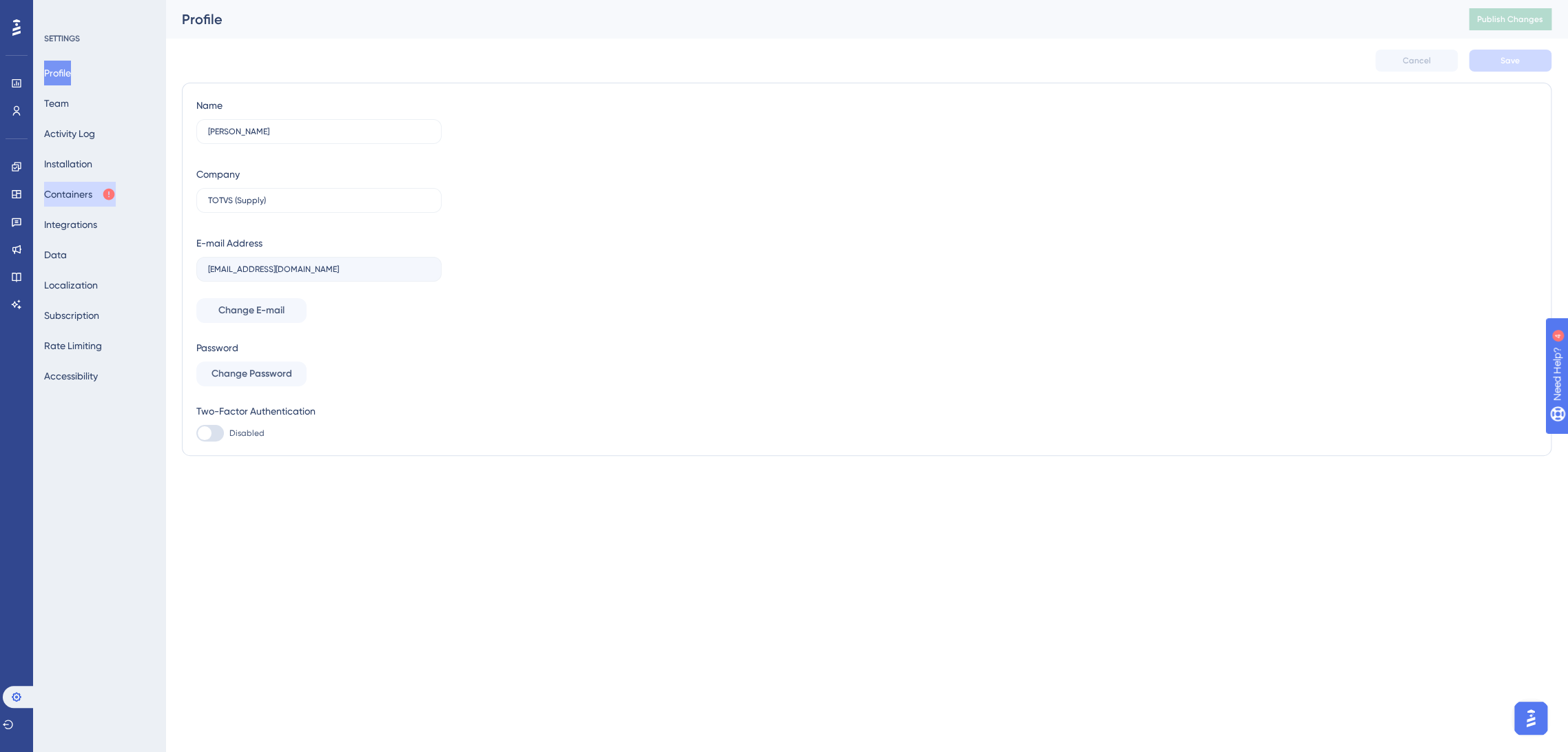
click at [83, 199] on button "Containers" at bounding box center [80, 194] width 72 height 25
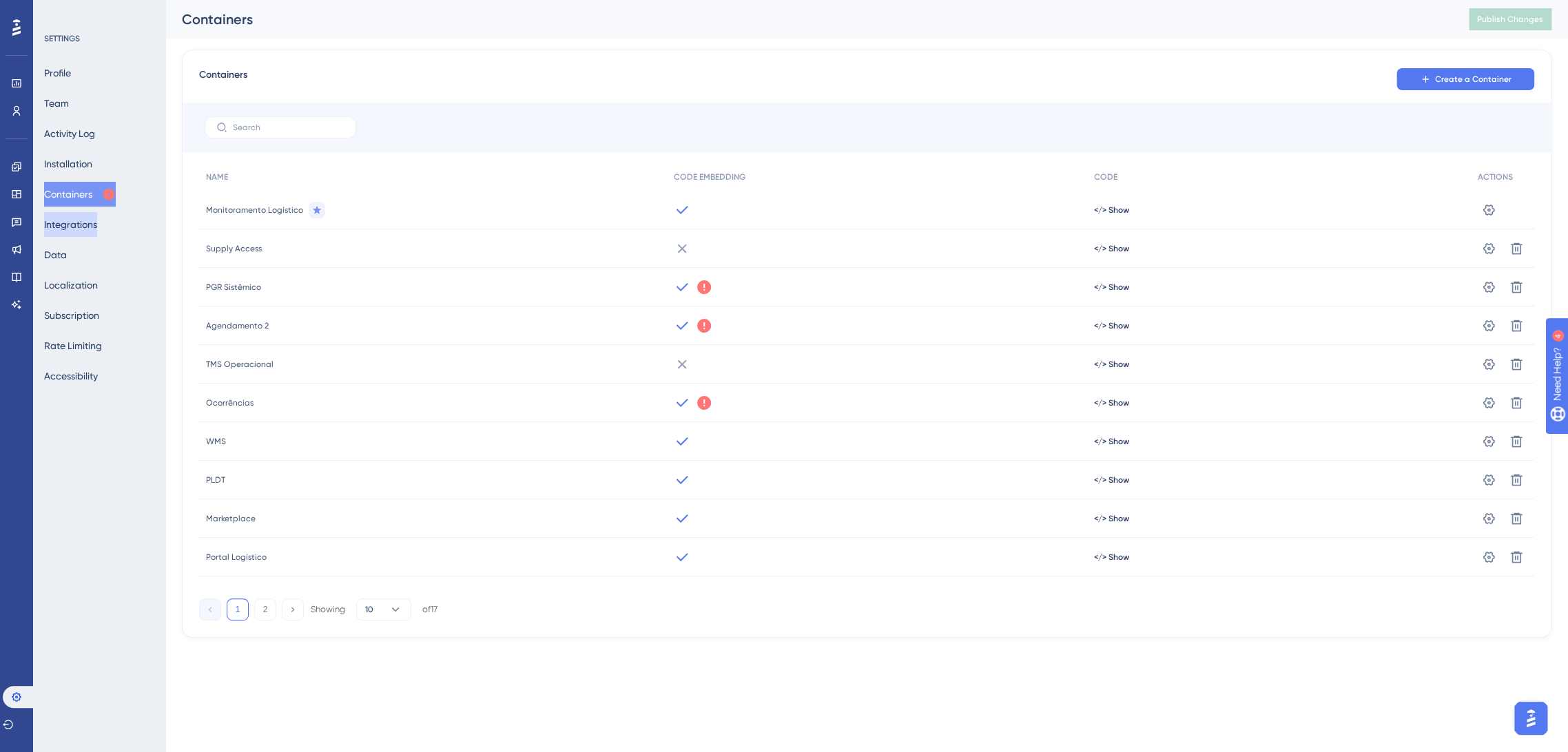
click at [85, 221] on button "Integrations" at bounding box center [70, 224] width 53 height 25
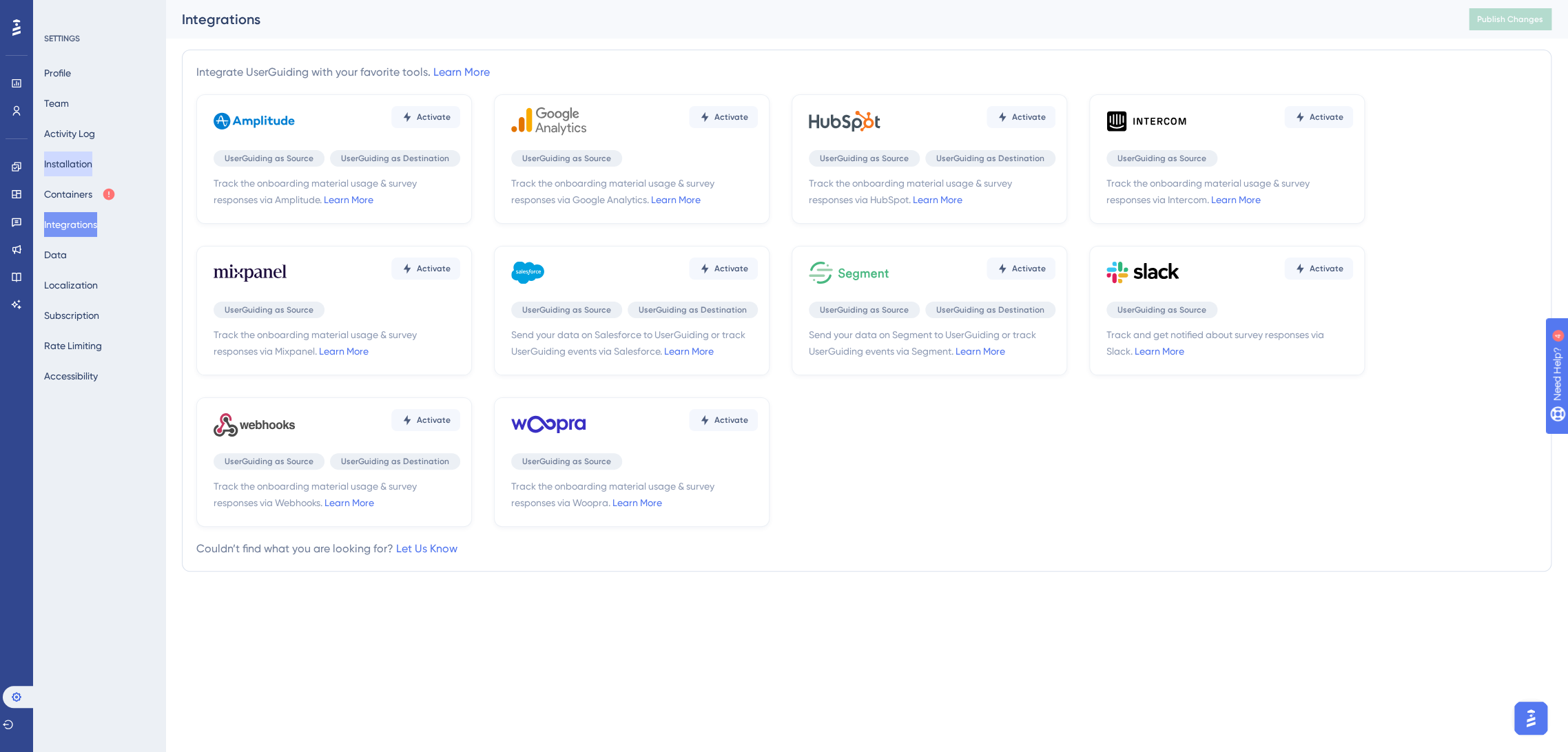
click at [78, 164] on button "Installation" at bounding box center [68, 164] width 48 height 25
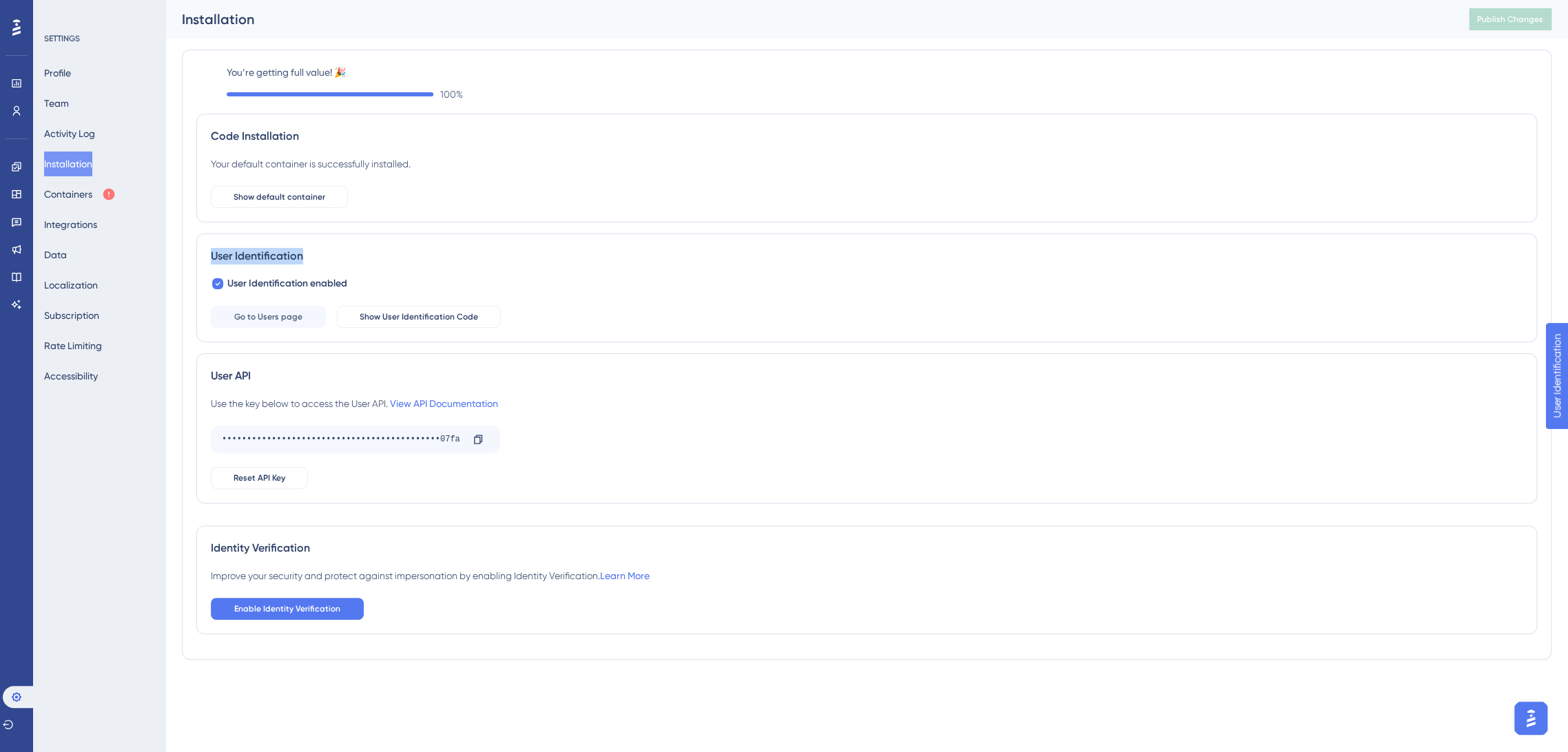
drag, startPoint x: 213, startPoint y: 258, endPoint x: 319, endPoint y: 265, distance: 106.2
click at [319, 265] on div "User Identification User Identification enabled Go to Users page Show User Iden…" at bounding box center [867, 287] width 1340 height 109
click at [361, 322] on span "Show User Identification Code" at bounding box center [418, 317] width 119 height 11
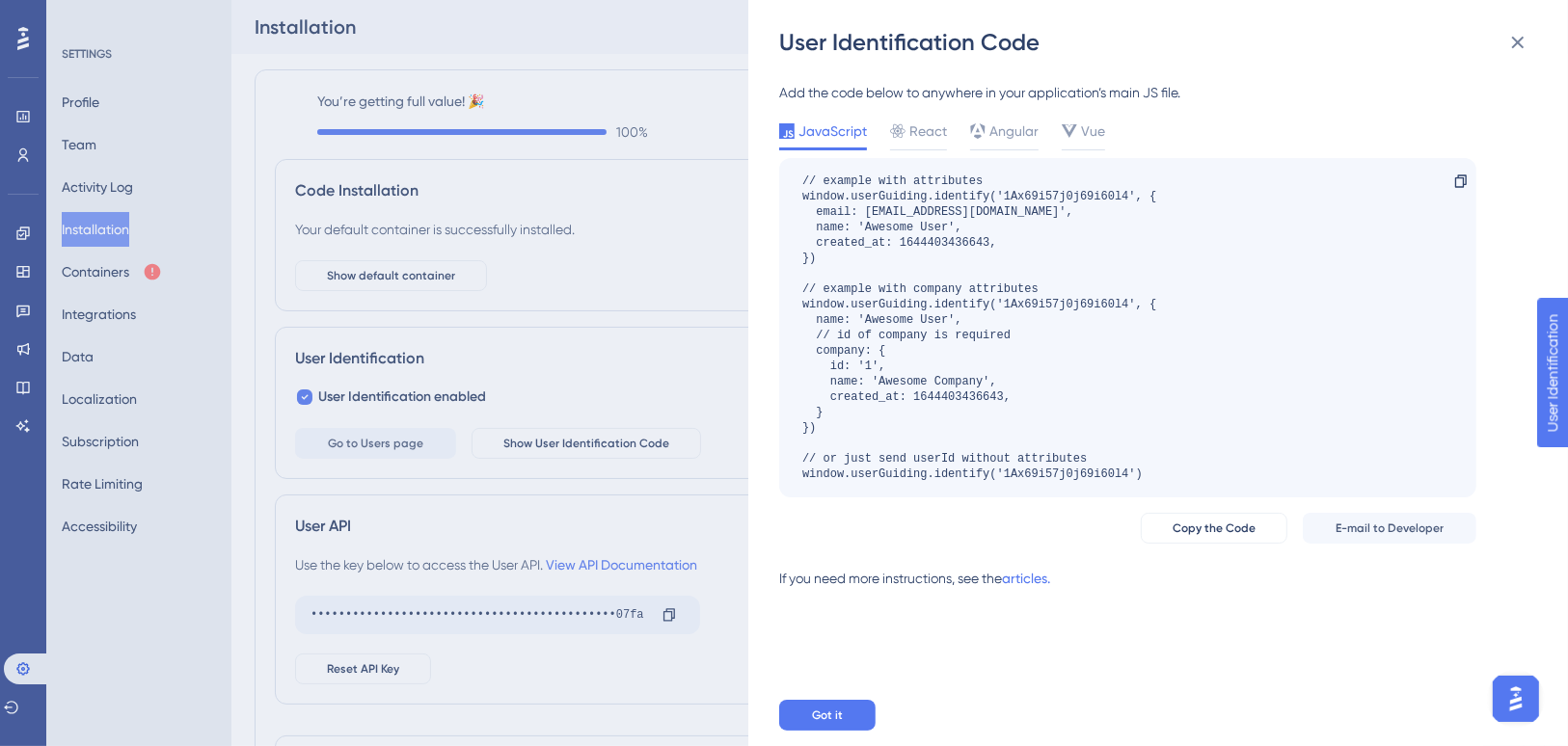
click at [34, 152] on div "User Identification Code Add the code below to anywhere in your application’s m…" at bounding box center [784, 373] width 1568 height 746
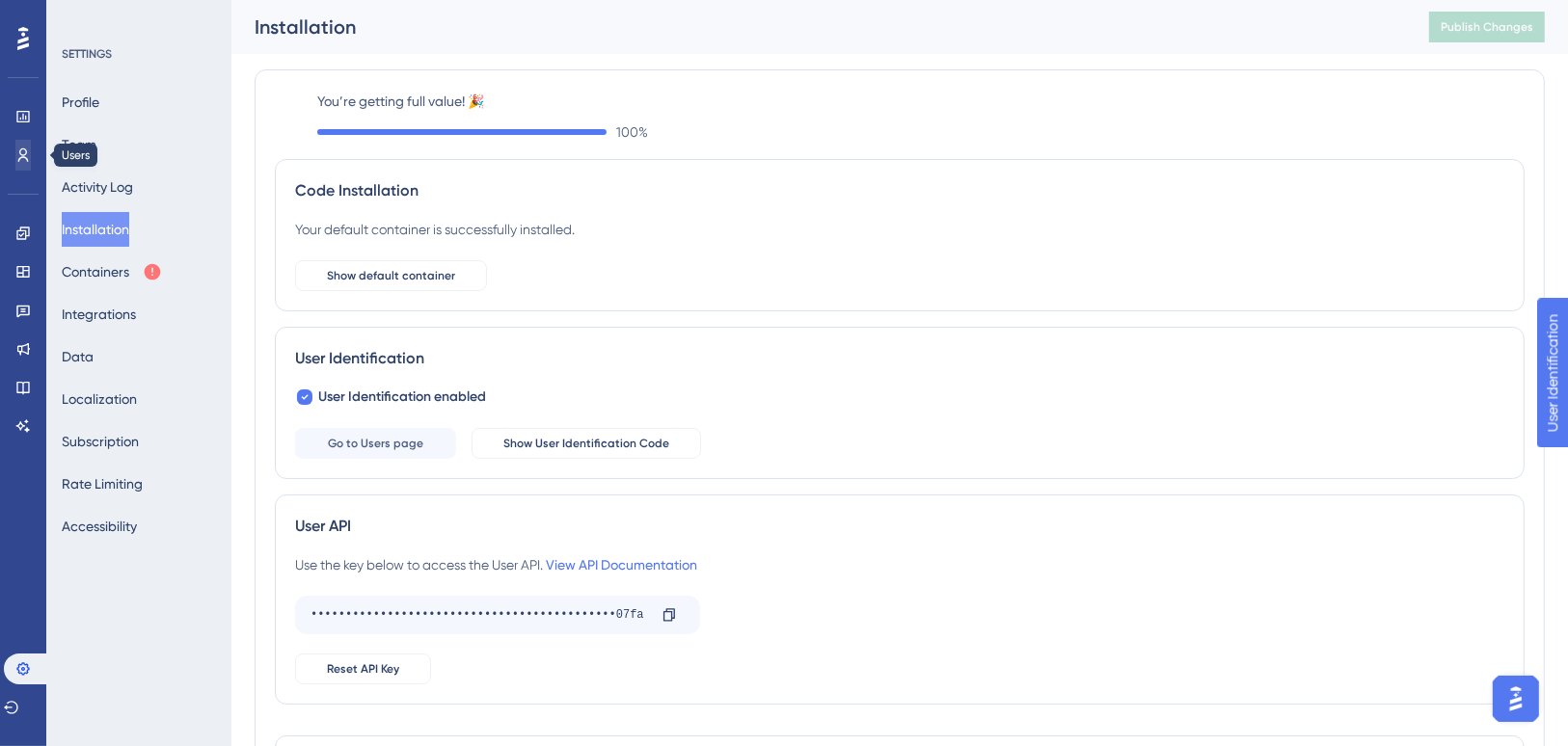
click at [231, 153] on div "Performance Users Engagement Widgets Feedback Product Updates Knowledge Base AI…" at bounding box center [900, 485] width 1337 height 970
click at [22, 153] on icon at bounding box center [22, 154] width 15 height 15
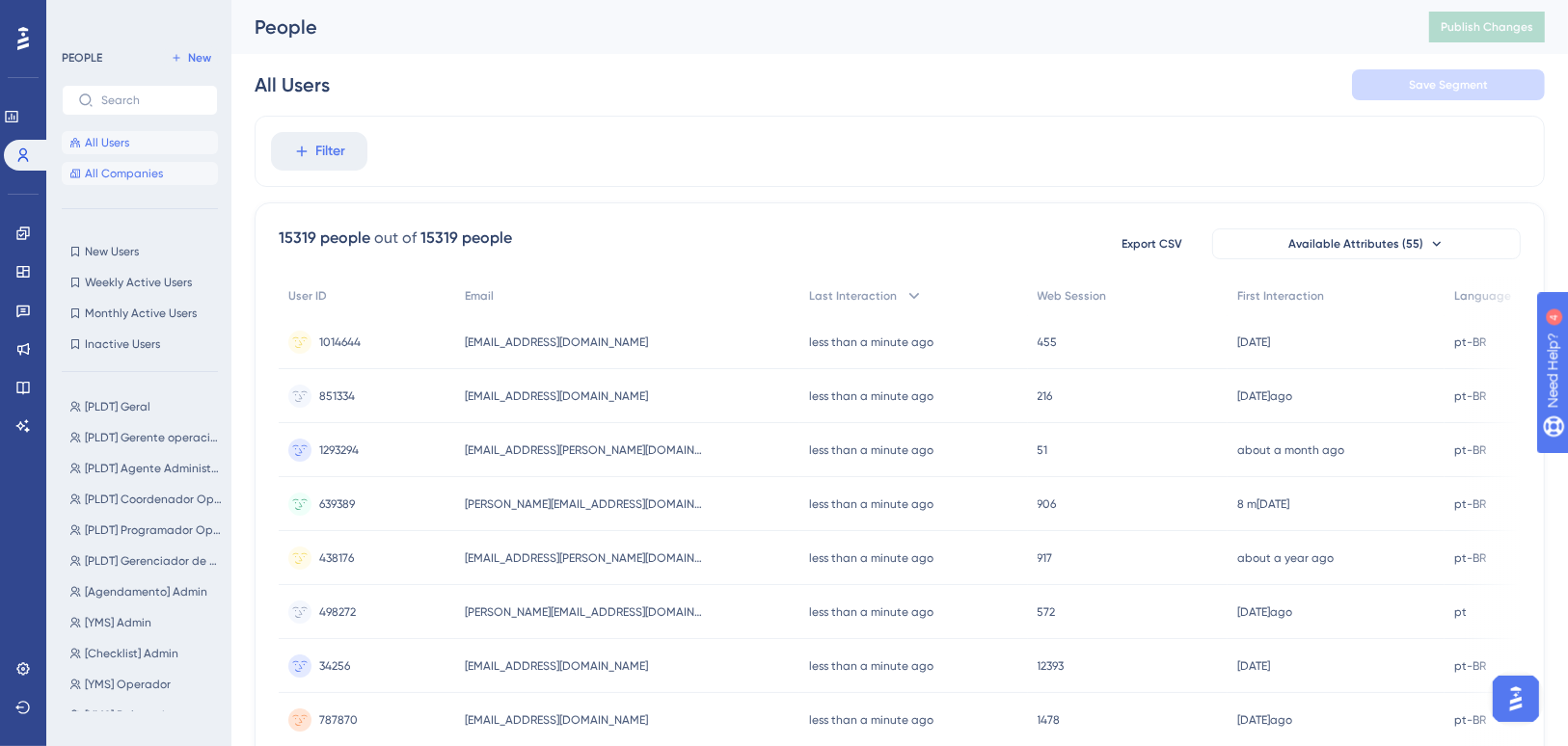
click at [131, 169] on span "All Companies" at bounding box center [124, 173] width 78 height 15
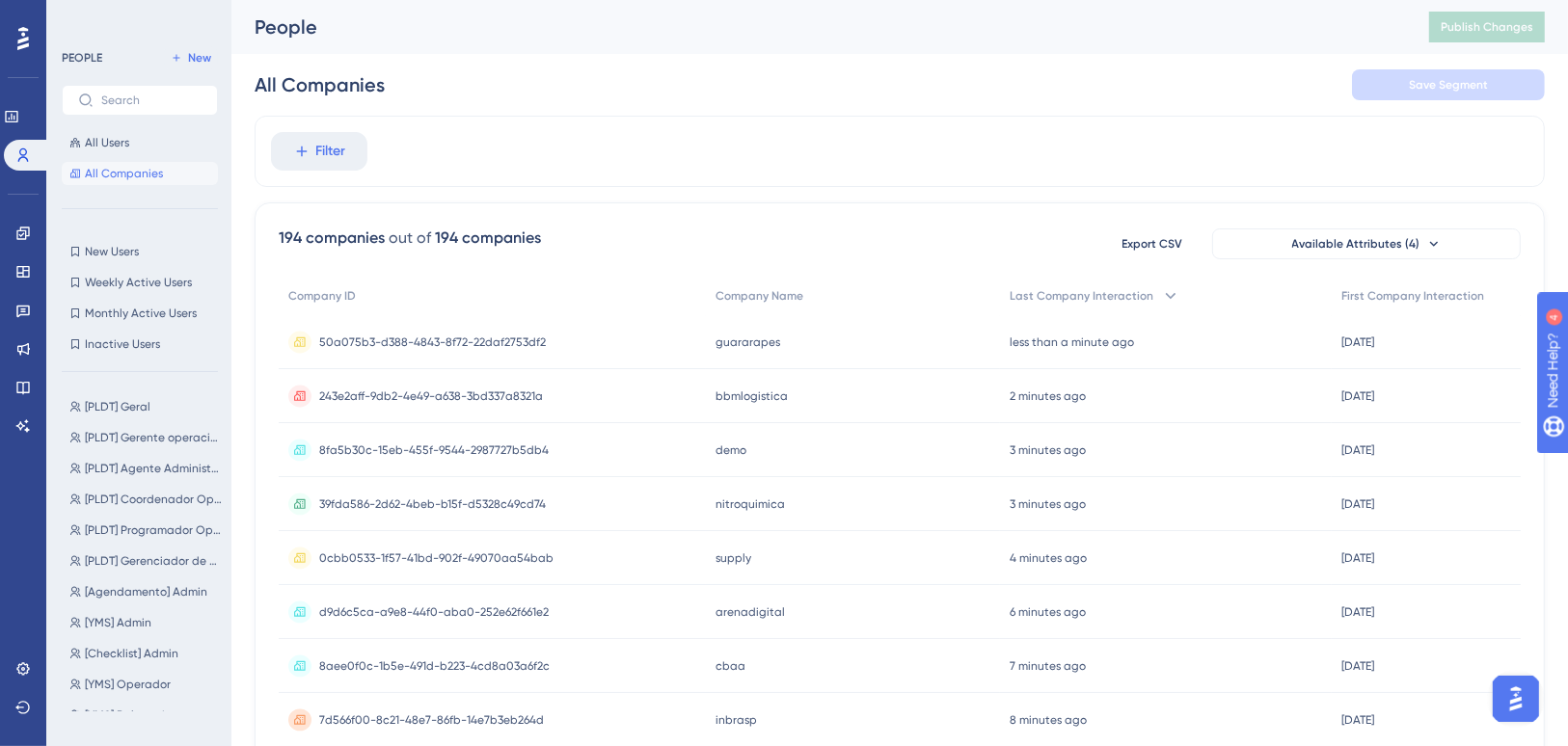
click at [342, 394] on span "243e2aff-9db2-4e49-a638-3bd337a8321a" at bounding box center [430, 395] width 224 height 15
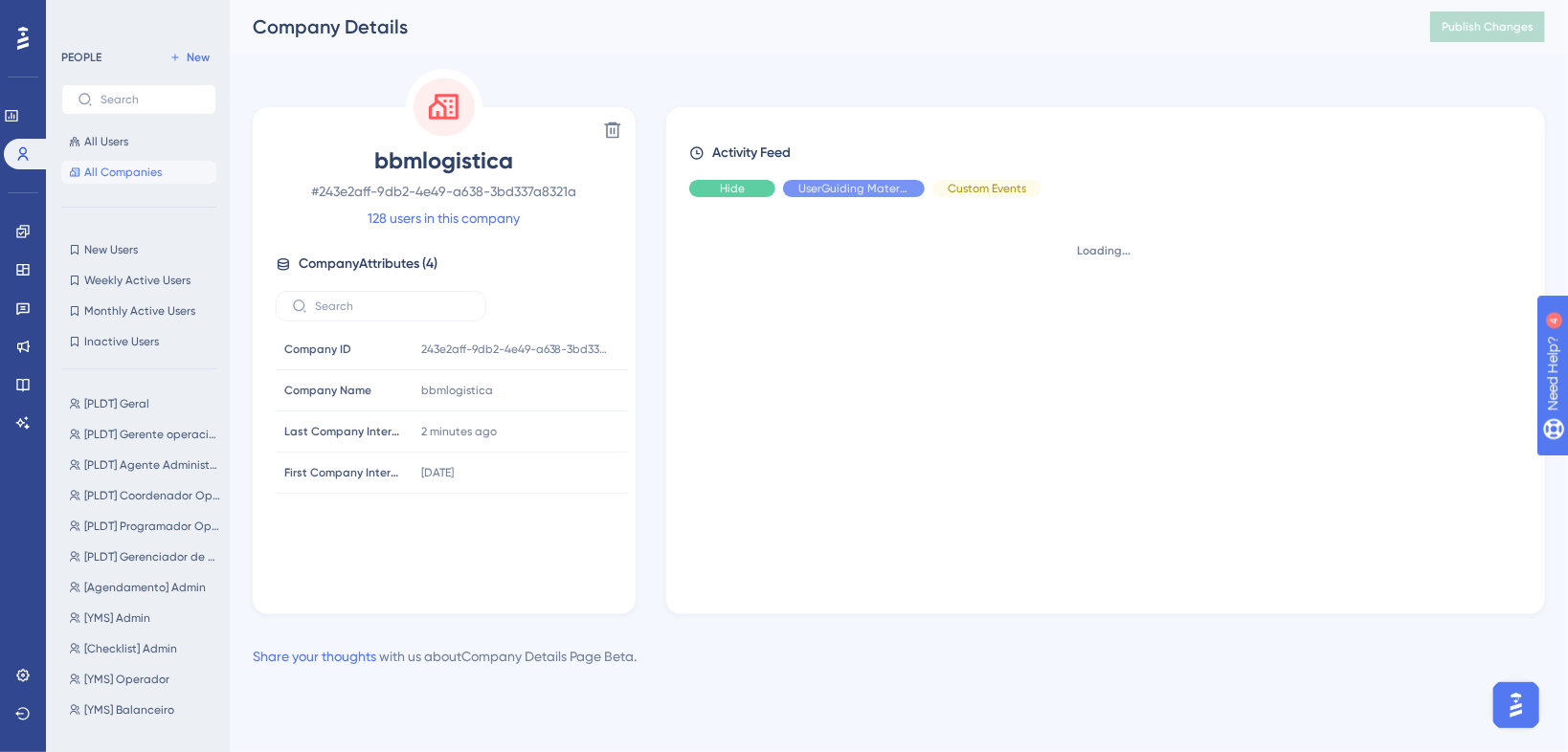
click at [724, 190] on span "Hide" at bounding box center [732, 188] width 25 height 15
click at [981, 185] on span "Hide" at bounding box center [987, 188] width 25 height 15
click at [139, 144] on button "All Users" at bounding box center [138, 141] width 155 height 23
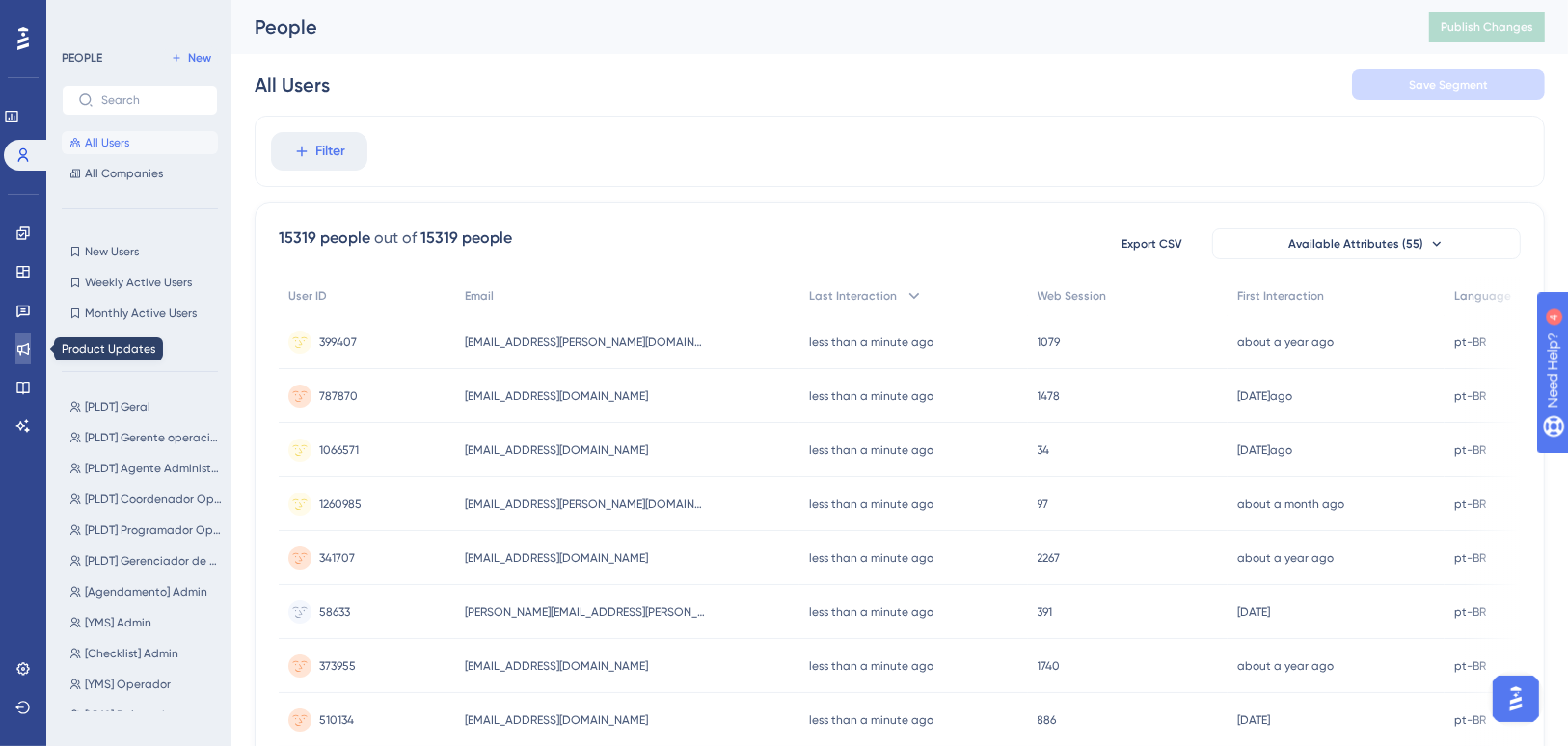
click at [31, 346] on link at bounding box center [22, 349] width 15 height 31
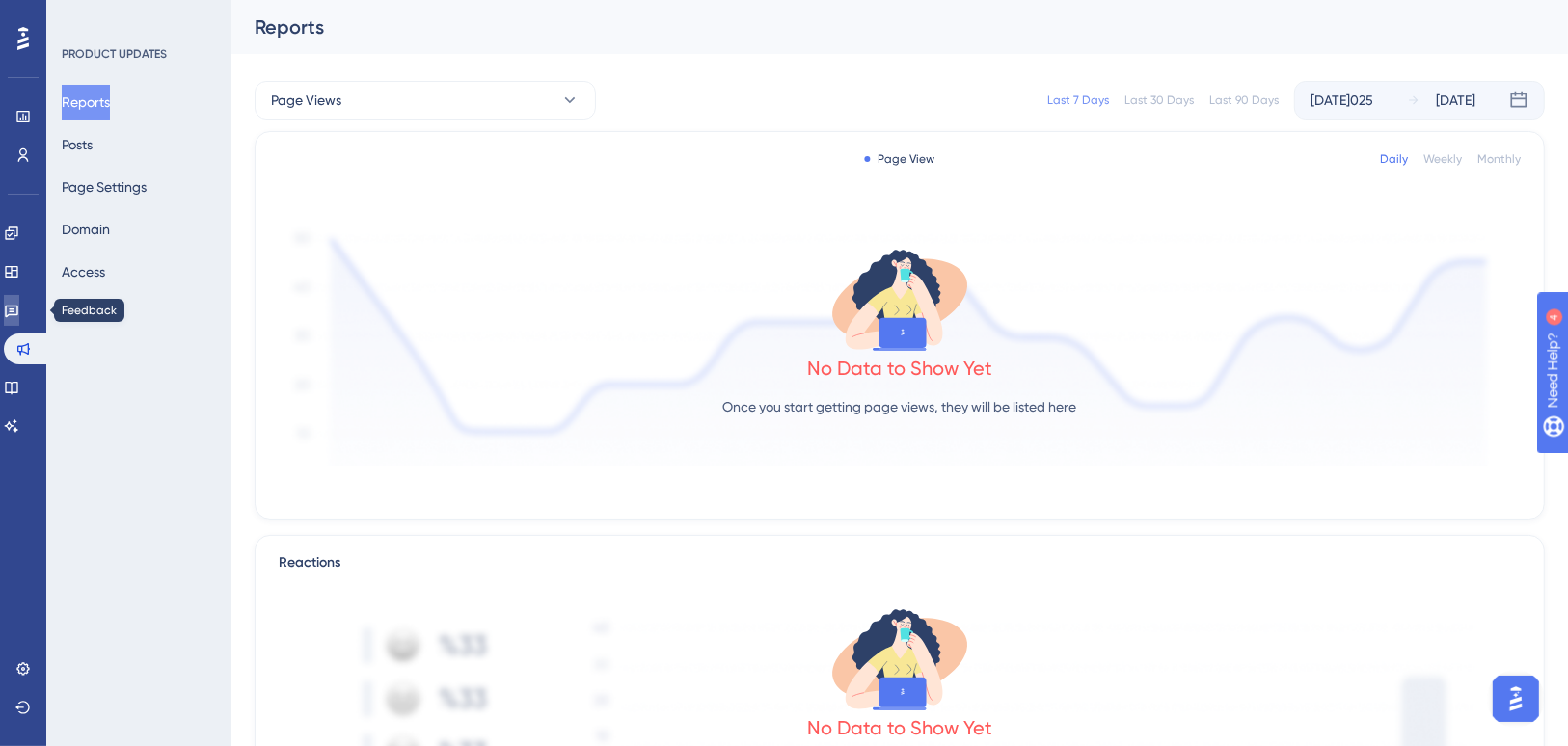
click at [19, 314] on link at bounding box center [11, 310] width 15 height 31
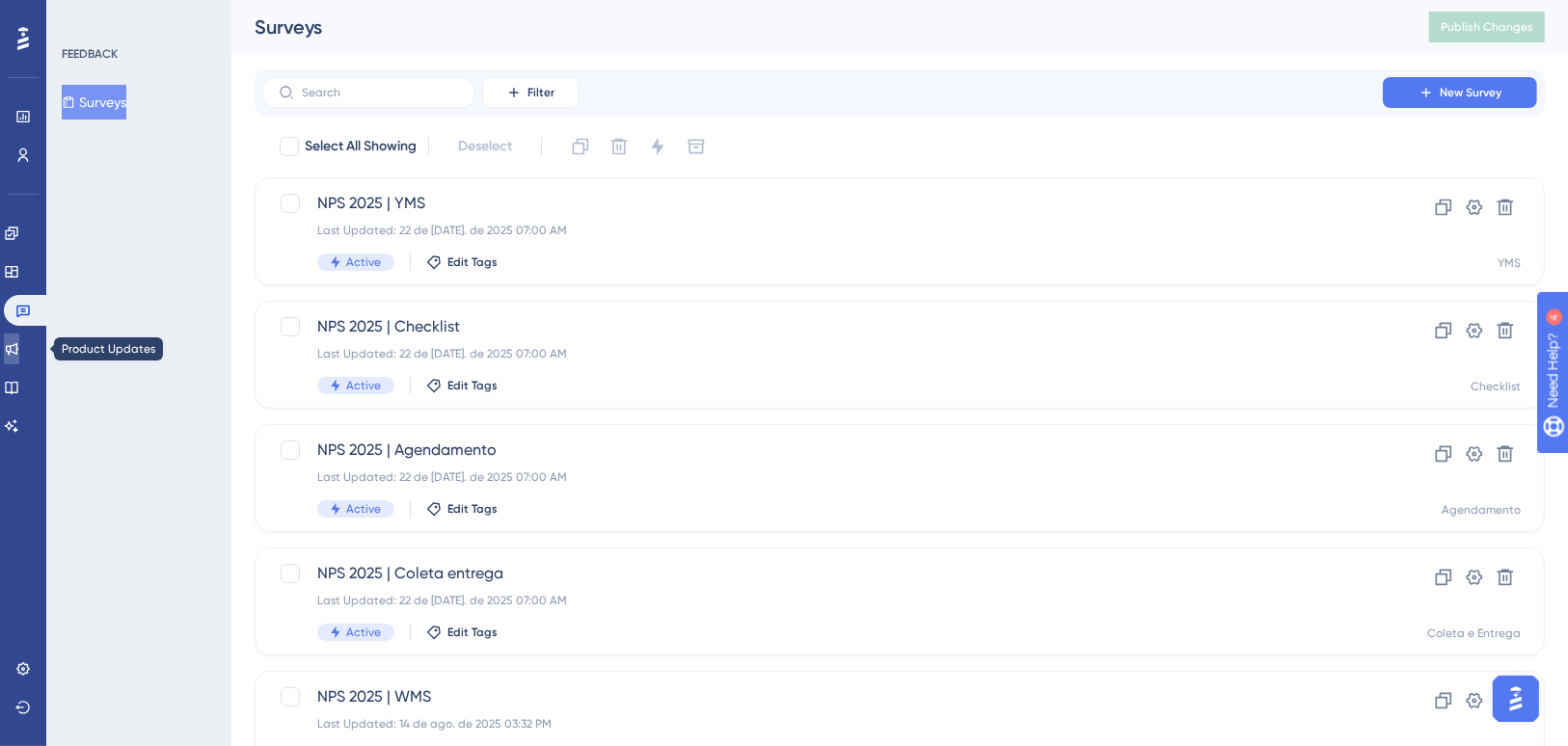
click at [19, 345] on icon at bounding box center [11, 349] width 15 height 15
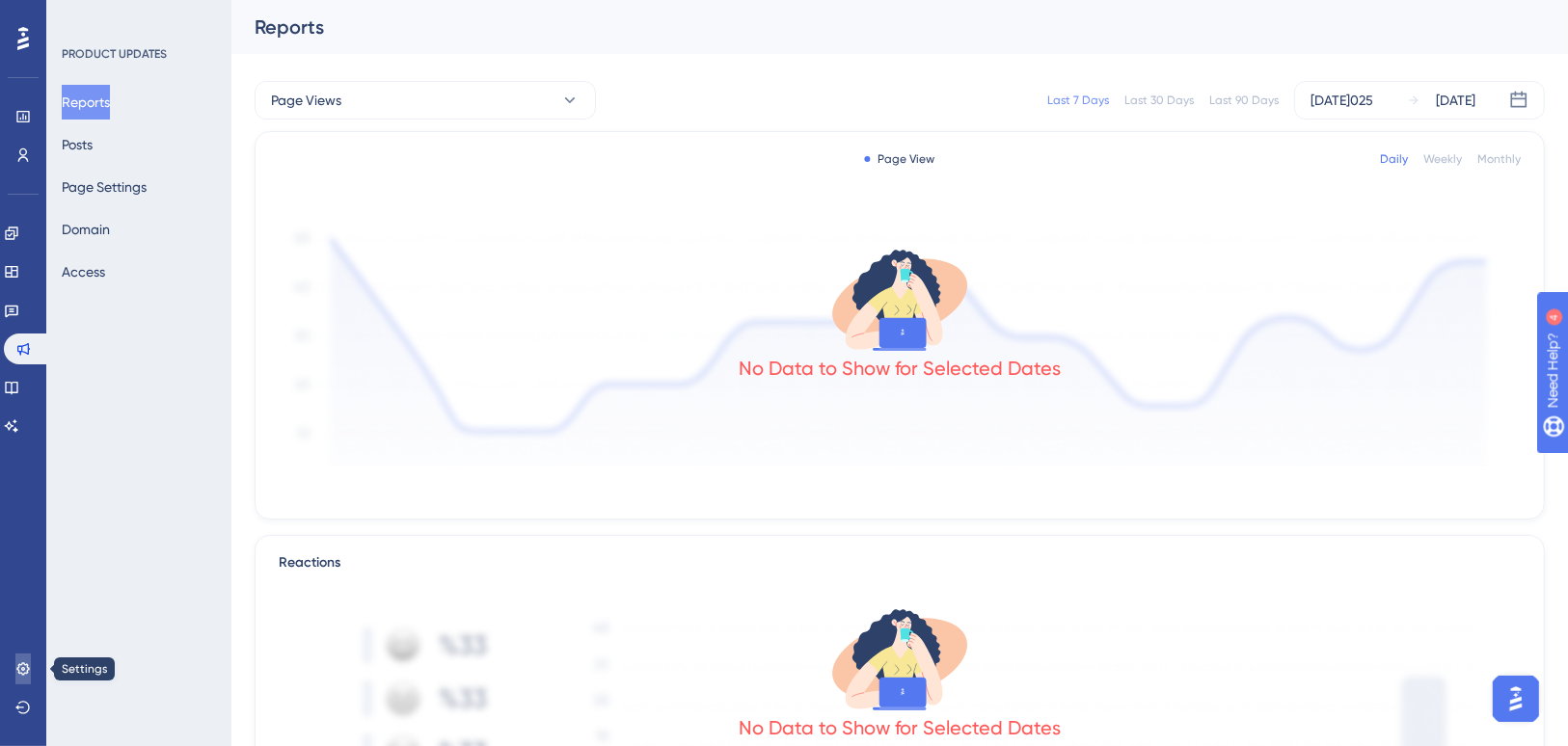
click at [22, 590] on icon at bounding box center [22, 668] width 13 height 13
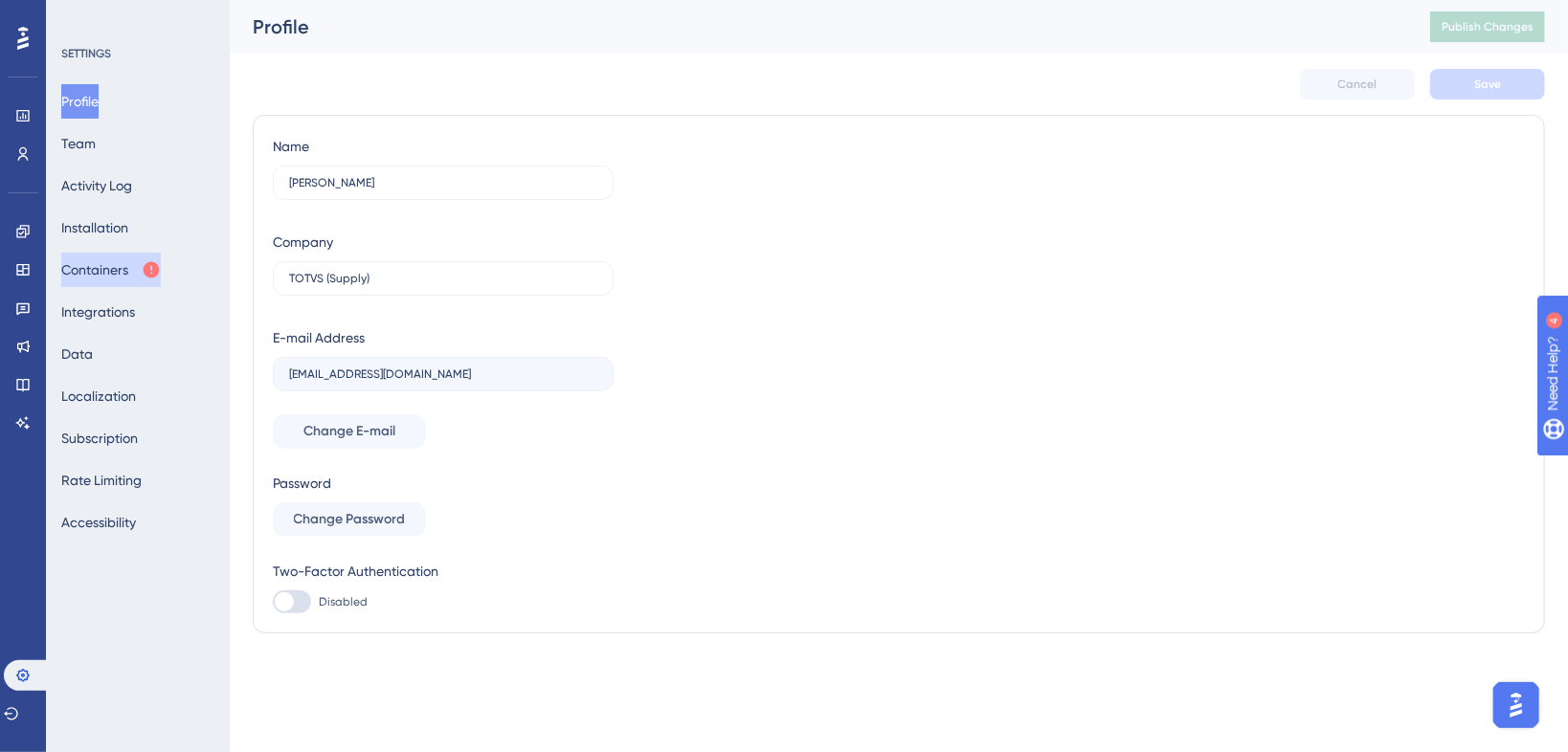
click at [120, 273] on button "Containers" at bounding box center [111, 270] width 100 height 35
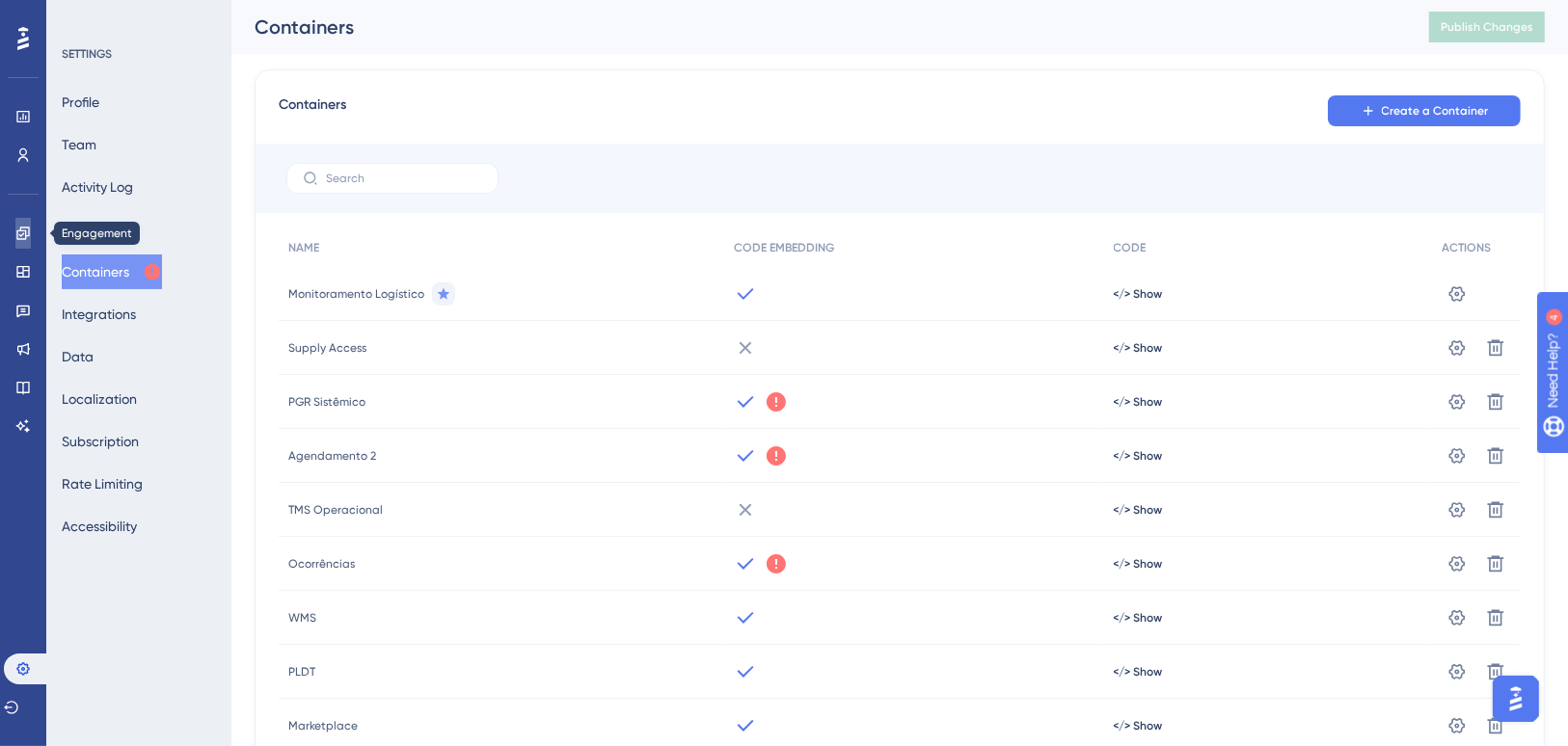
click at [25, 245] on link at bounding box center [22, 233] width 15 height 31
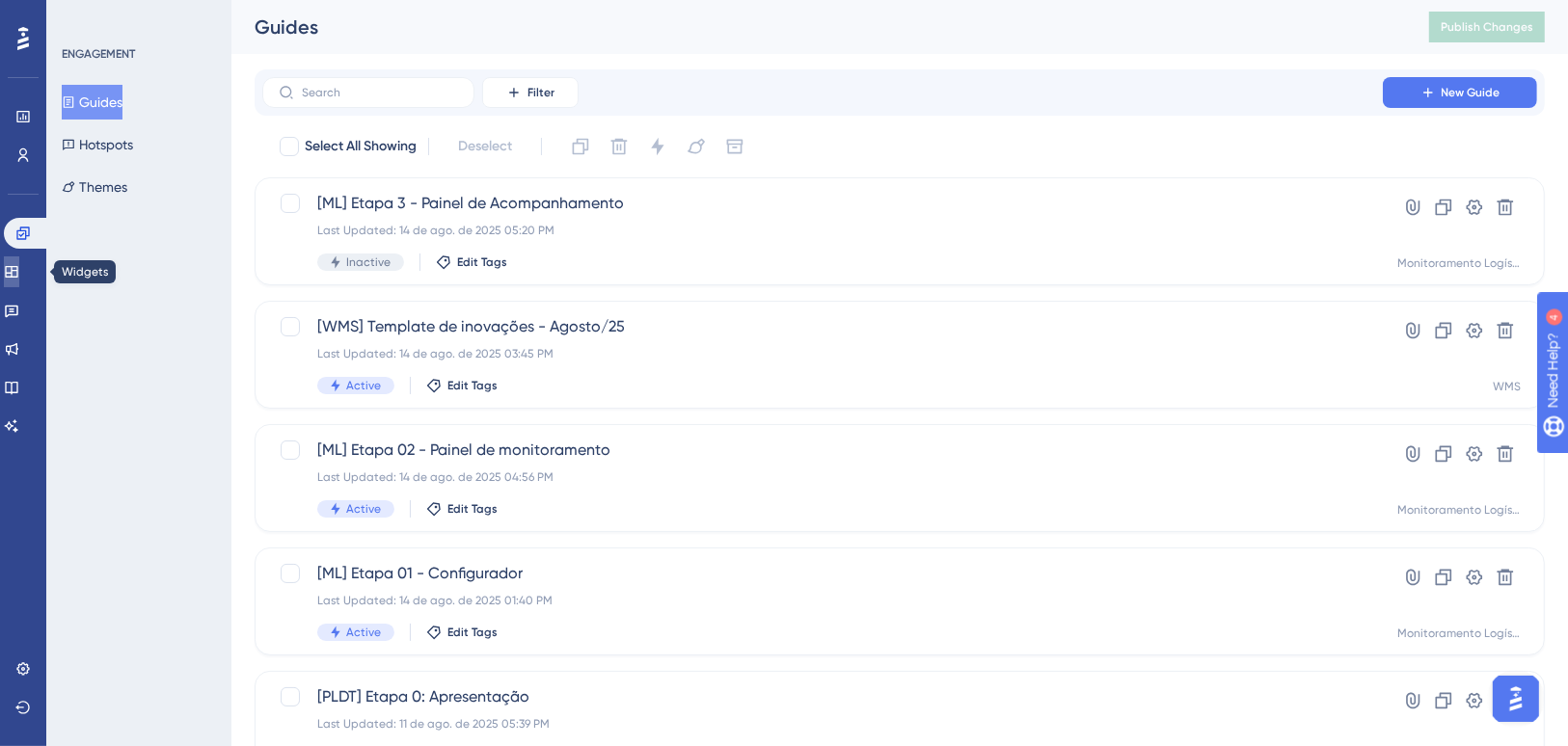
click at [14, 278] on link at bounding box center [11, 272] width 15 height 31
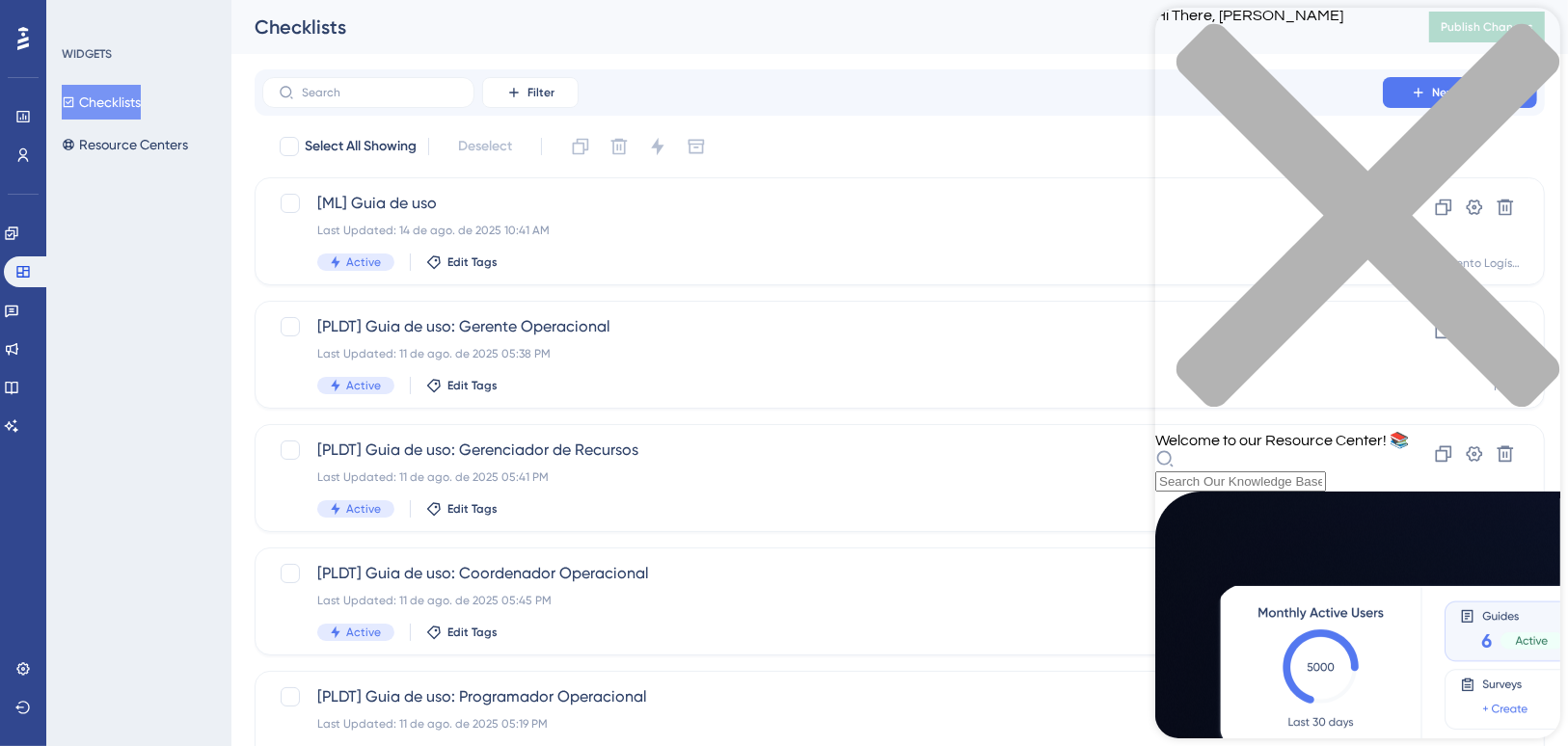
click at [1371, 43] on icon "close resource center" at bounding box center [1367, 215] width 383 height 382
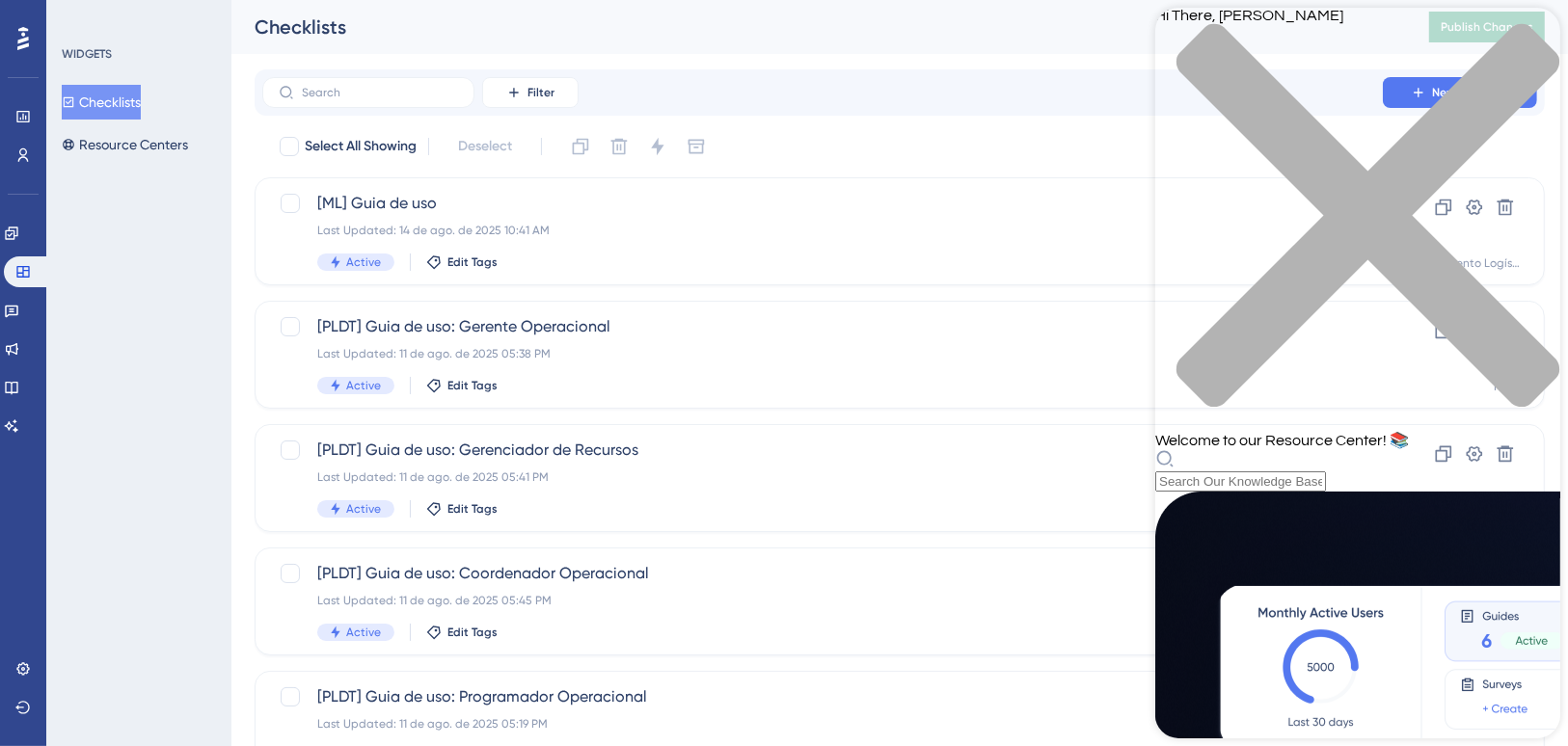
click at [1371, 30] on div "close resource center" at bounding box center [1357, 227] width 405 height 408
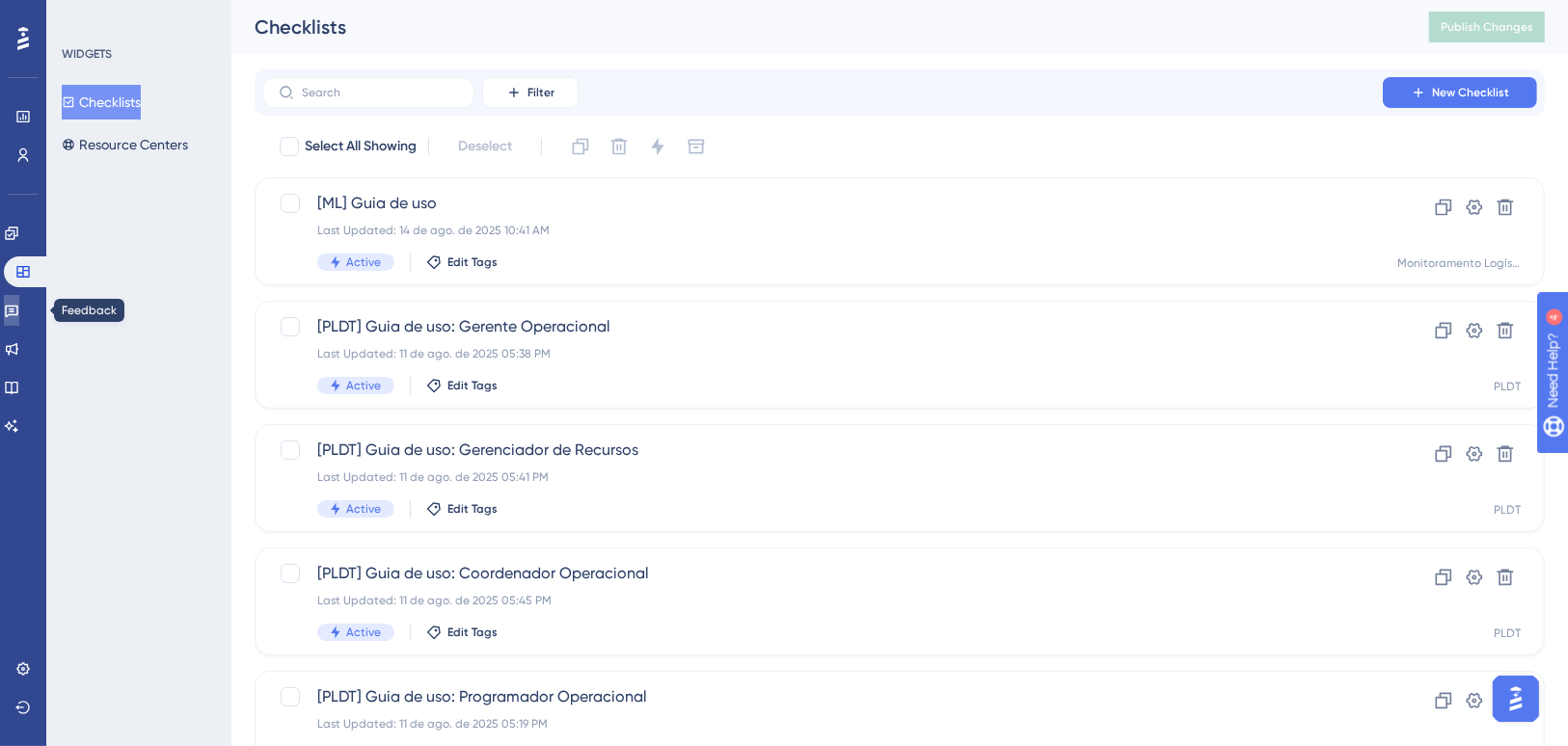
click at [19, 313] on link at bounding box center [11, 310] width 15 height 31
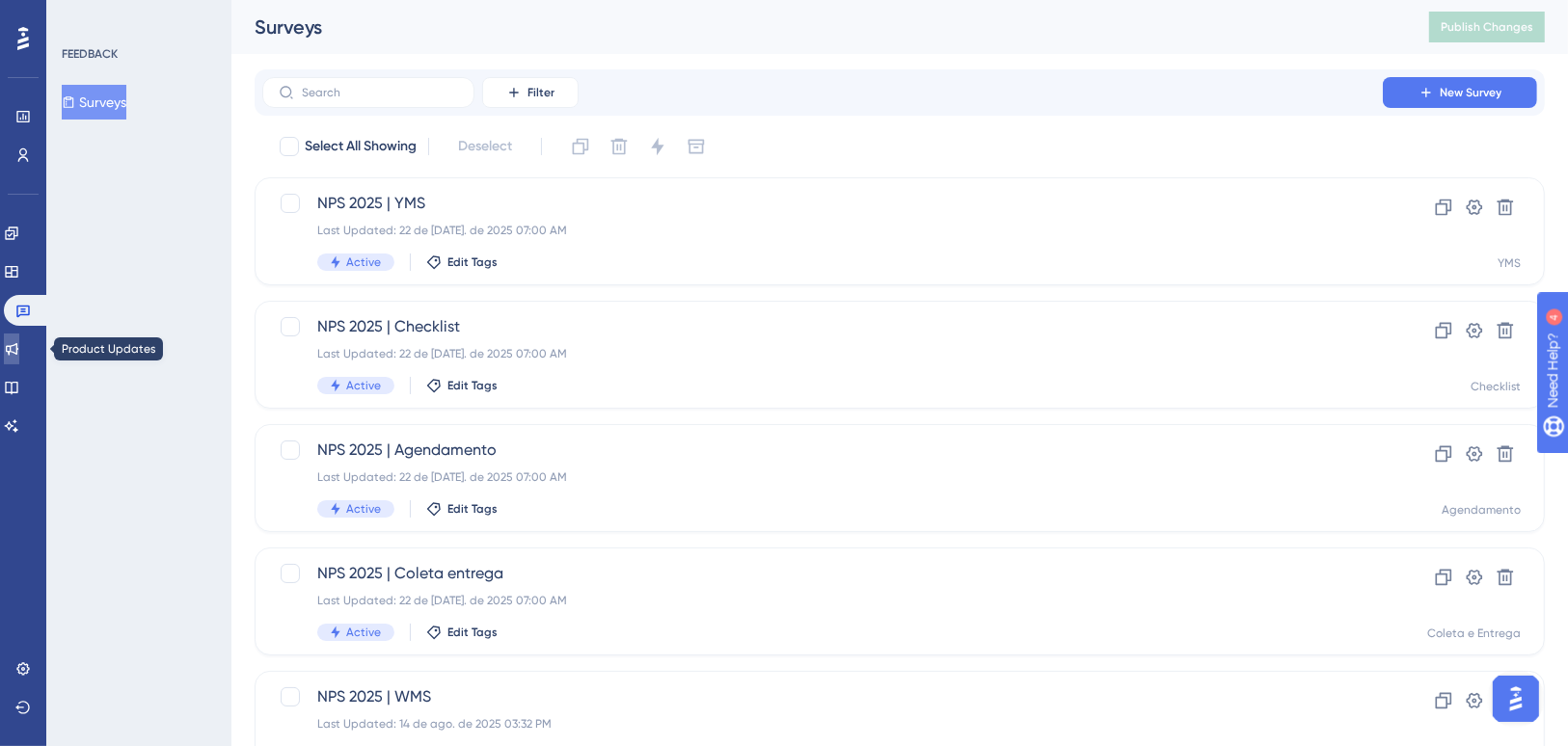
click at [19, 343] on icon at bounding box center [11, 349] width 15 height 15
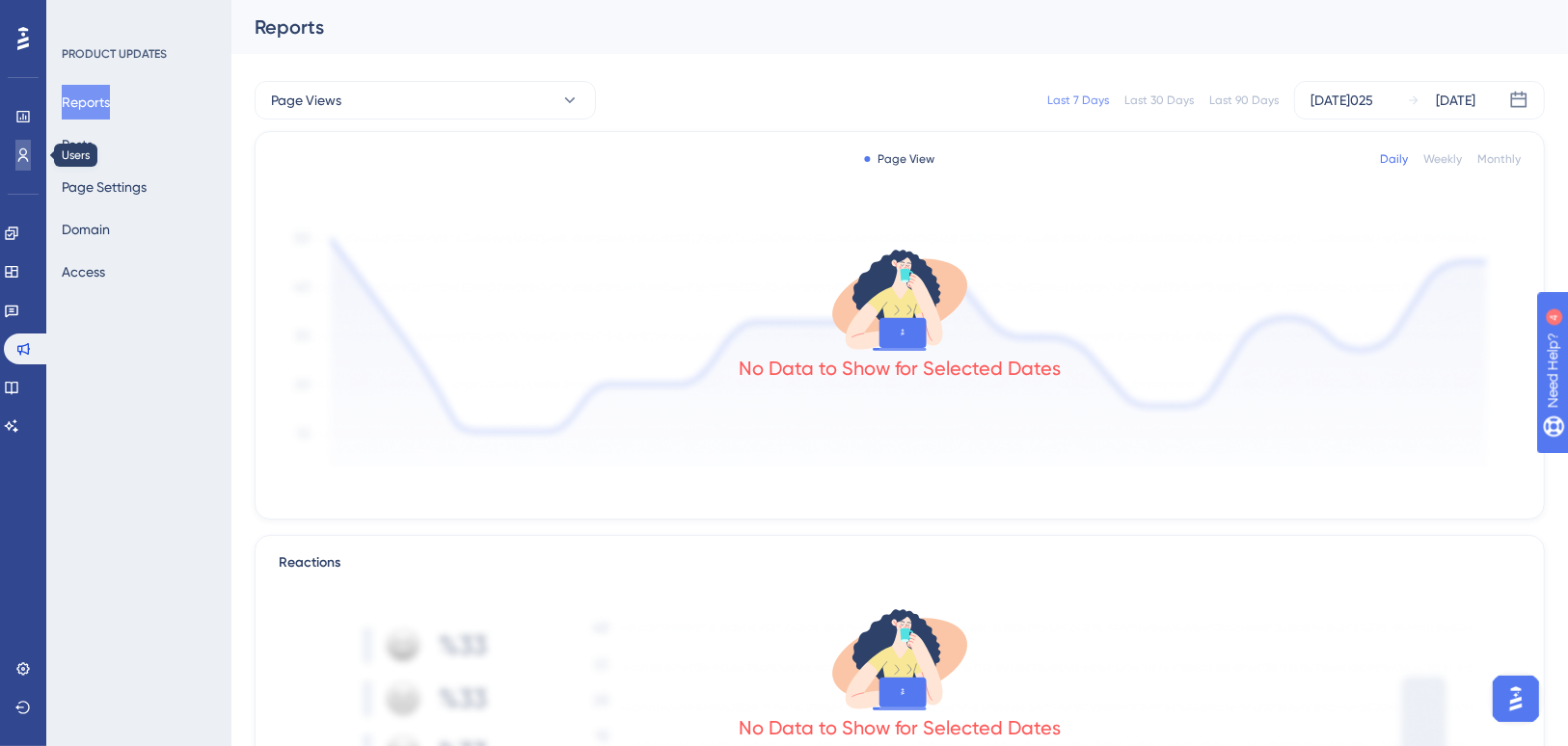
click at [29, 158] on icon at bounding box center [22, 154] width 15 height 15
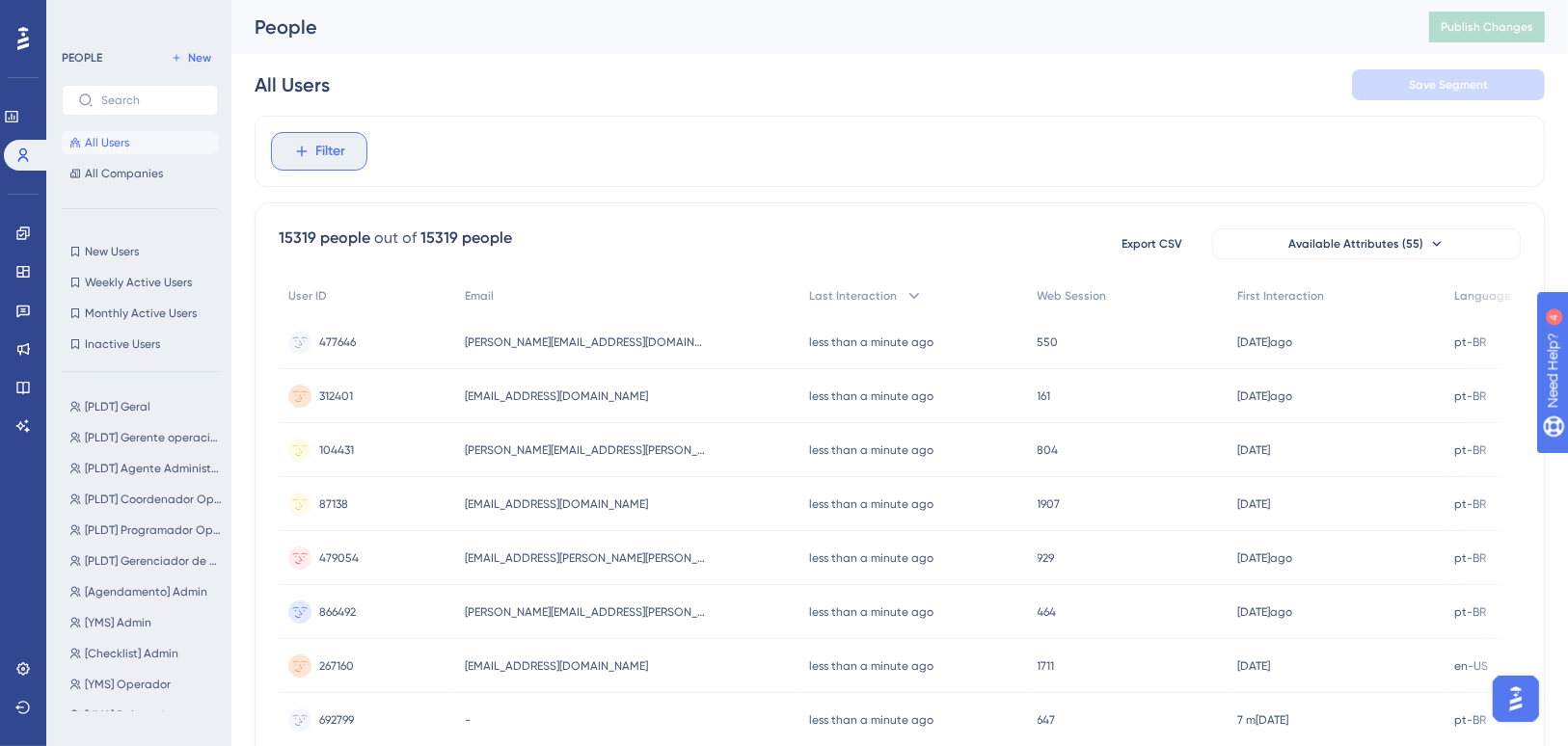
click at [299, 156] on icon at bounding box center [301, 150] width 17 height 17
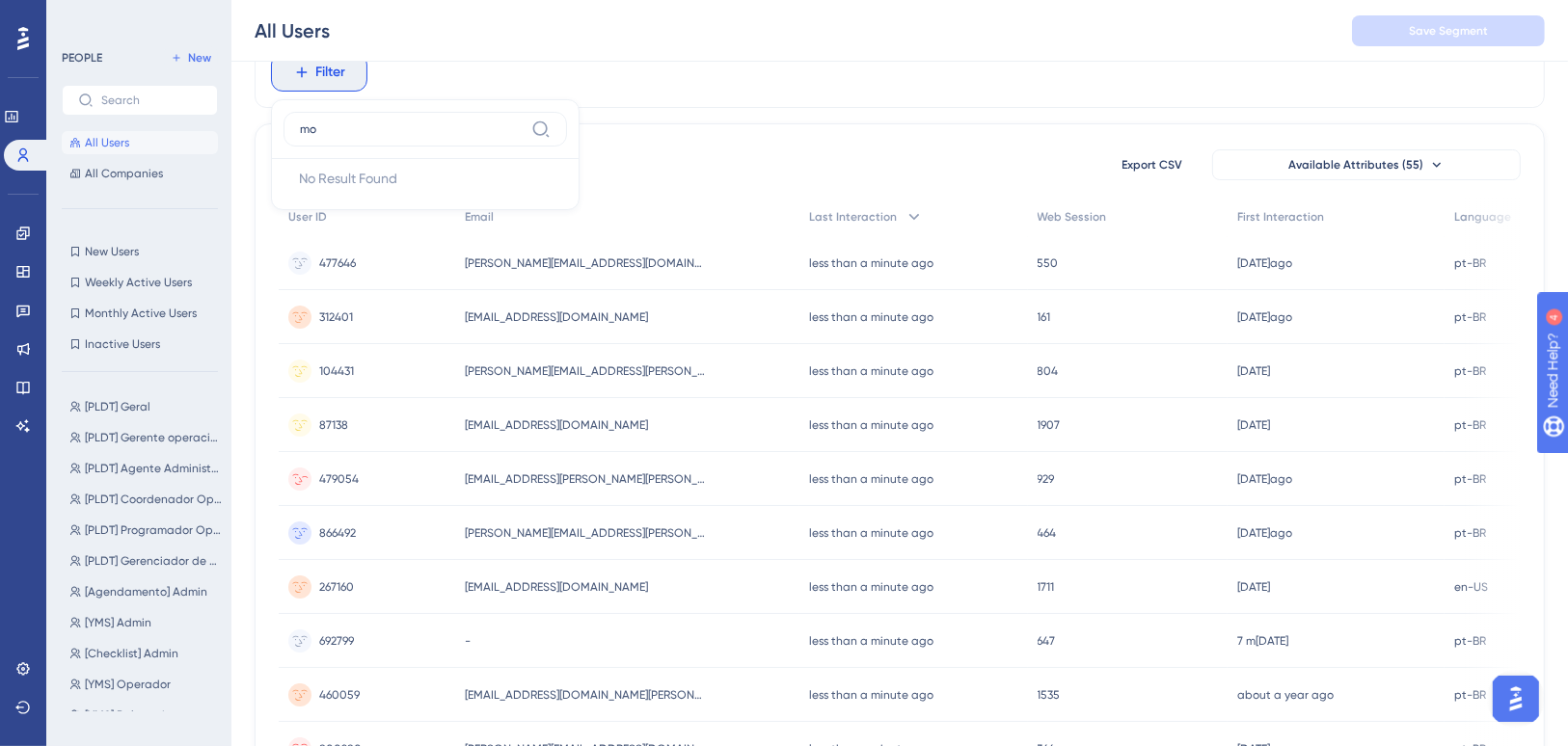
type input "m"
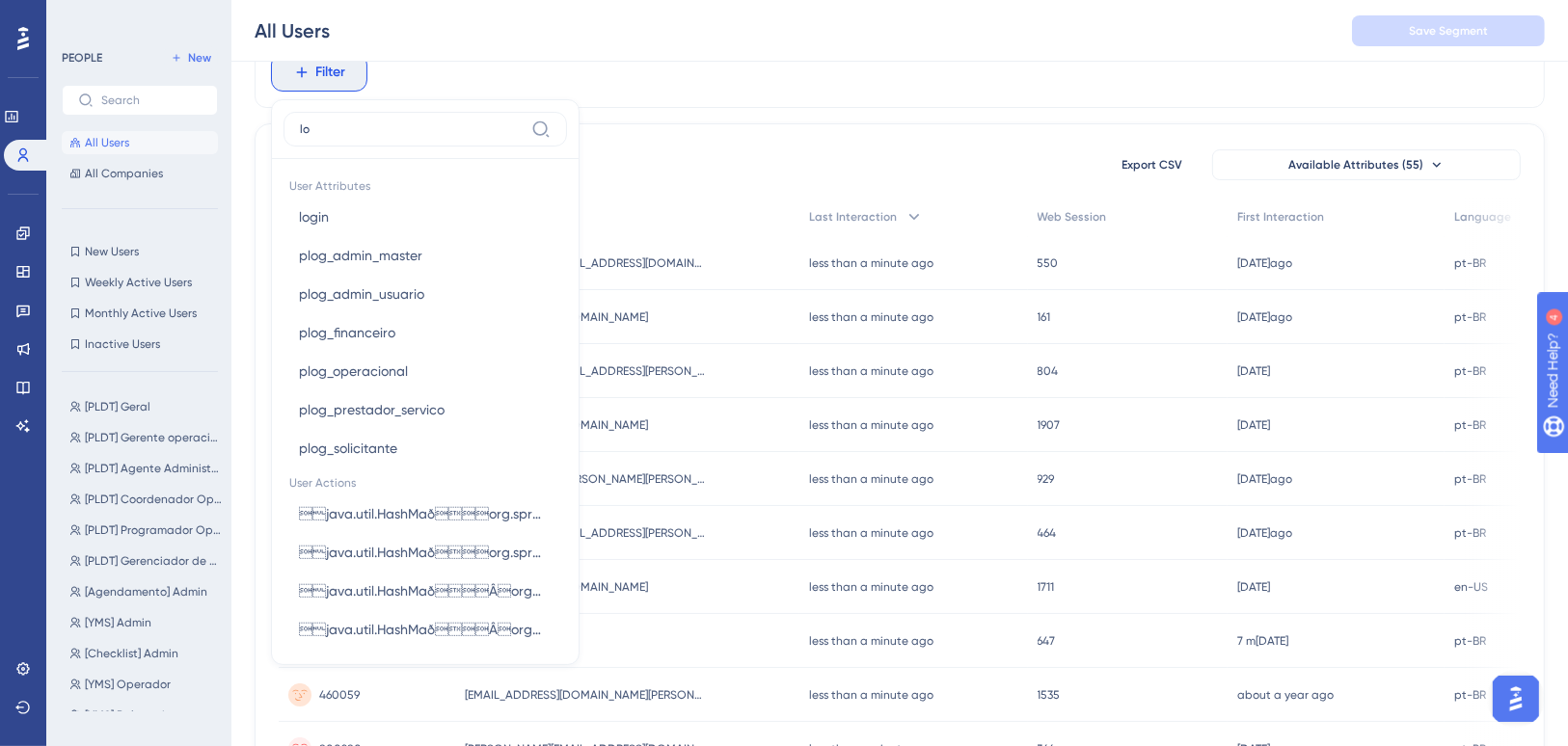
type input "l"
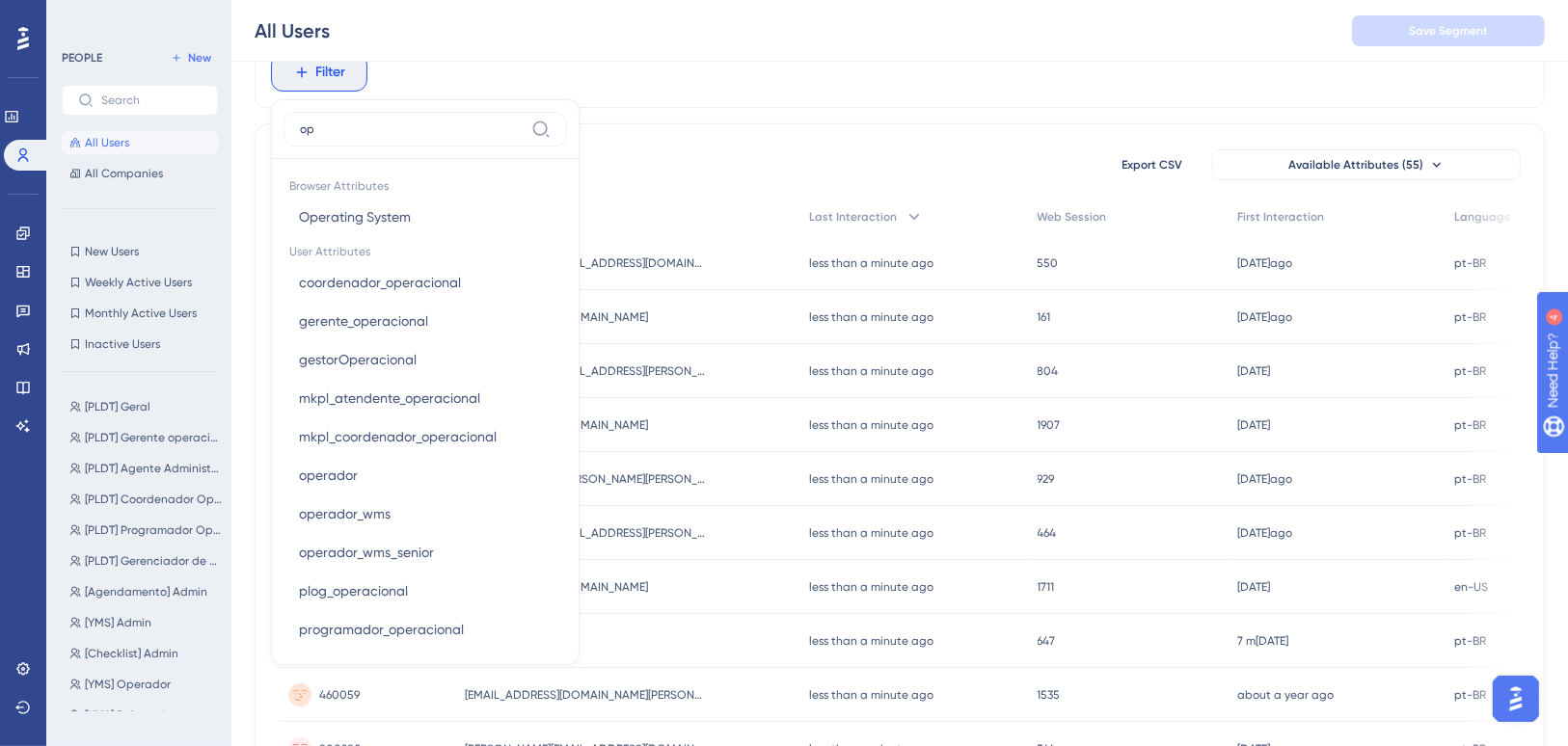
type input "o"
